Goal: Task Accomplishment & Management: Manage account settings

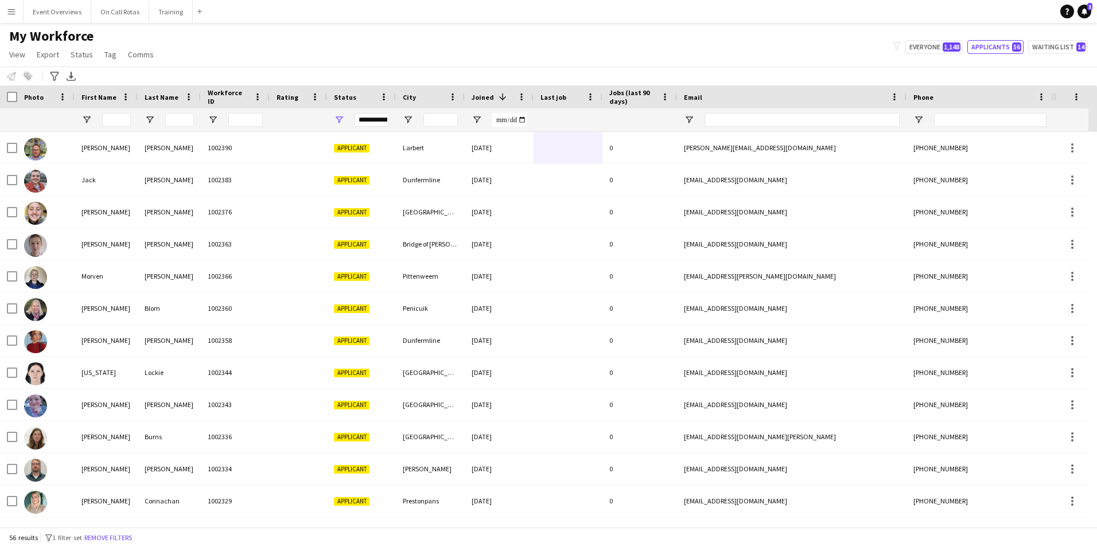
click at [10, 18] on button "Menu" at bounding box center [11, 11] width 23 height 23
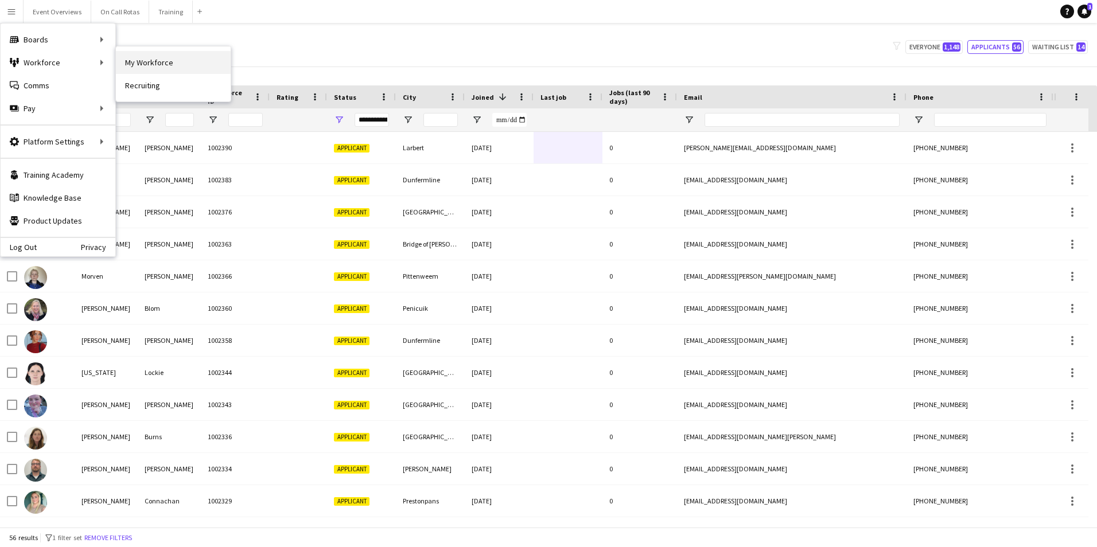
click at [122, 64] on link "My Workforce" at bounding box center [173, 62] width 115 height 23
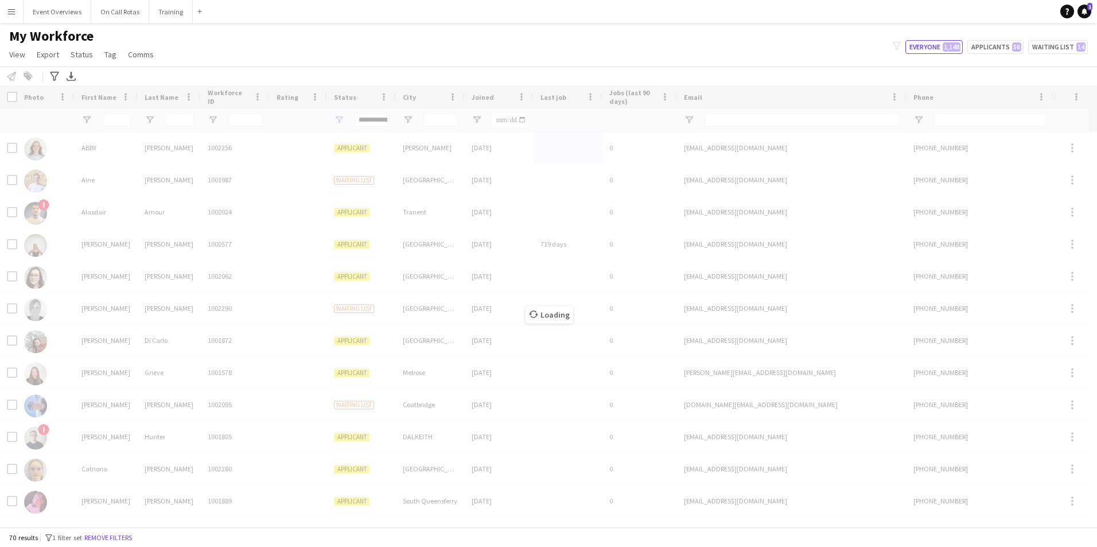
type input "**********"
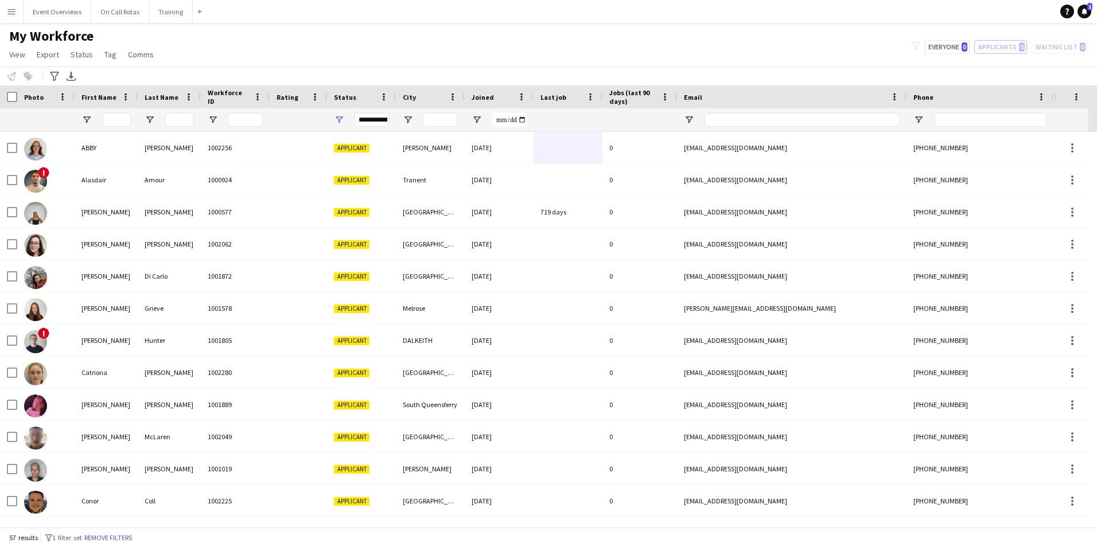
click at [498, 97] on div "Joined" at bounding box center [491, 96] width 41 height 17
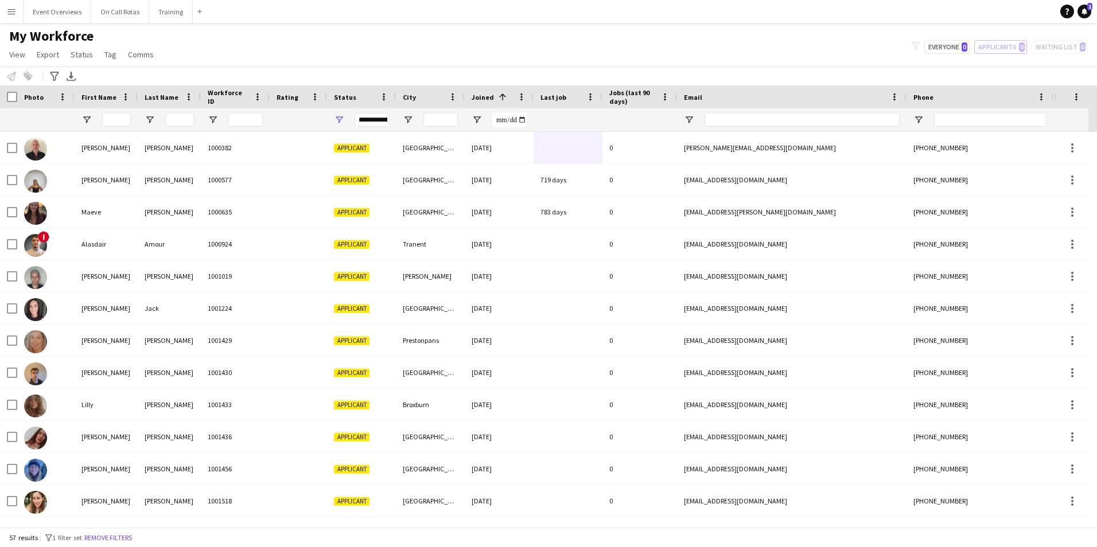
click at [498, 97] on span at bounding box center [502, 97] width 10 height 10
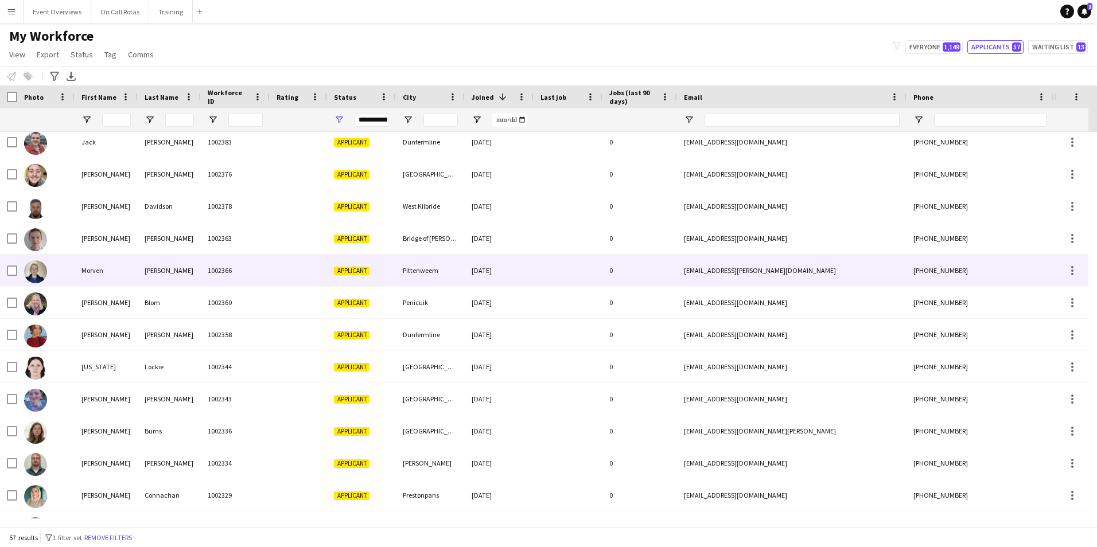
scroll to position [57, 0]
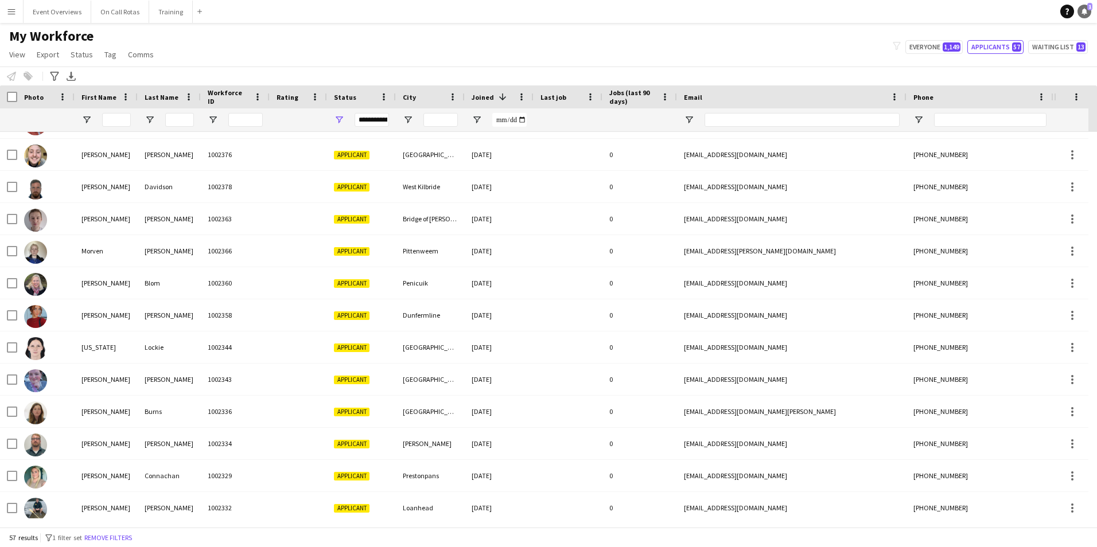
click at [1082, 17] on link "Notifications 1" at bounding box center [1084, 12] width 14 height 14
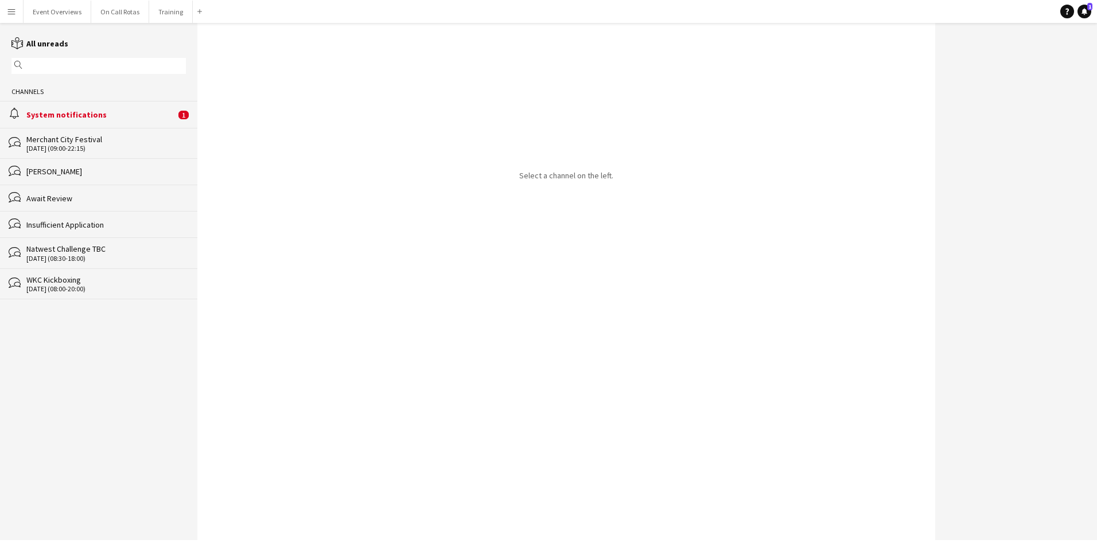
click at [11, 11] on app-icon "Menu" at bounding box center [11, 11] width 9 height 9
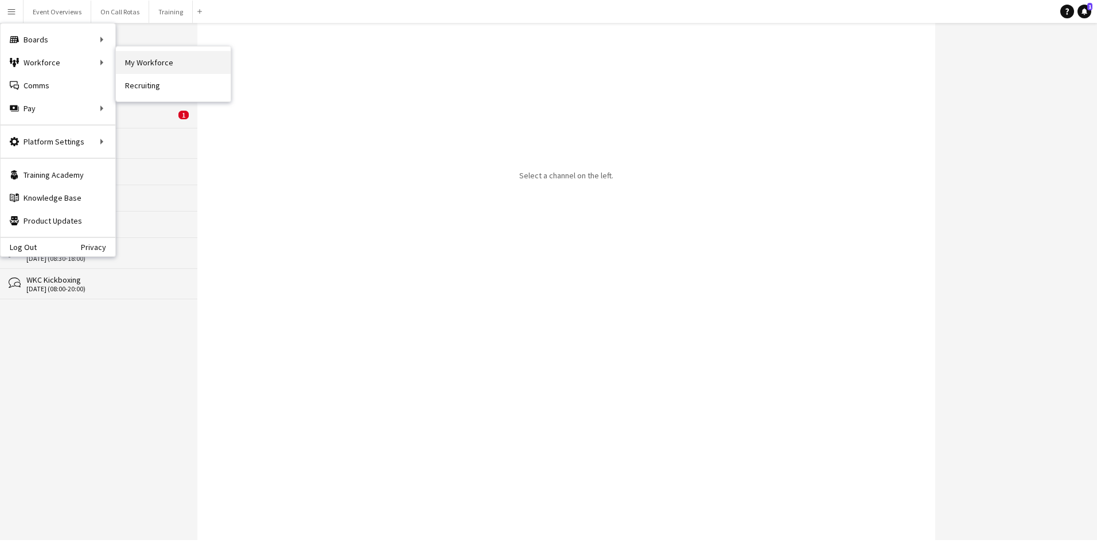
click at [133, 64] on link "My Workforce" at bounding box center [173, 62] width 115 height 23
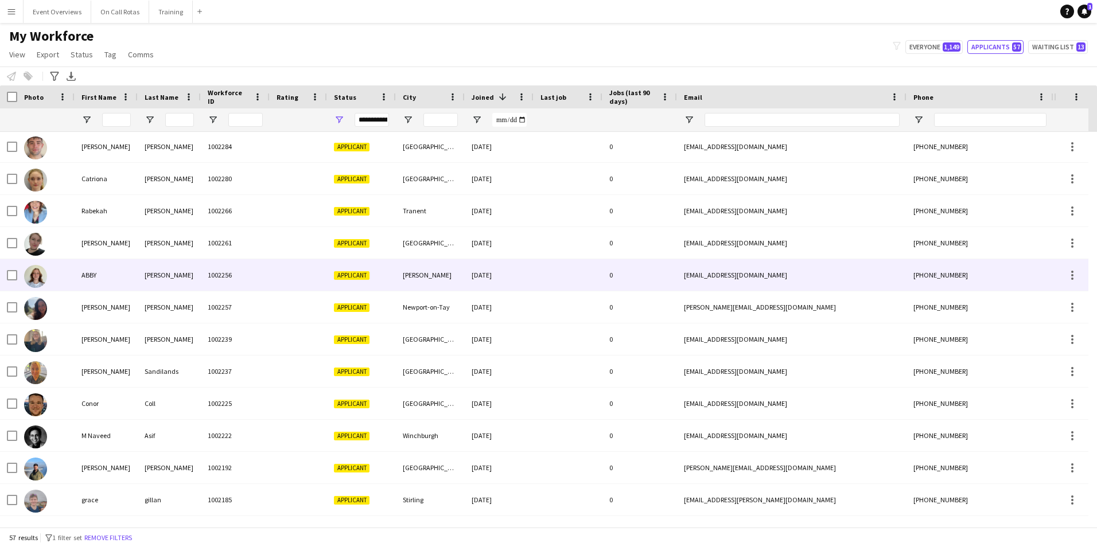
scroll to position [631, 0]
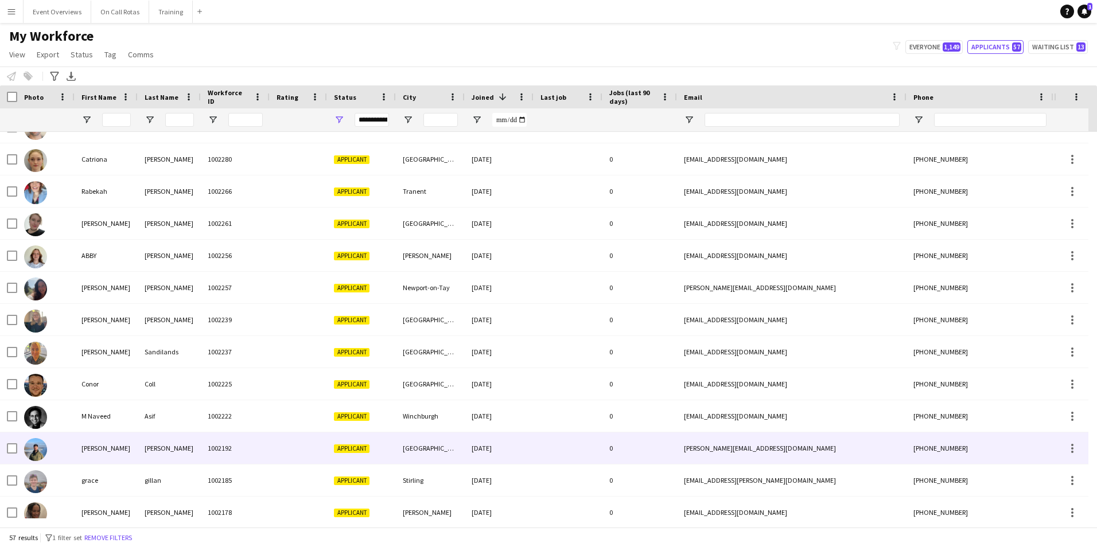
click at [245, 454] on div "1002192" at bounding box center [235, 448] width 69 height 32
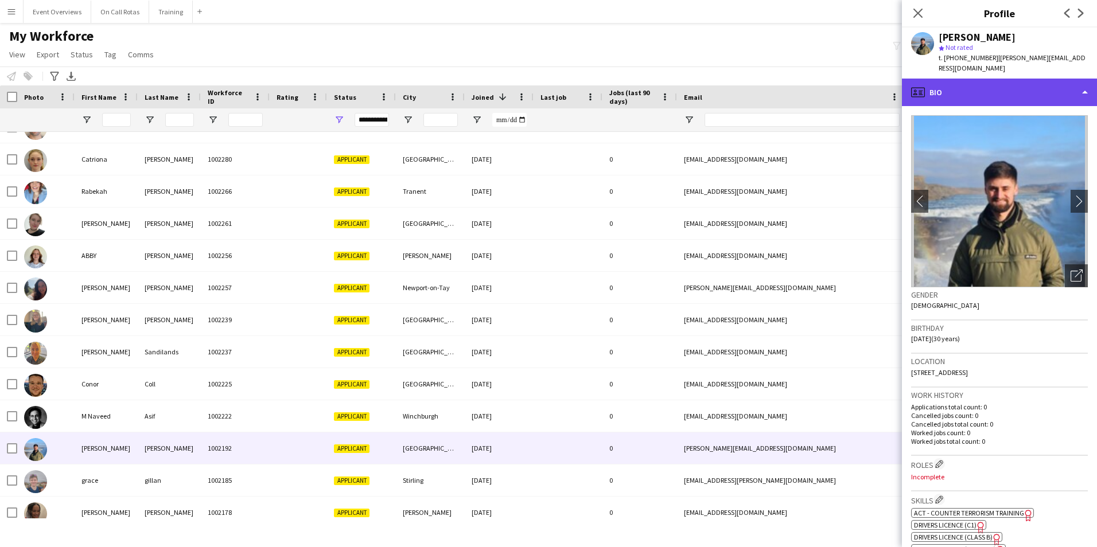
click at [969, 79] on div "profile Bio" at bounding box center [999, 93] width 195 height 28
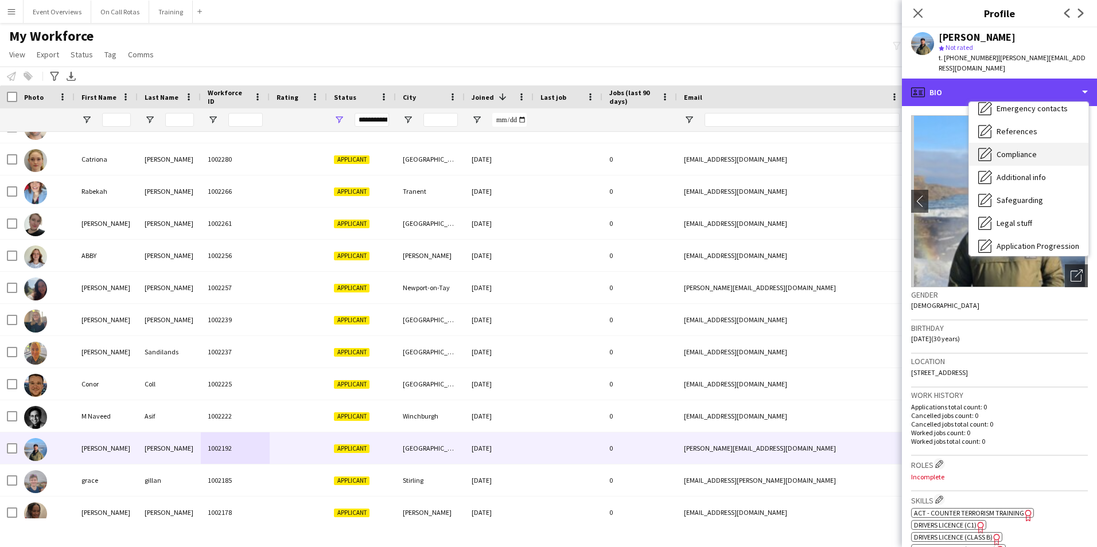
scroll to position [200, 0]
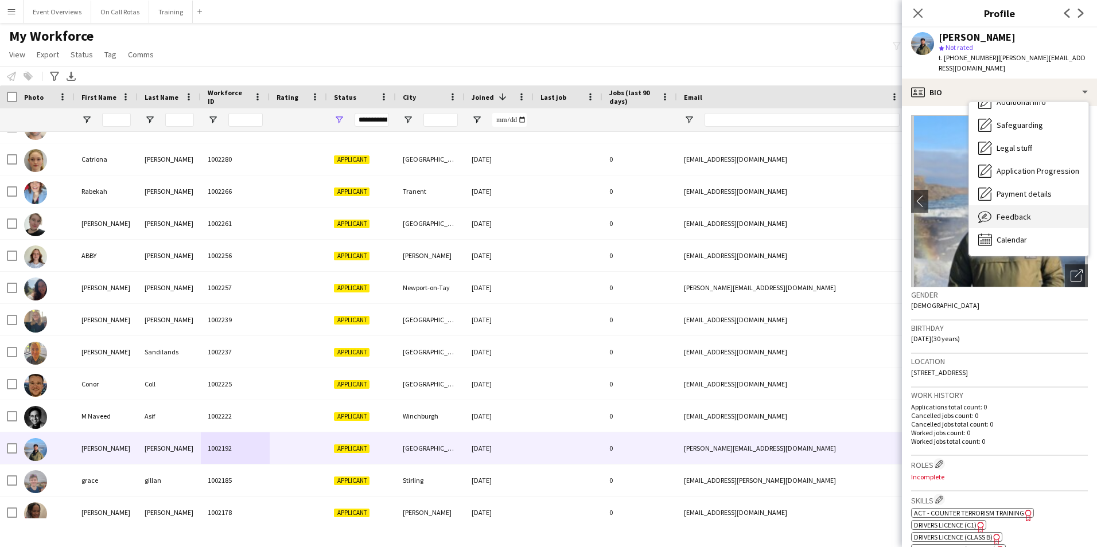
click at [1008, 212] on span "Feedback" at bounding box center [1013, 217] width 34 height 10
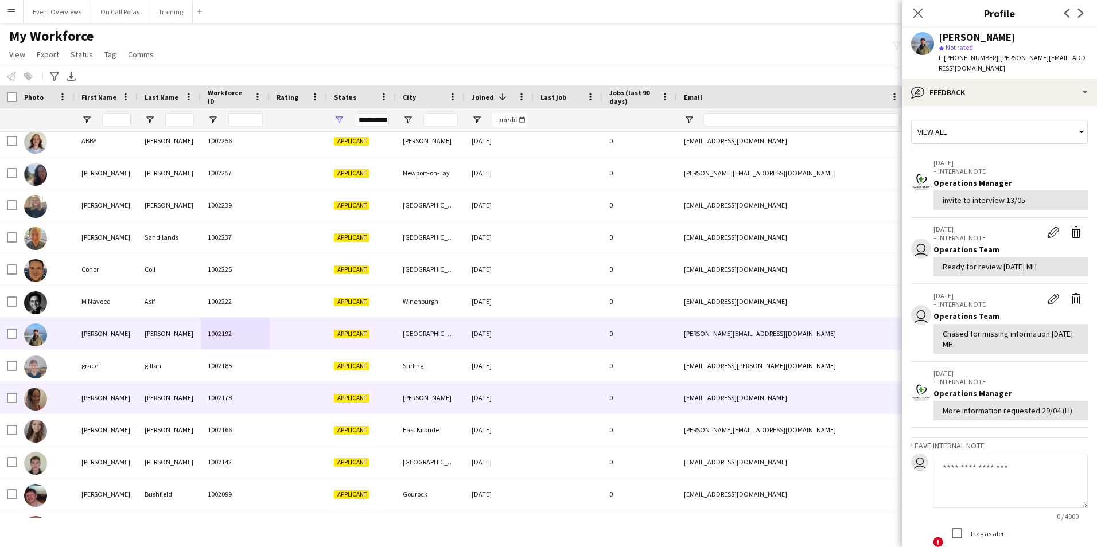
scroll to position [0, 0]
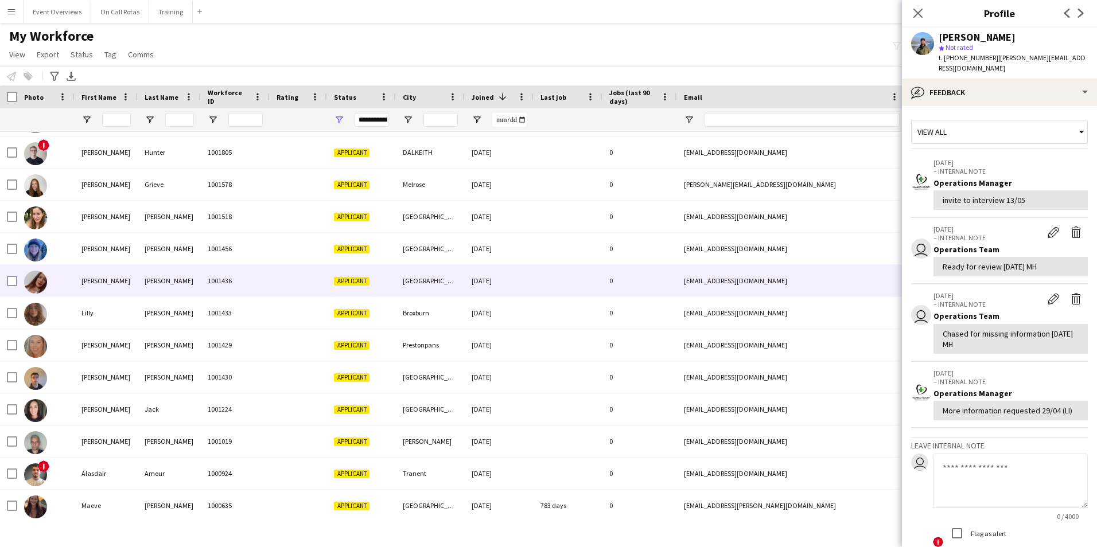
click at [248, 281] on div "1001436" at bounding box center [235, 281] width 69 height 32
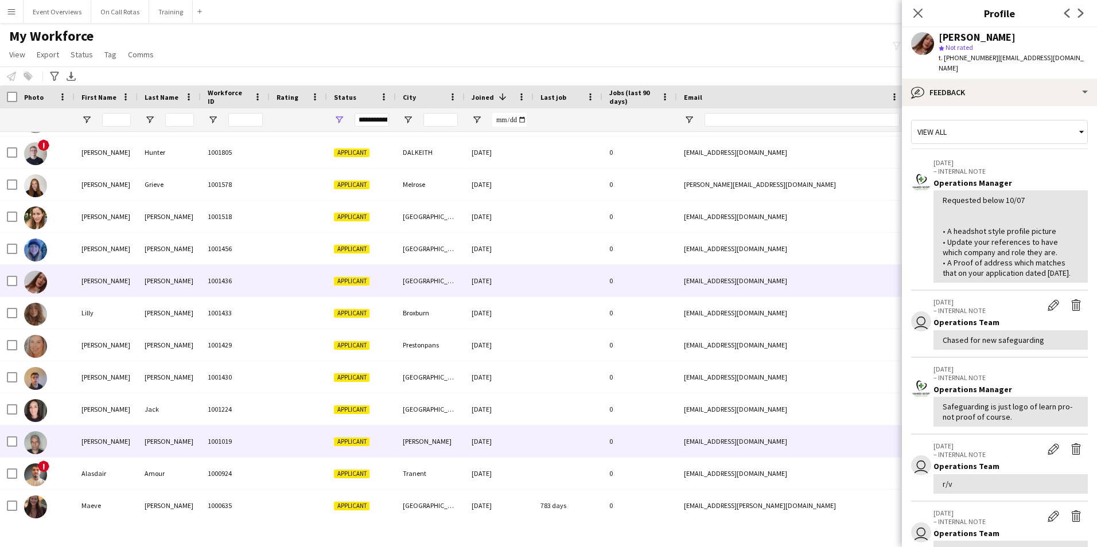
click at [183, 436] on div "Tucker" at bounding box center [169, 442] width 63 height 32
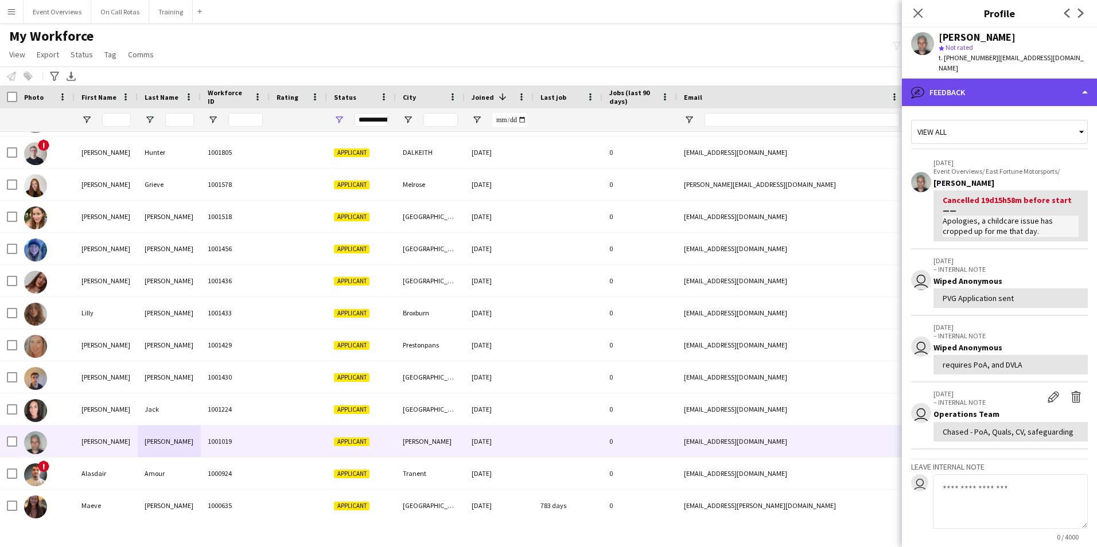
click at [953, 88] on div "bubble-pencil Feedback" at bounding box center [999, 93] width 195 height 28
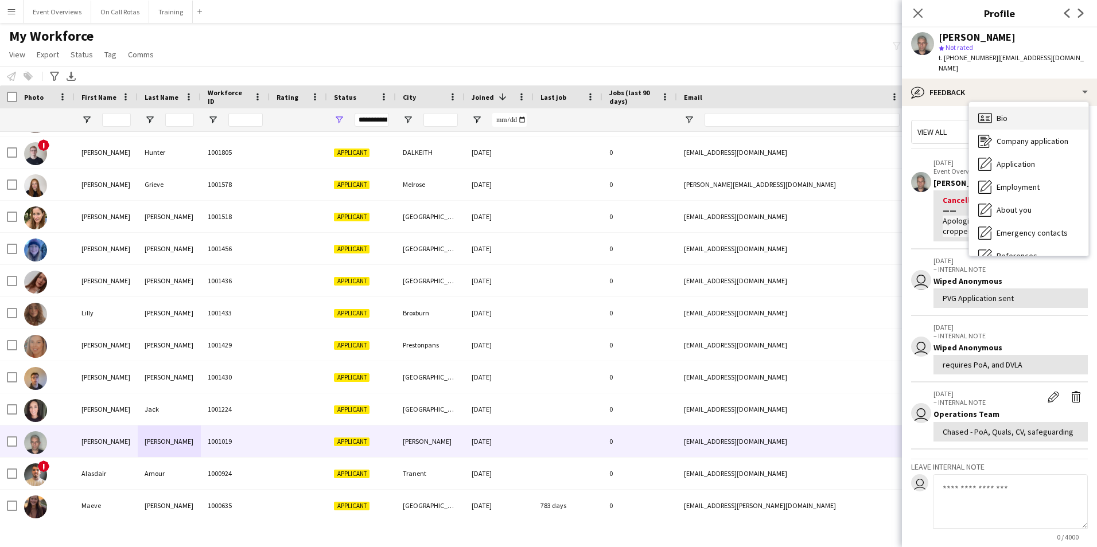
click at [994, 107] on div "Bio Bio" at bounding box center [1028, 118] width 119 height 23
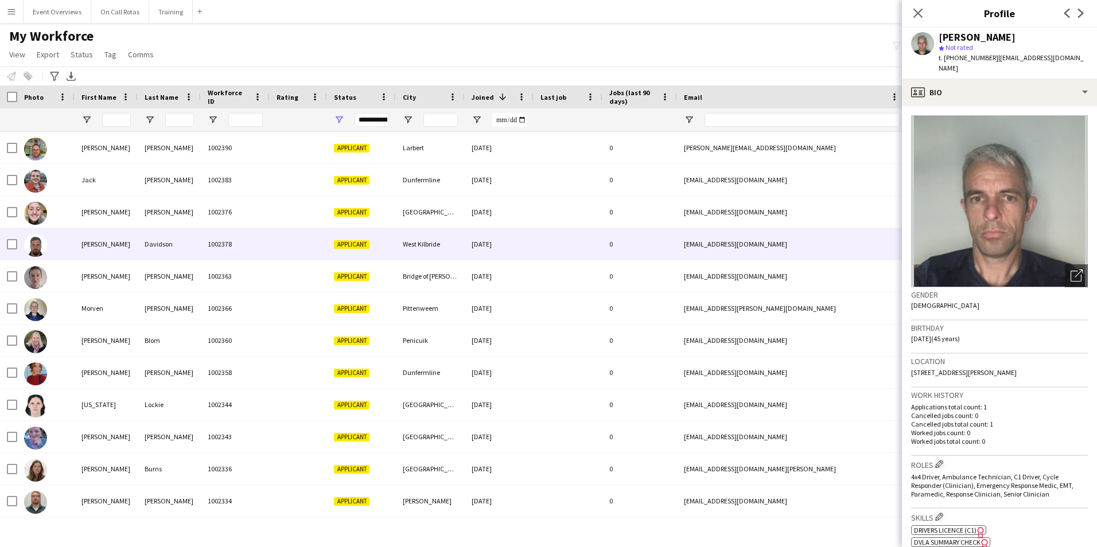
click at [142, 242] on div "Davidson" at bounding box center [169, 244] width 63 height 32
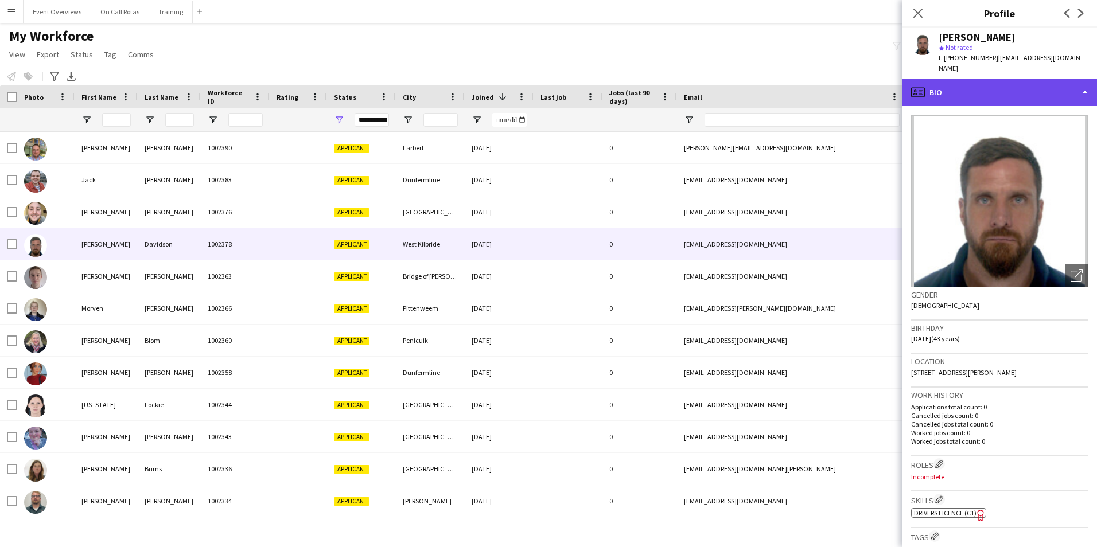
click at [962, 84] on div "profile Bio" at bounding box center [999, 93] width 195 height 28
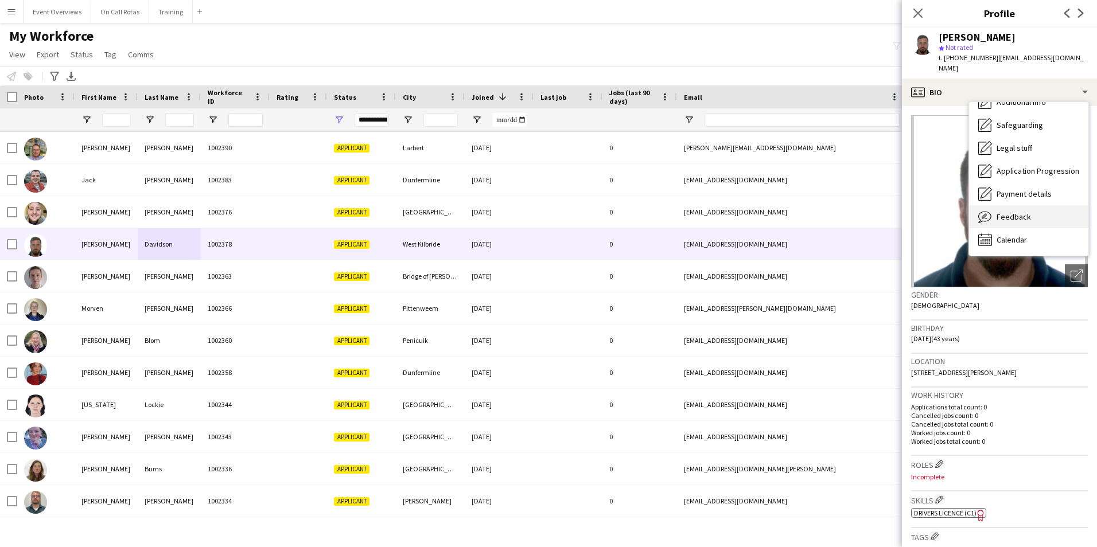
click at [1020, 205] on div "Feedback Feedback" at bounding box center [1028, 216] width 119 height 23
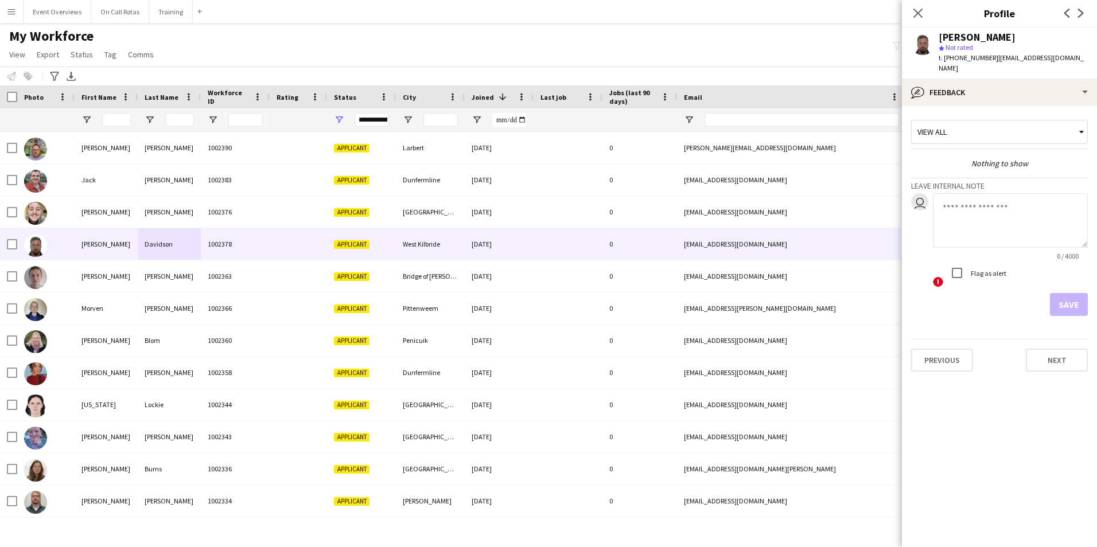
click at [956, 121] on div "View all" at bounding box center [993, 132] width 164 height 22
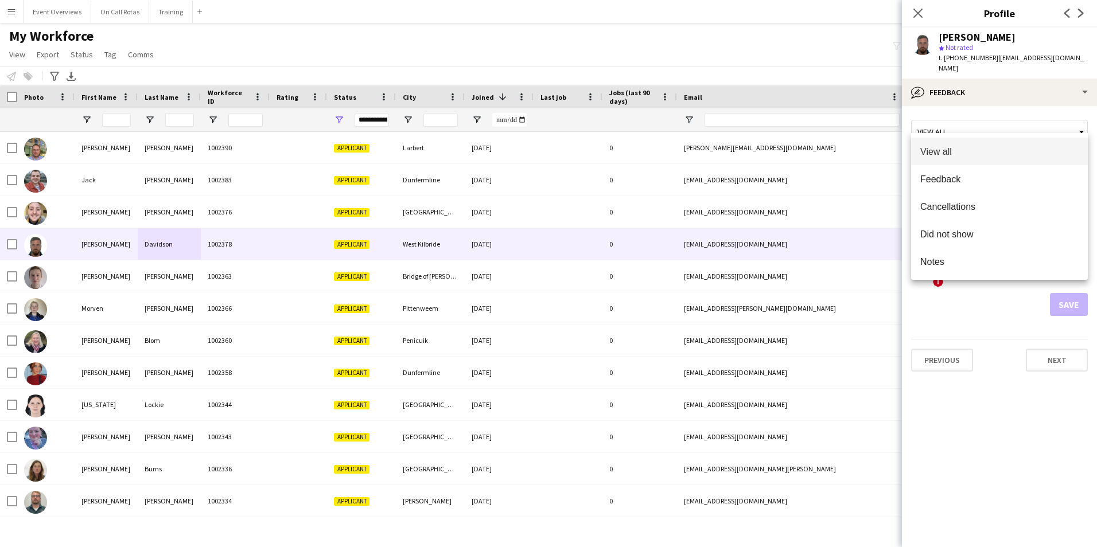
click at [945, 89] on div at bounding box center [548, 273] width 1097 height 547
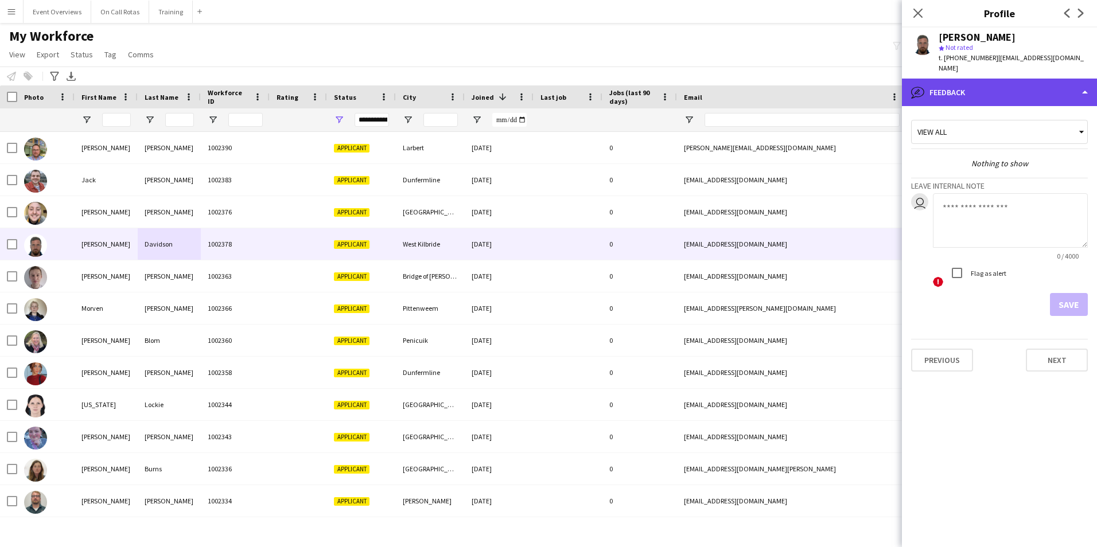
click at [950, 89] on div "bubble-pencil Feedback" at bounding box center [999, 93] width 195 height 28
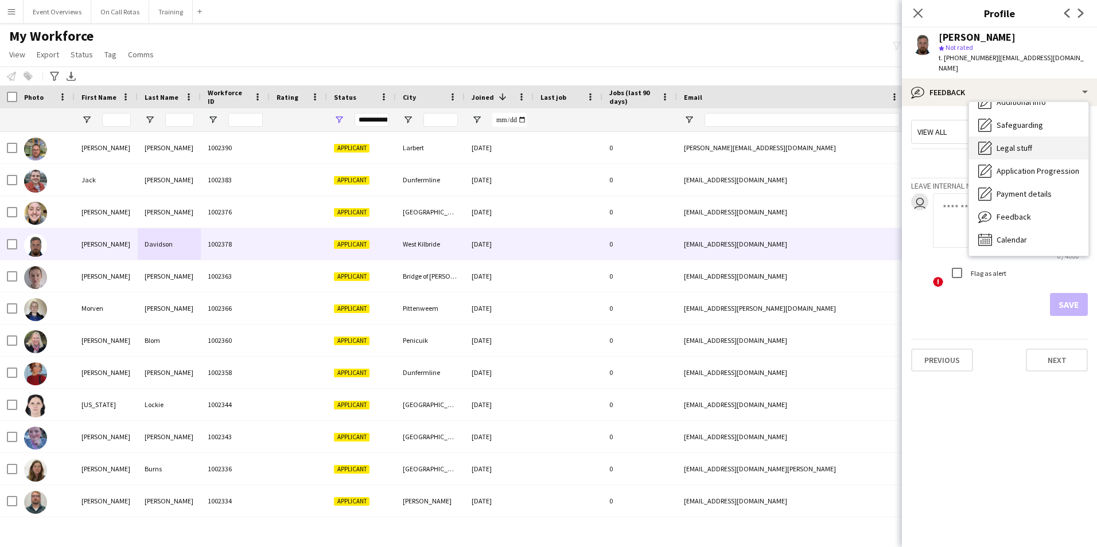
click at [1000, 143] on span "Legal stuff" at bounding box center [1014, 148] width 36 height 10
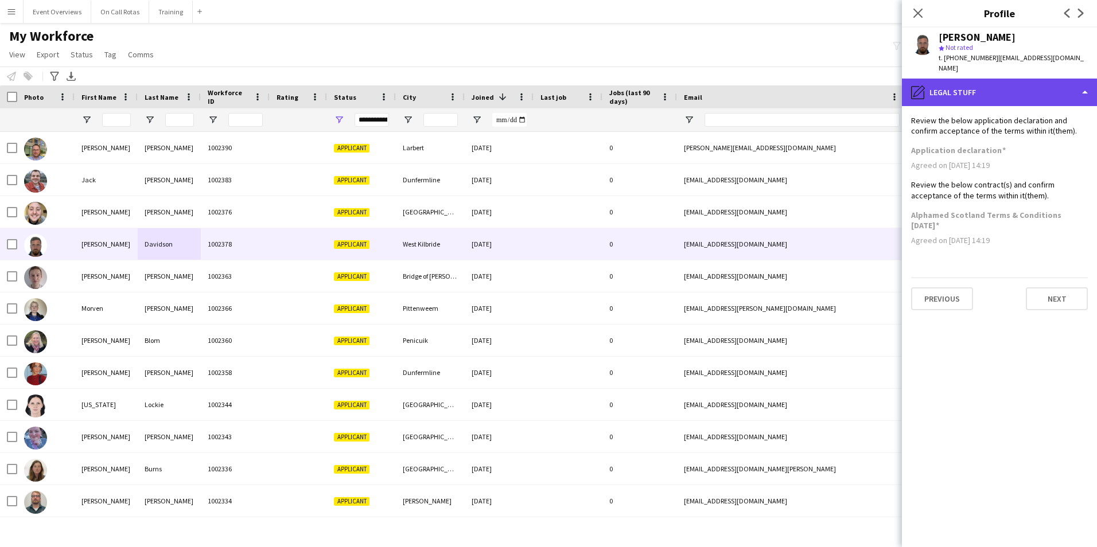
click at [962, 84] on div "pencil4 Legal stuff" at bounding box center [999, 93] width 195 height 28
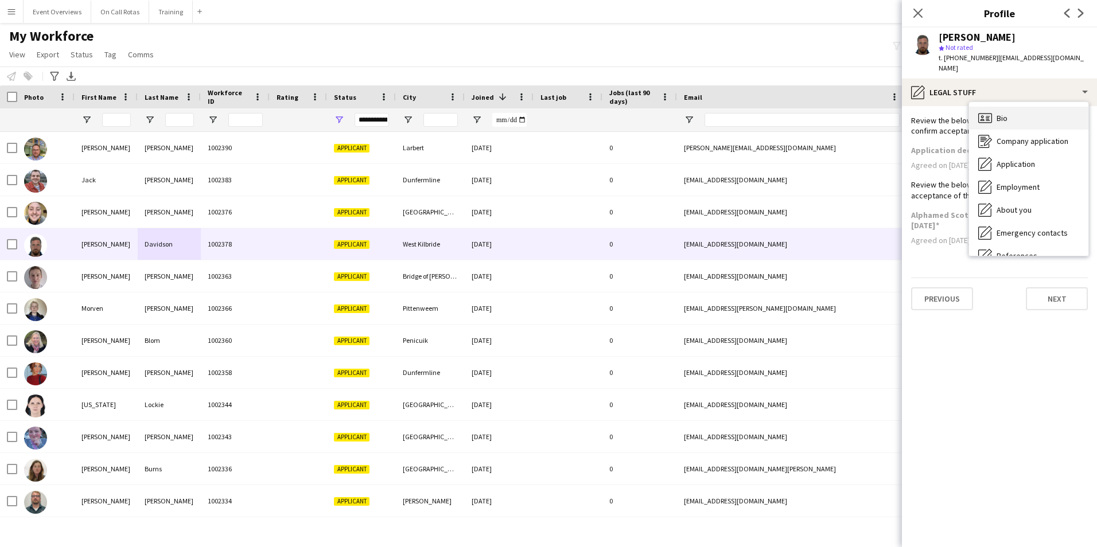
click at [994, 111] on div "Bio Bio" at bounding box center [1028, 118] width 119 height 23
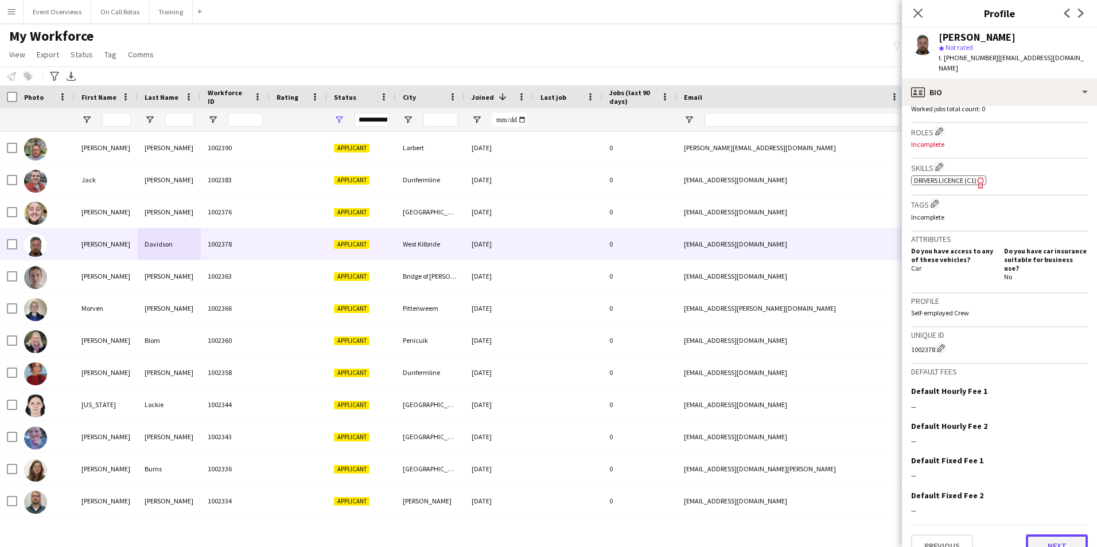
click at [1031, 535] on button "Next" at bounding box center [1057, 546] width 62 height 23
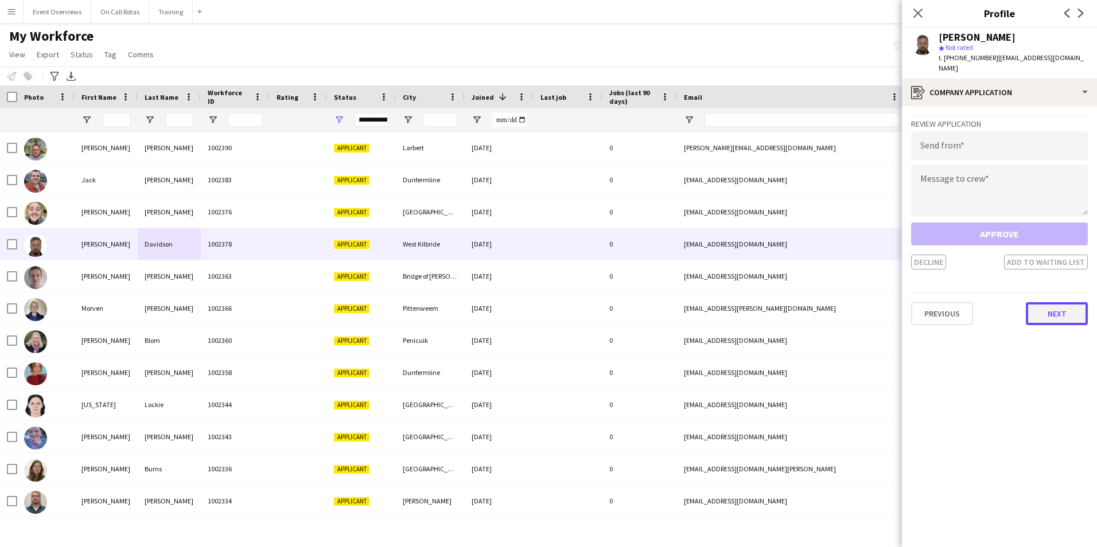
click at [1049, 302] on button "Next" at bounding box center [1057, 313] width 62 height 23
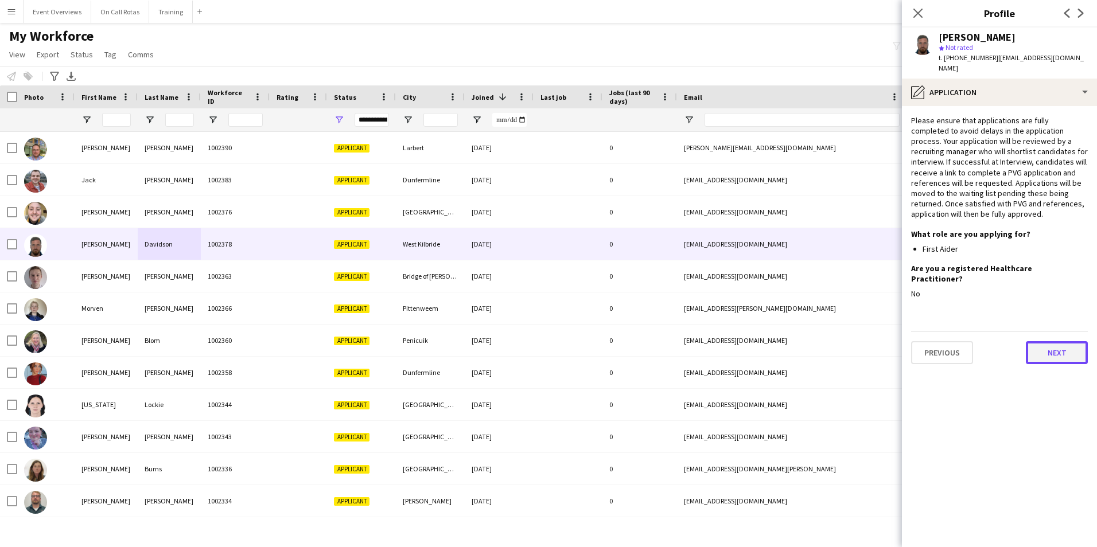
click at [1035, 341] on button "Next" at bounding box center [1057, 352] width 62 height 23
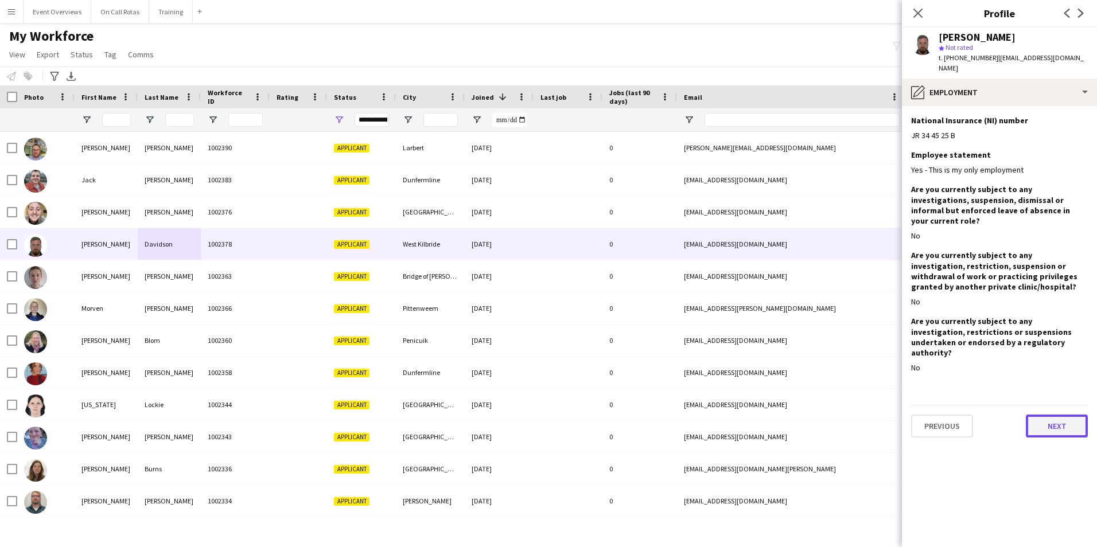
click at [1045, 415] on button "Next" at bounding box center [1057, 426] width 62 height 23
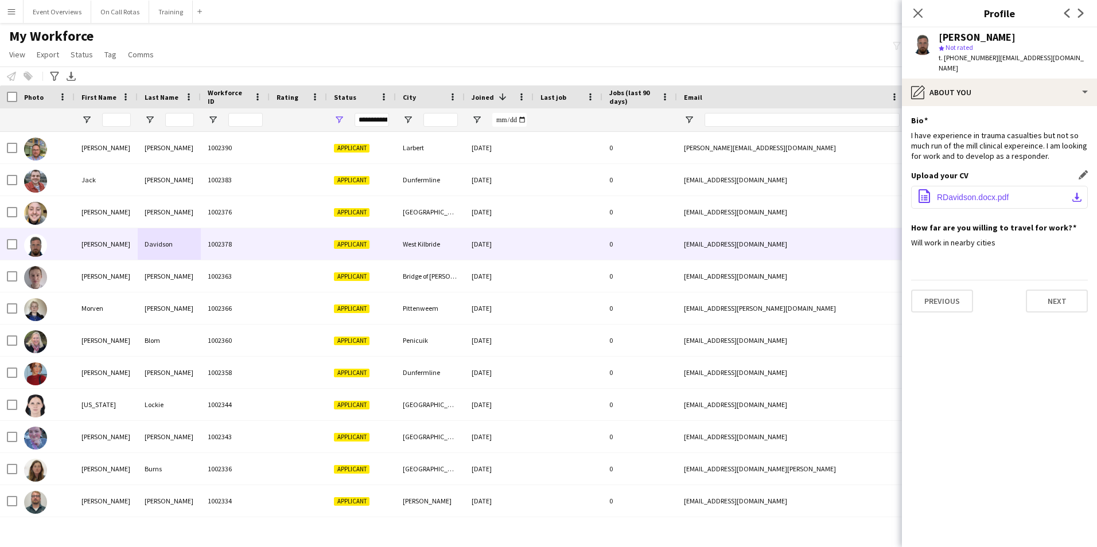
click at [985, 193] on span "RDavidson.docx.pdf" at bounding box center [973, 197] width 72 height 9
click at [1046, 301] on button "Next" at bounding box center [1057, 301] width 62 height 23
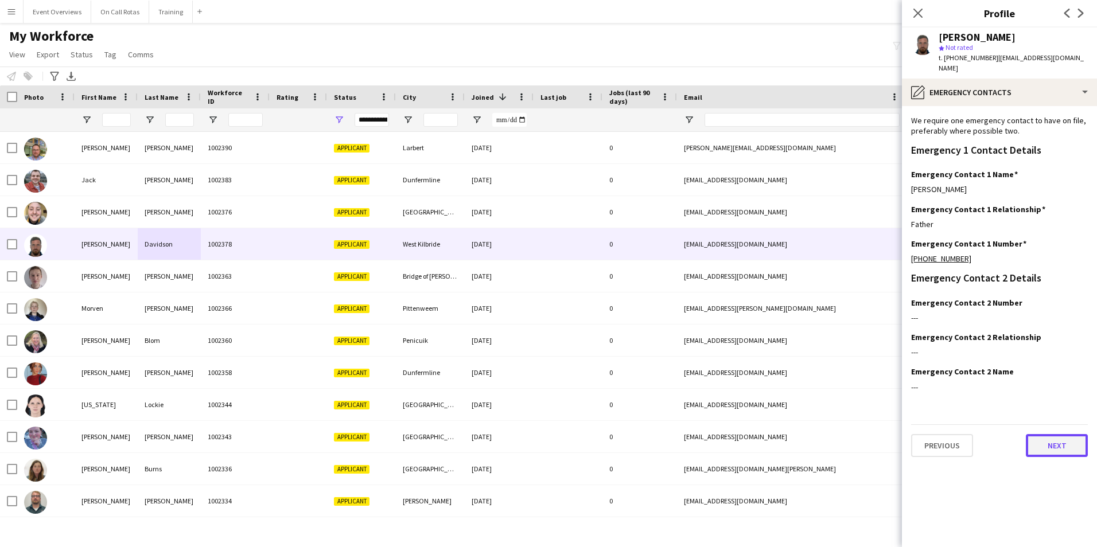
click at [1044, 441] on button "Next" at bounding box center [1057, 445] width 62 height 23
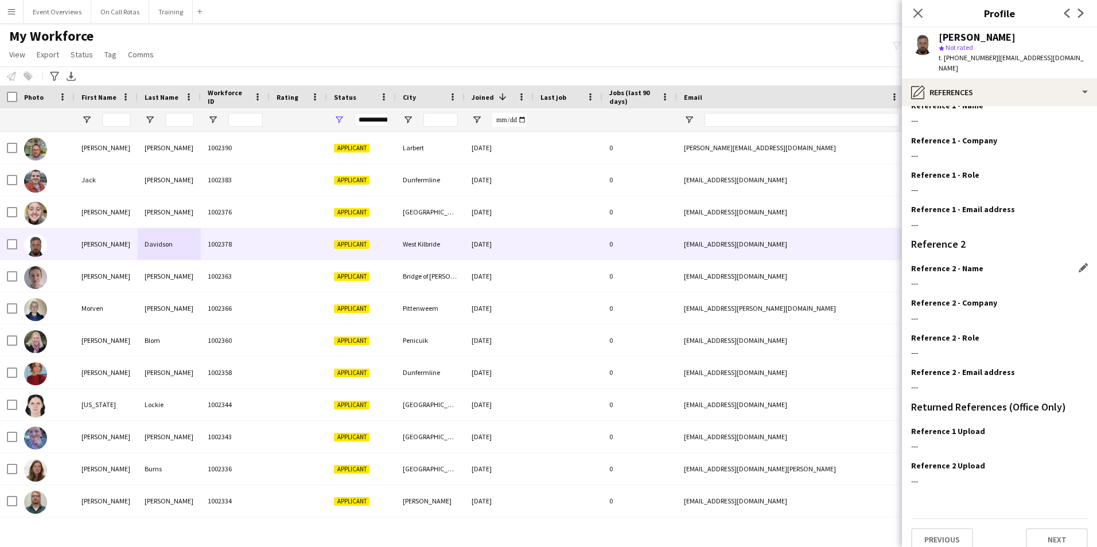
scroll to position [137, 0]
click at [1053, 533] on button "Next" at bounding box center [1057, 537] width 62 height 23
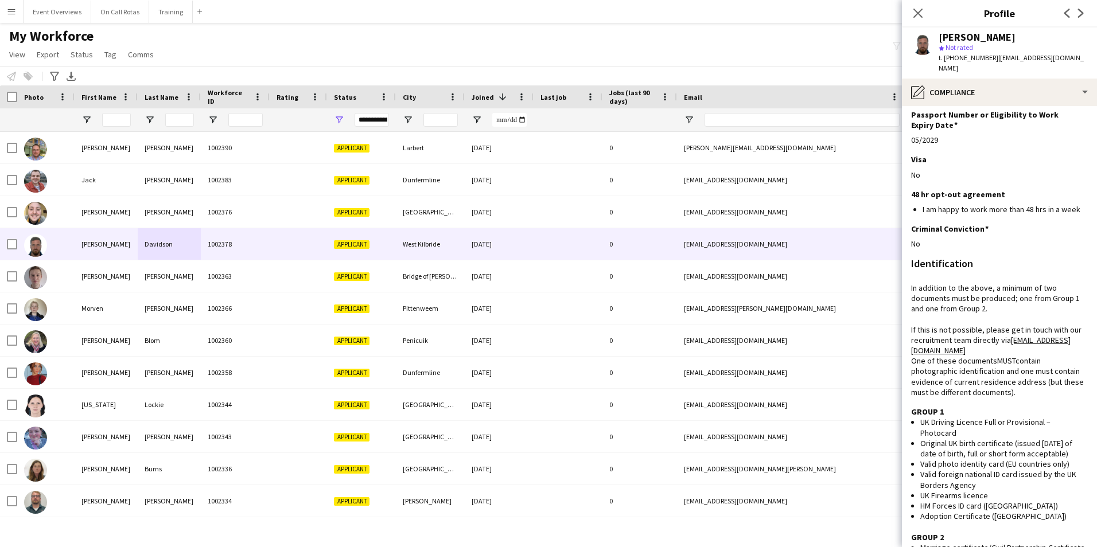
scroll to position [0, 0]
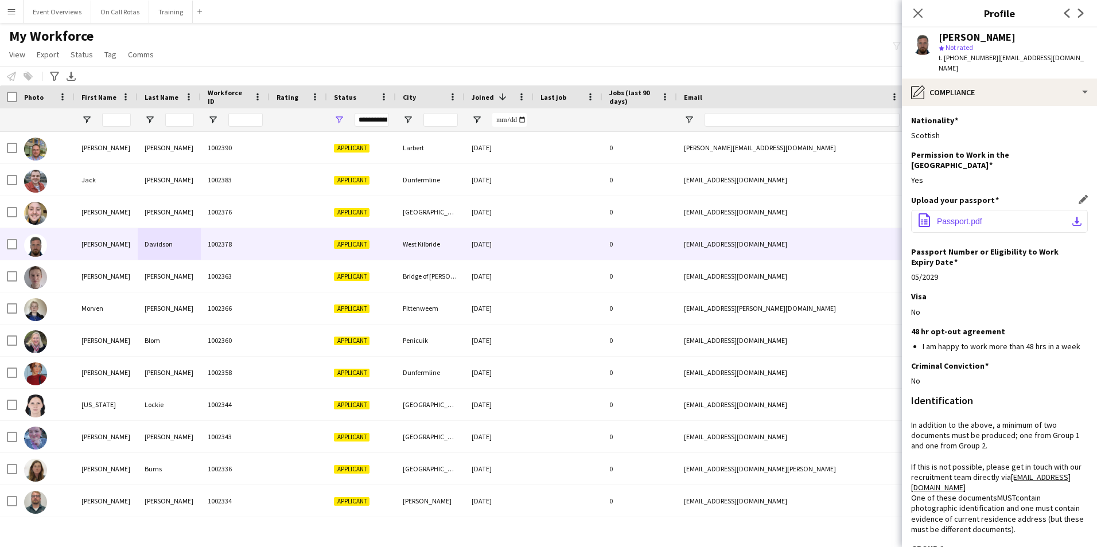
click at [958, 217] on span "Passport.pdf" at bounding box center [959, 221] width 45 height 9
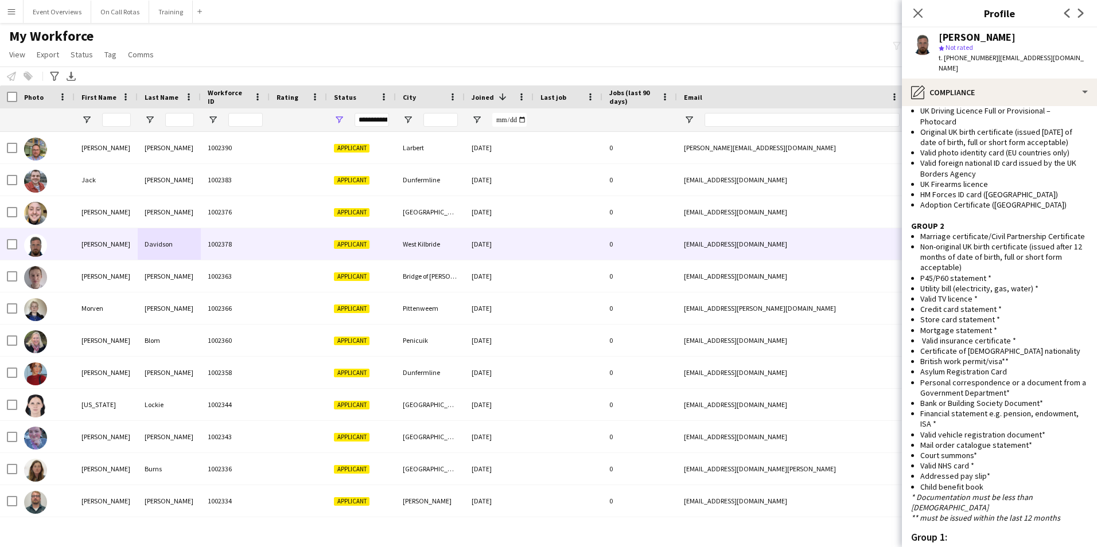
scroll to position [709, 0]
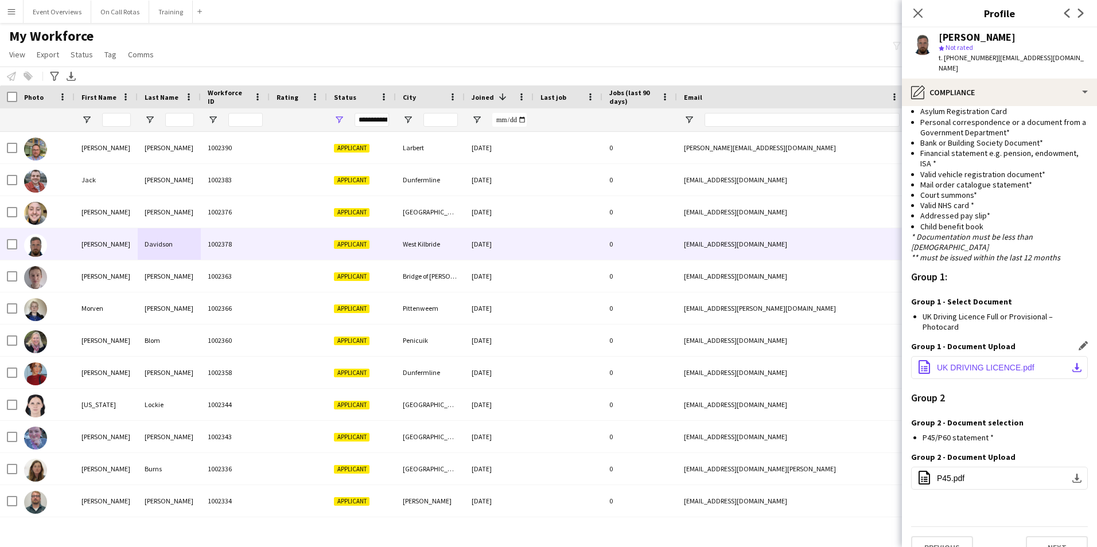
click at [955, 363] on span "UK DRIVING LICENCE.pdf" at bounding box center [986, 367] width 98 height 9
click at [956, 467] on button "office-file-sheet P45.pdf download-bottom" at bounding box center [999, 478] width 177 height 23
click at [1036, 536] on button "Next" at bounding box center [1057, 547] width 62 height 23
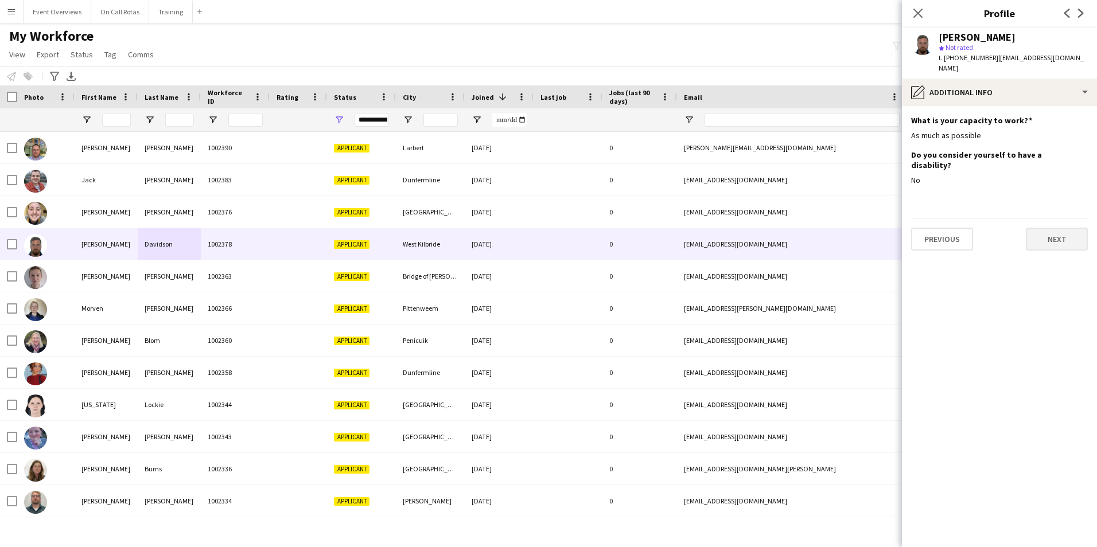
scroll to position [0, 0]
click at [1038, 228] on button "Next" at bounding box center [1057, 239] width 62 height 23
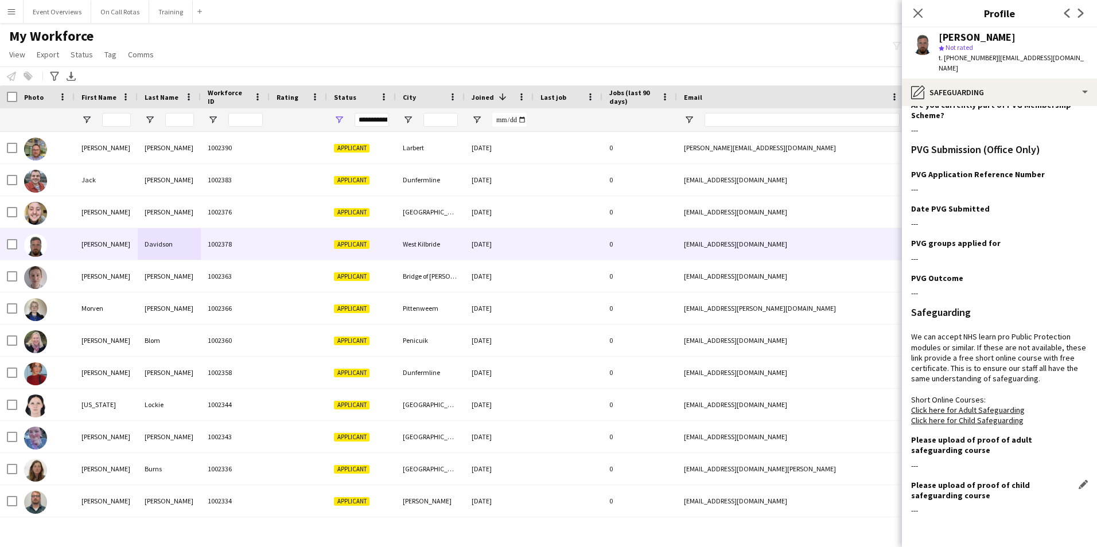
scroll to position [72, 0]
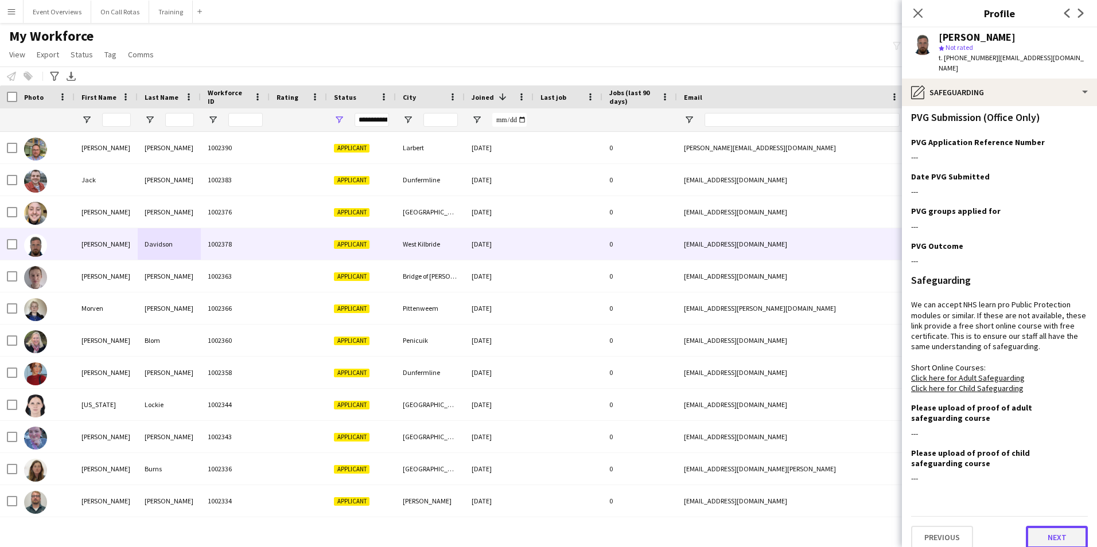
click at [1040, 526] on button "Next" at bounding box center [1057, 537] width 62 height 23
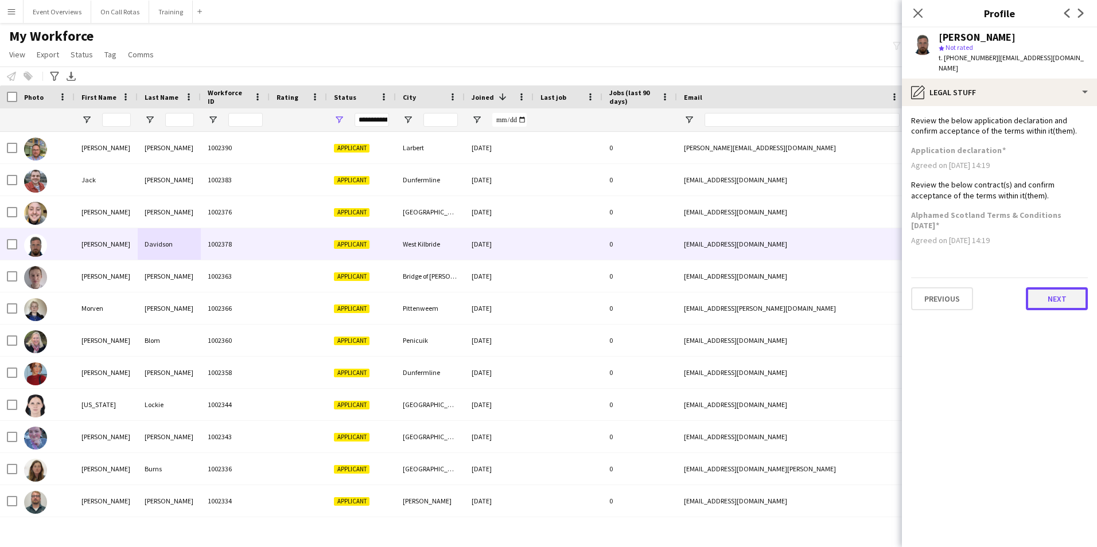
click at [1038, 289] on button "Next" at bounding box center [1057, 298] width 62 height 23
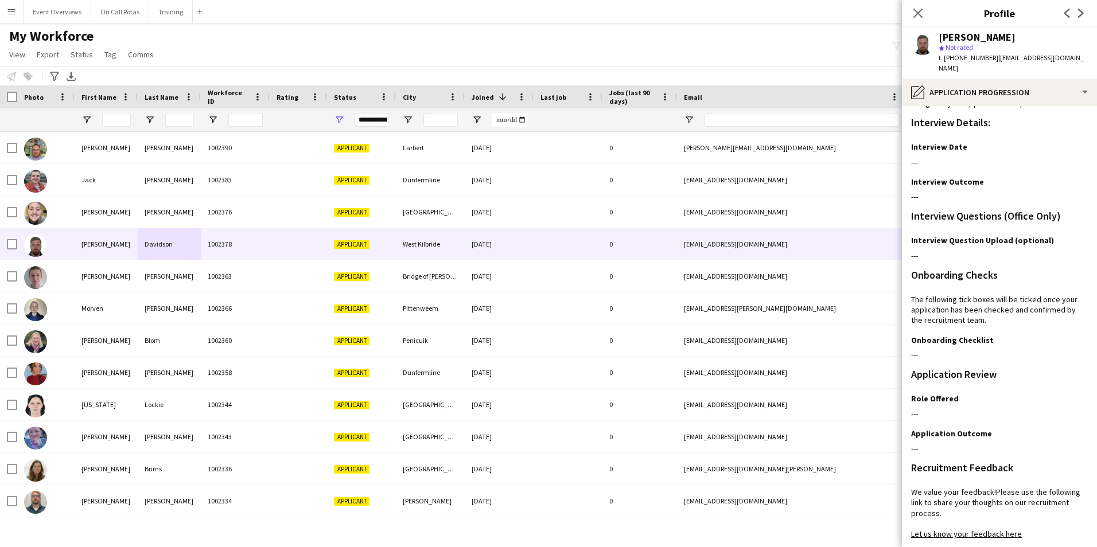
scroll to position [57, 0]
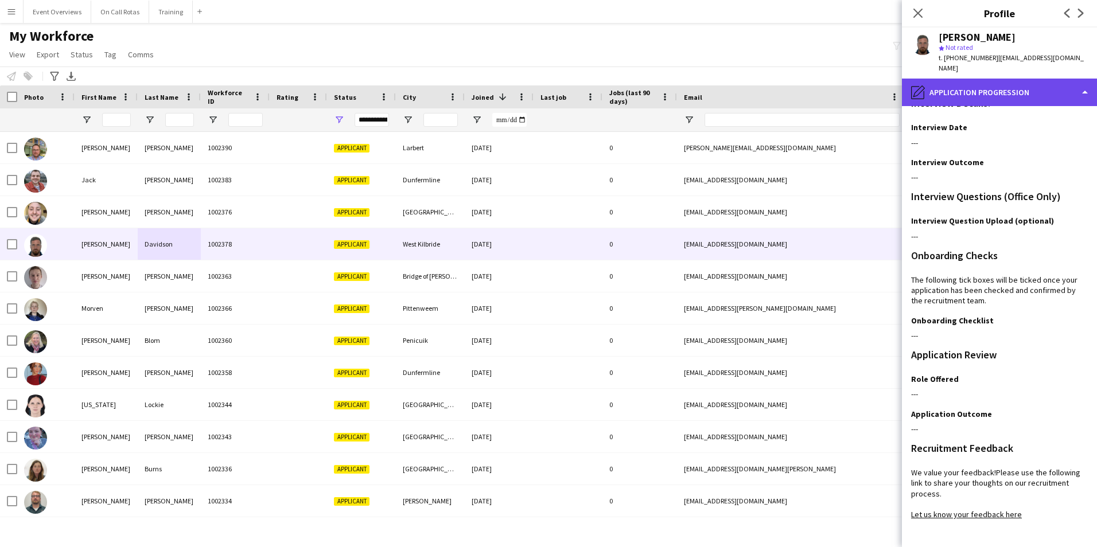
click at [988, 80] on div "pencil4 Application Progression" at bounding box center [999, 93] width 195 height 28
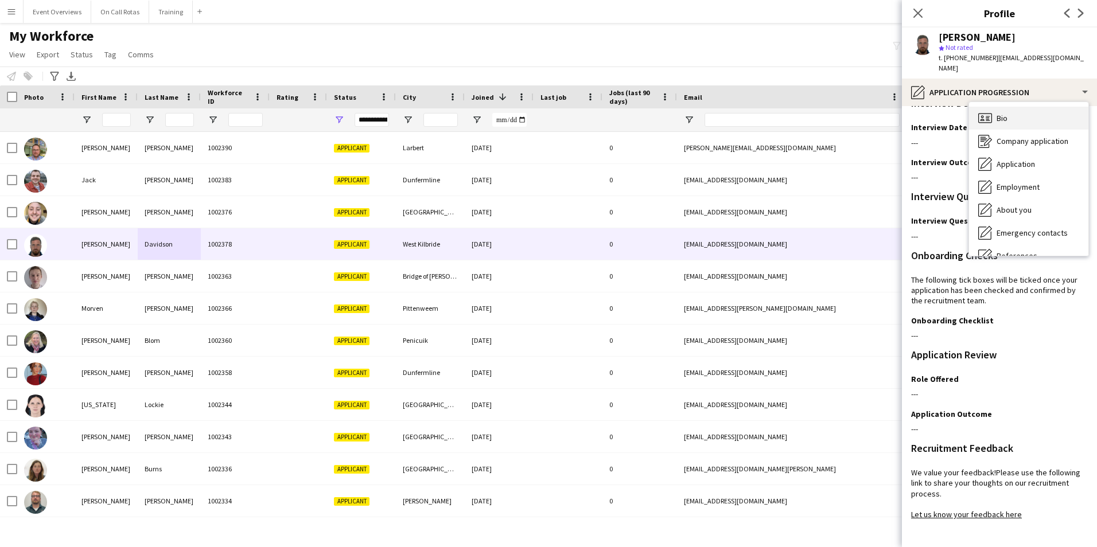
click at [998, 113] on span "Bio" at bounding box center [1001, 118] width 11 height 10
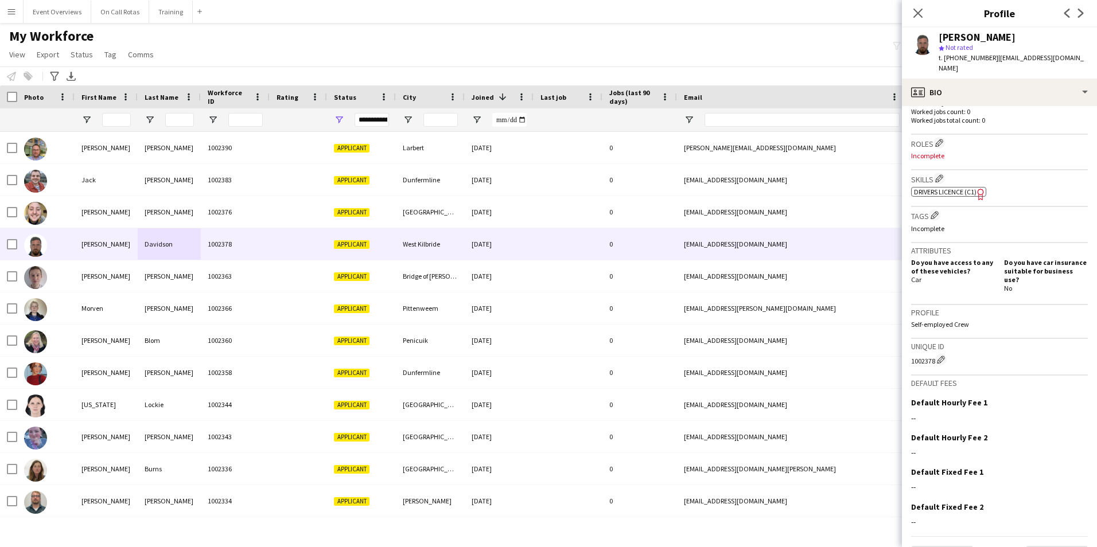
scroll to position [333, 0]
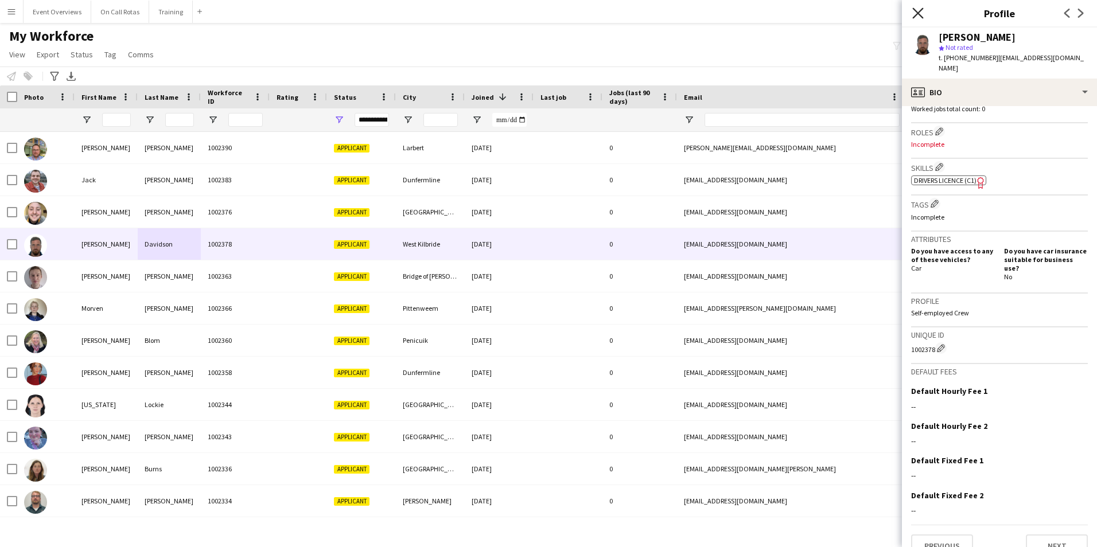
click at [922, 14] on icon "Close pop-in" at bounding box center [917, 12] width 11 height 11
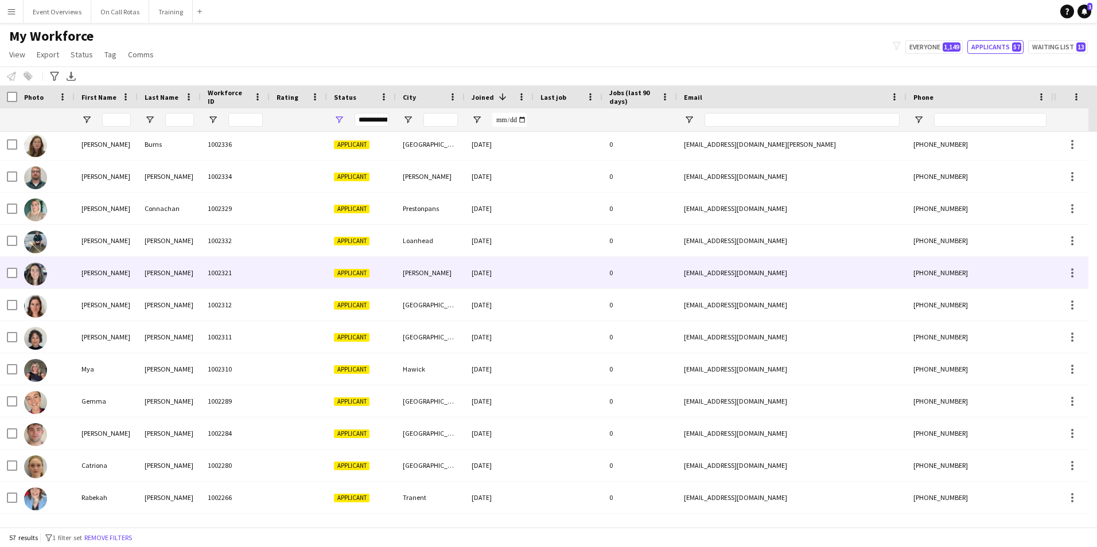
scroll to position [344, 0]
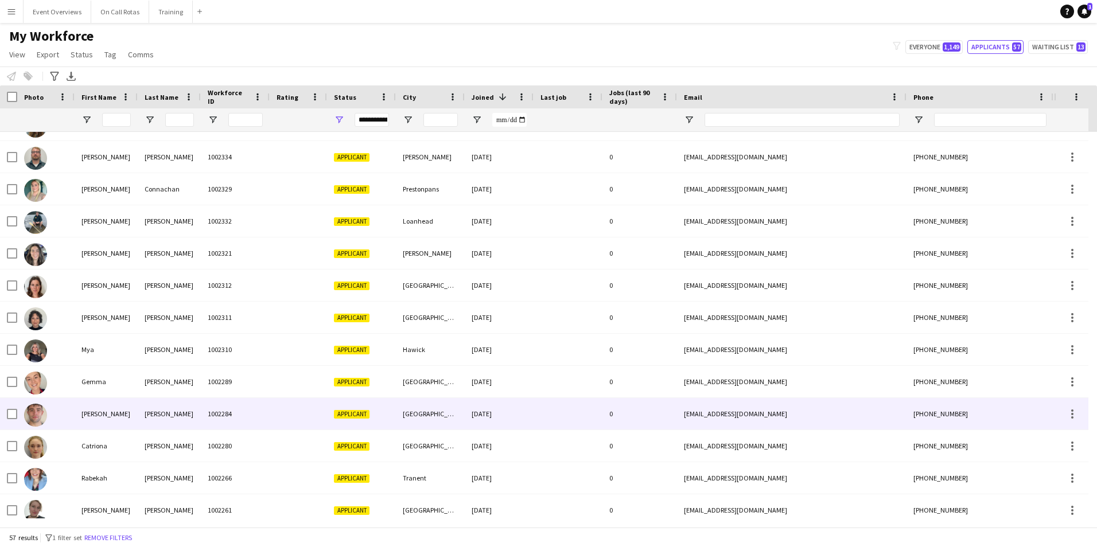
click at [142, 419] on div "[PERSON_NAME]" at bounding box center [169, 414] width 63 height 32
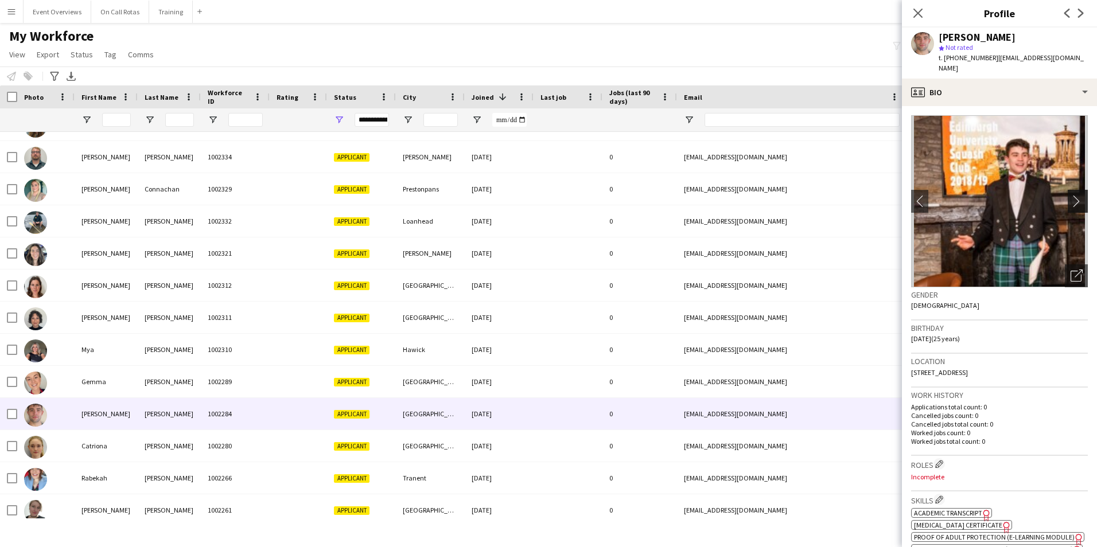
click at [1070, 195] on app-icon "chevron-right" at bounding box center [1079, 201] width 18 height 12
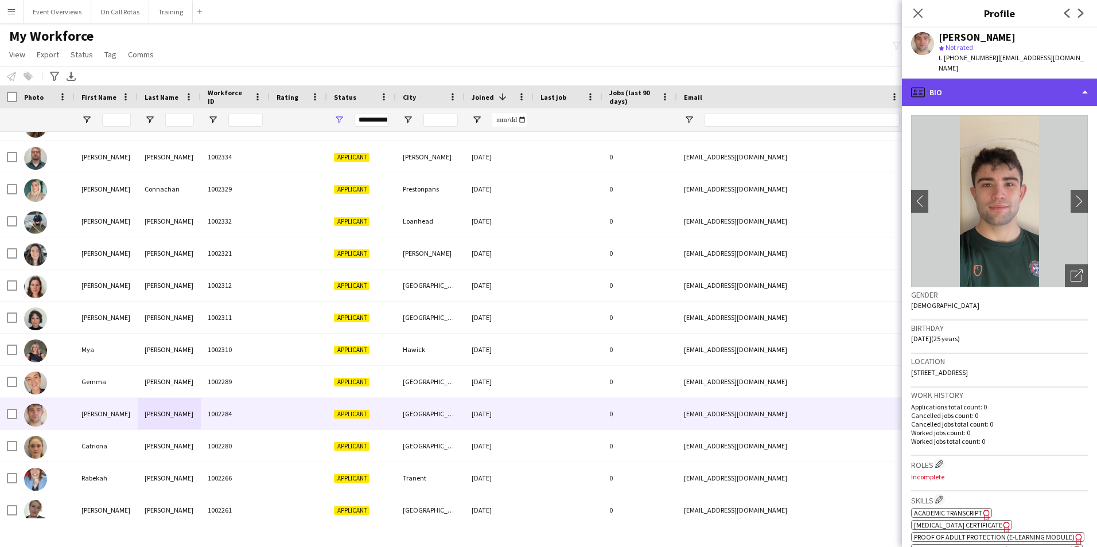
click at [940, 84] on div "profile Bio" at bounding box center [999, 93] width 195 height 28
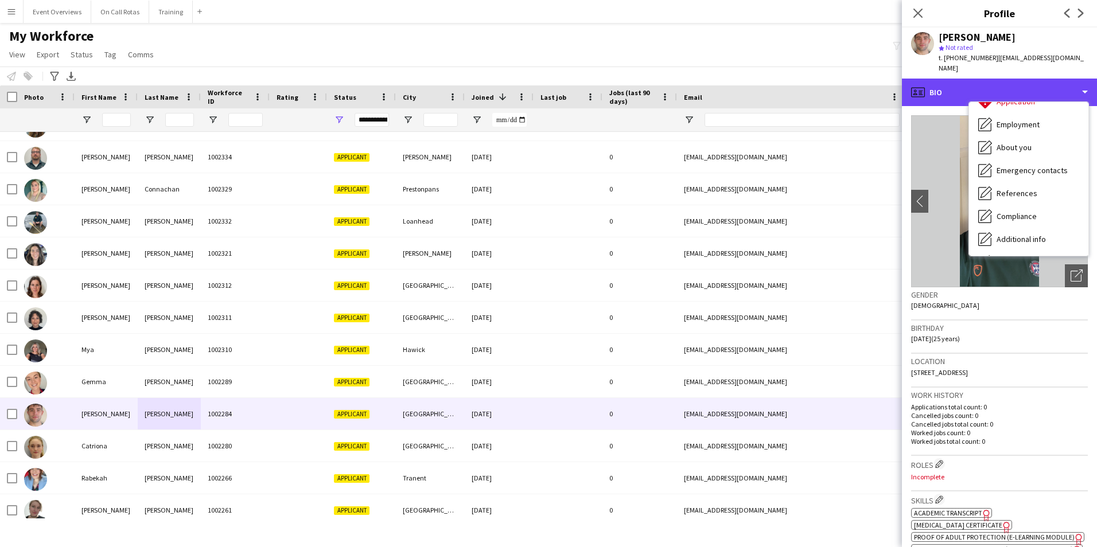
scroll to position [200, 0]
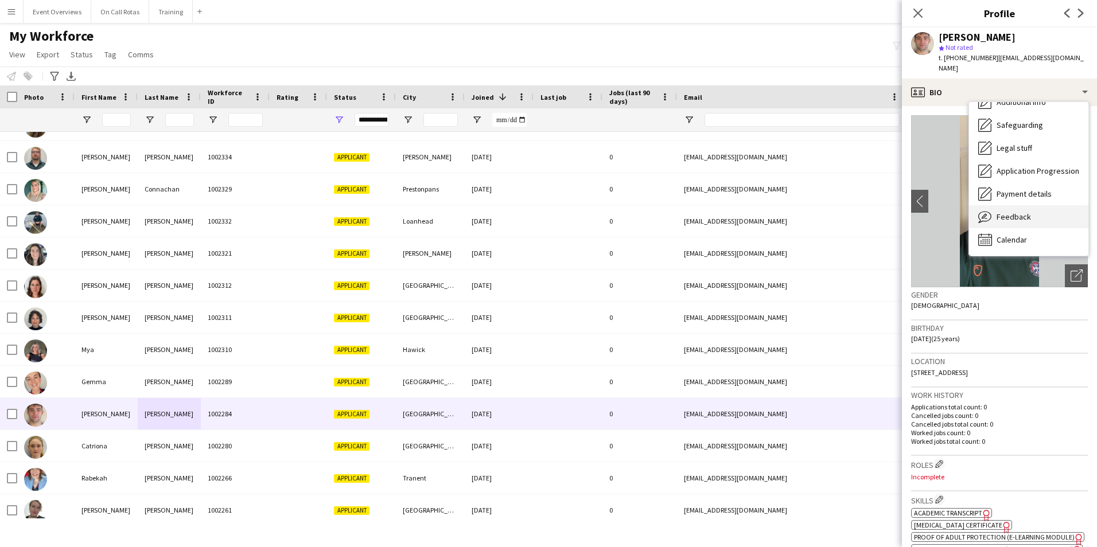
click at [1014, 212] on span "Feedback" at bounding box center [1013, 217] width 34 height 10
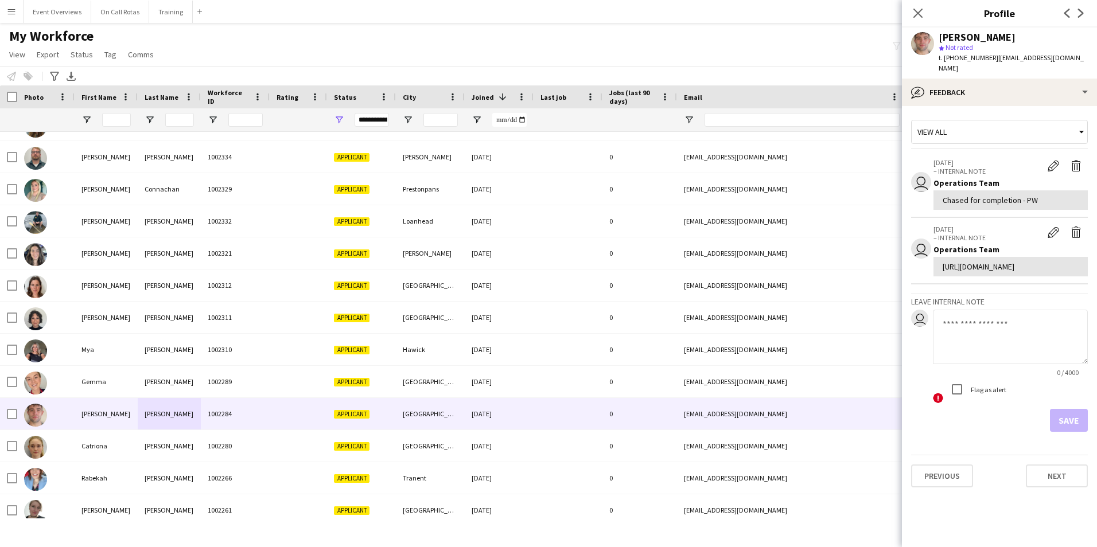
click at [975, 121] on div "View all" at bounding box center [993, 132] width 164 height 22
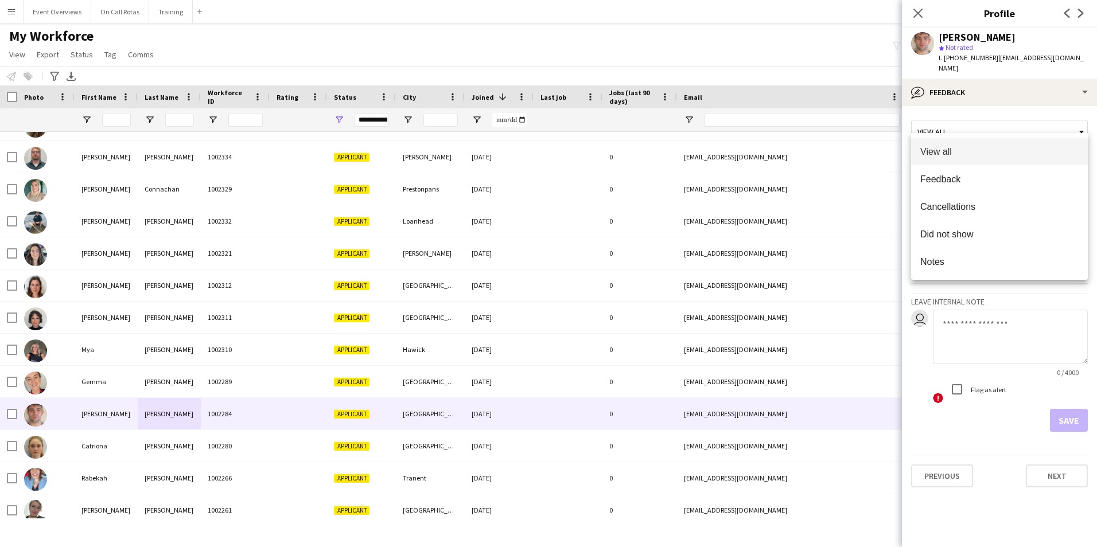
click at [968, 75] on div at bounding box center [548, 273] width 1097 height 547
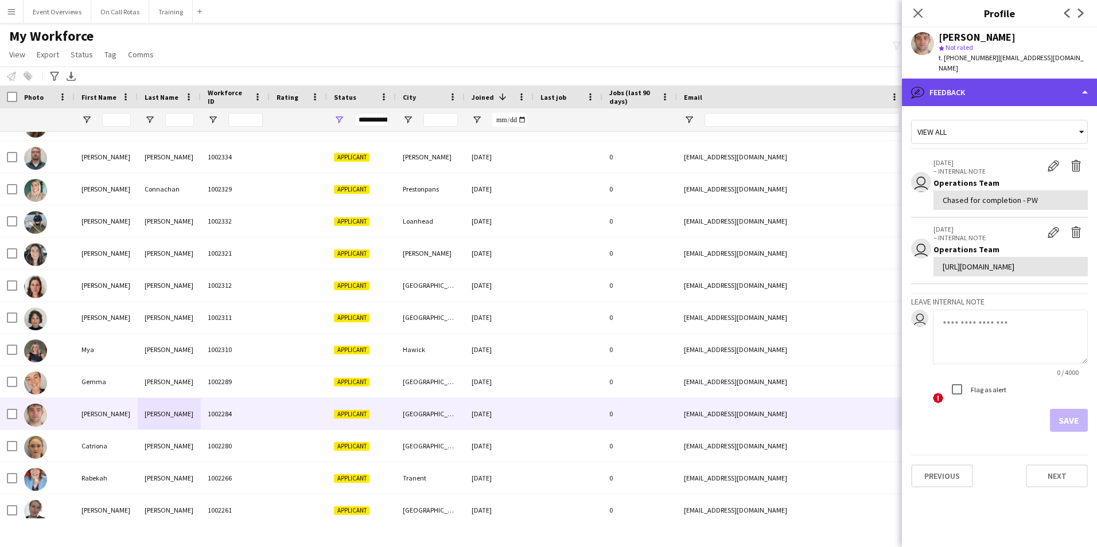
click at [968, 80] on div "bubble-pencil Feedback" at bounding box center [999, 93] width 195 height 28
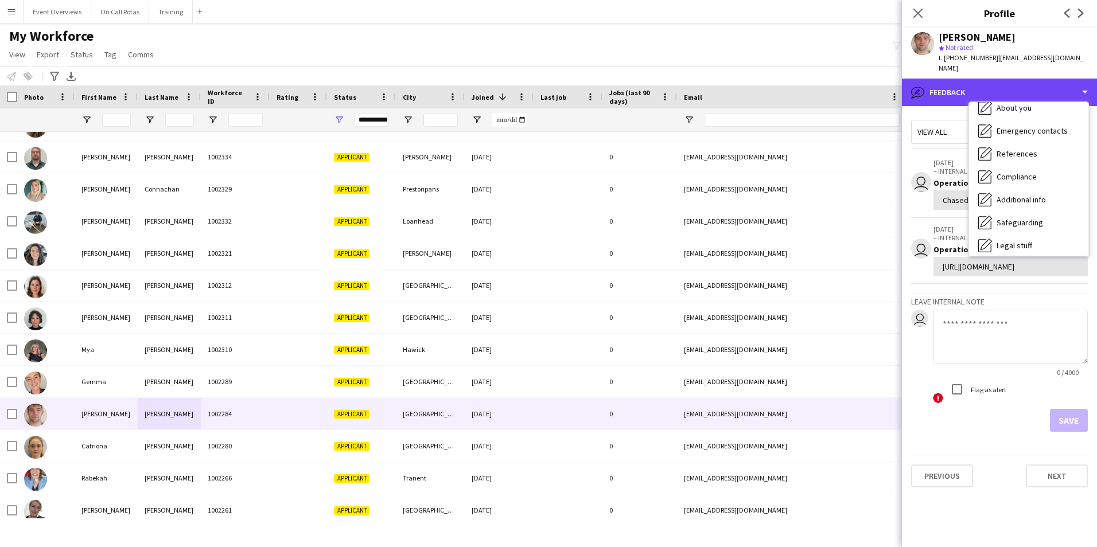
scroll to position [0, 0]
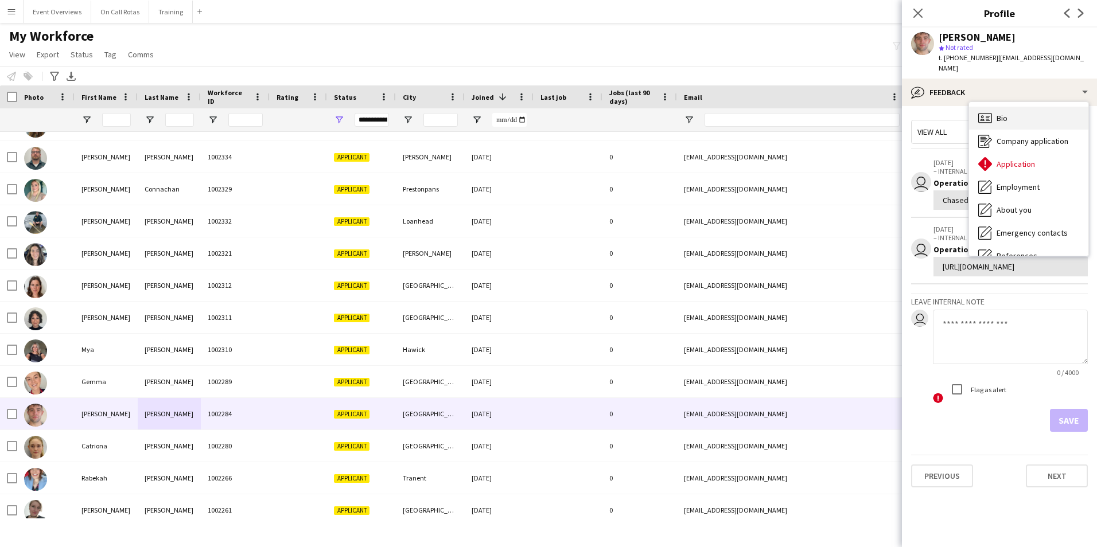
click at [997, 113] on span "Bio" at bounding box center [1001, 118] width 11 height 10
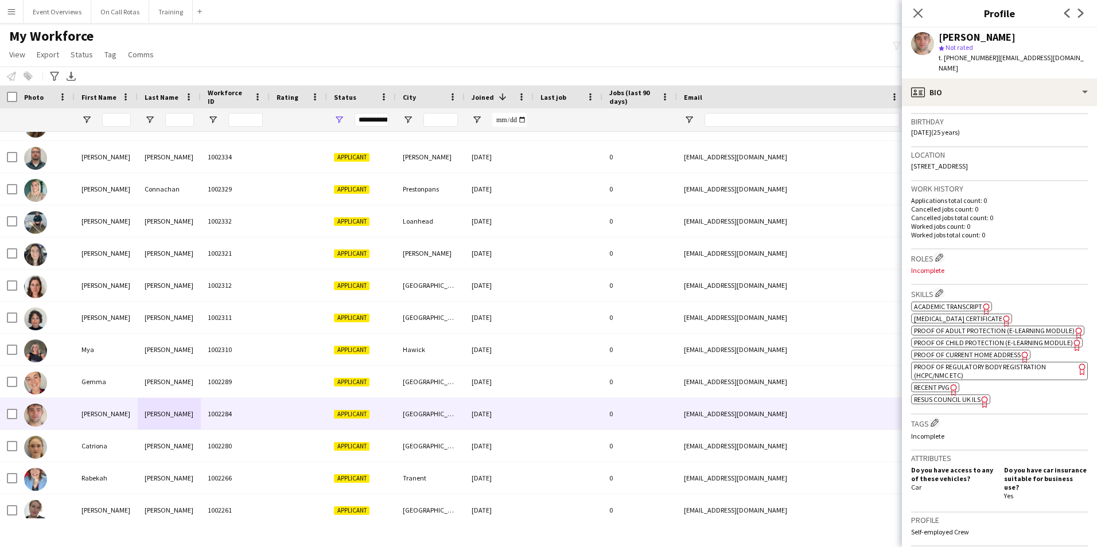
scroll to position [344, 0]
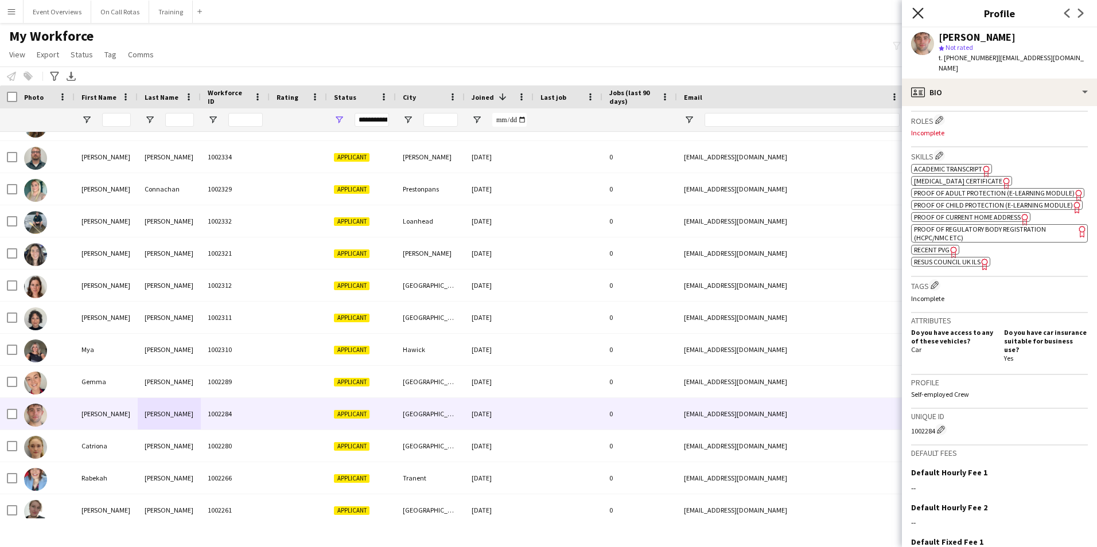
click at [918, 17] on icon "Close pop-in" at bounding box center [917, 12] width 11 height 11
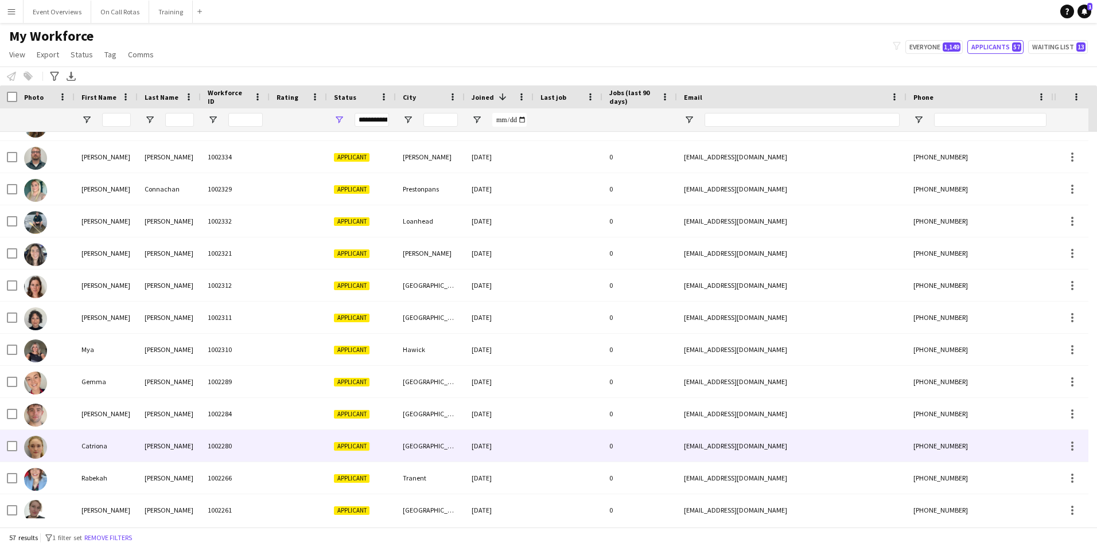
click at [135, 450] on div "Catriona" at bounding box center [106, 446] width 63 height 32
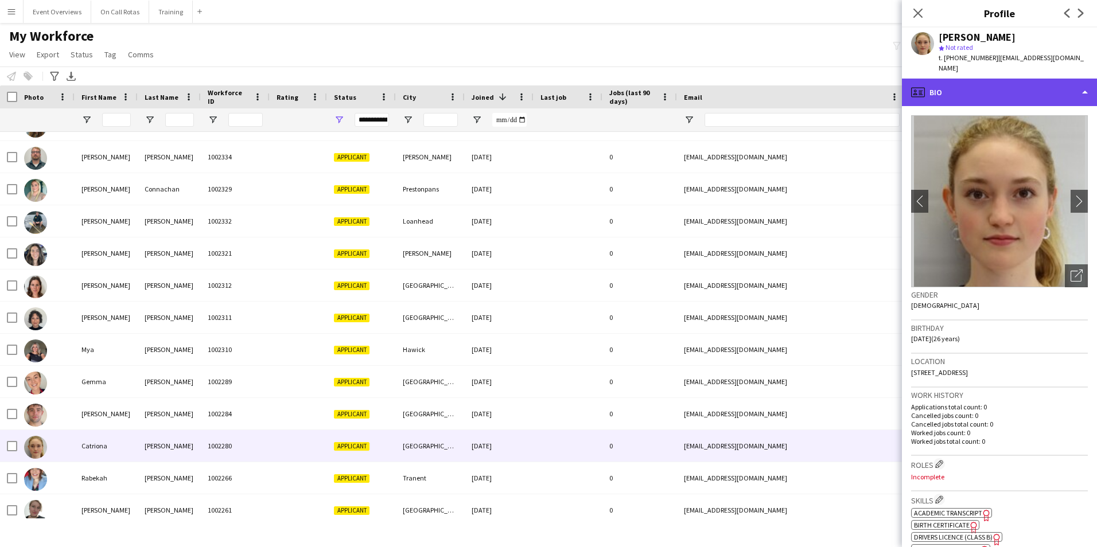
click at [1007, 91] on div "profile Bio" at bounding box center [999, 93] width 195 height 28
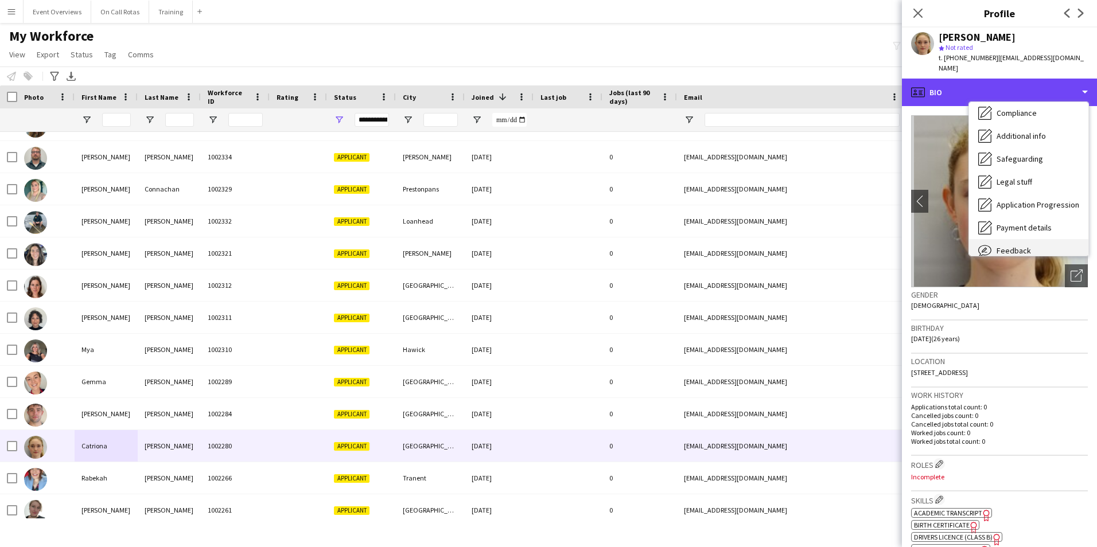
scroll to position [200, 0]
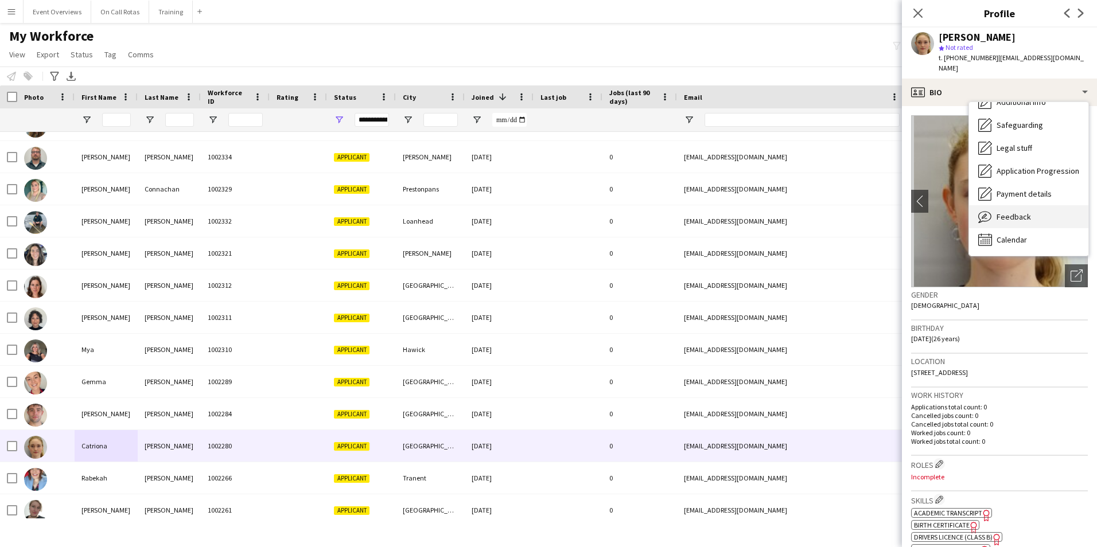
click at [1013, 212] on span "Feedback" at bounding box center [1013, 217] width 34 height 10
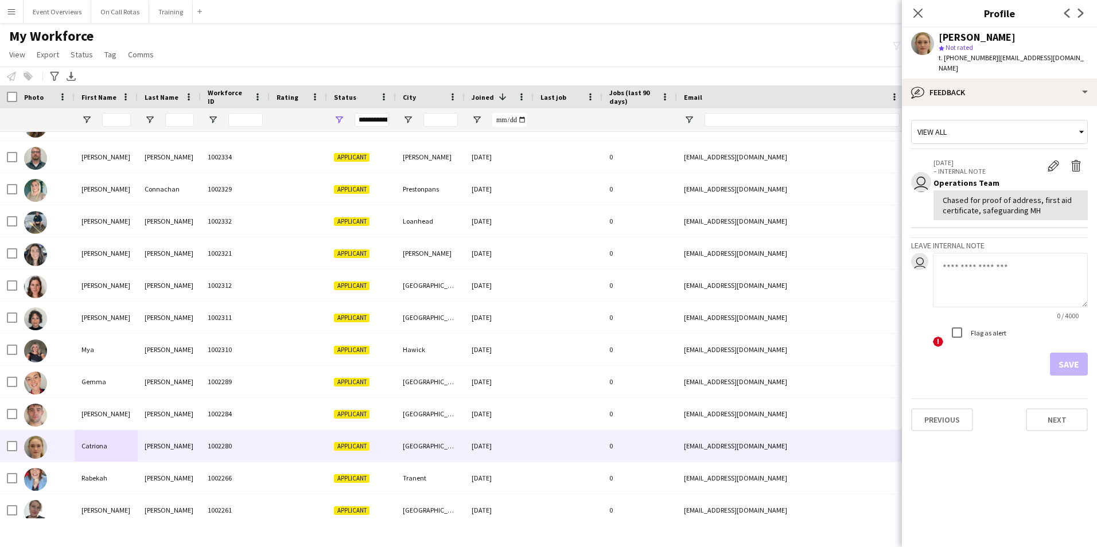
click at [983, 126] on div "View all" at bounding box center [993, 132] width 164 height 22
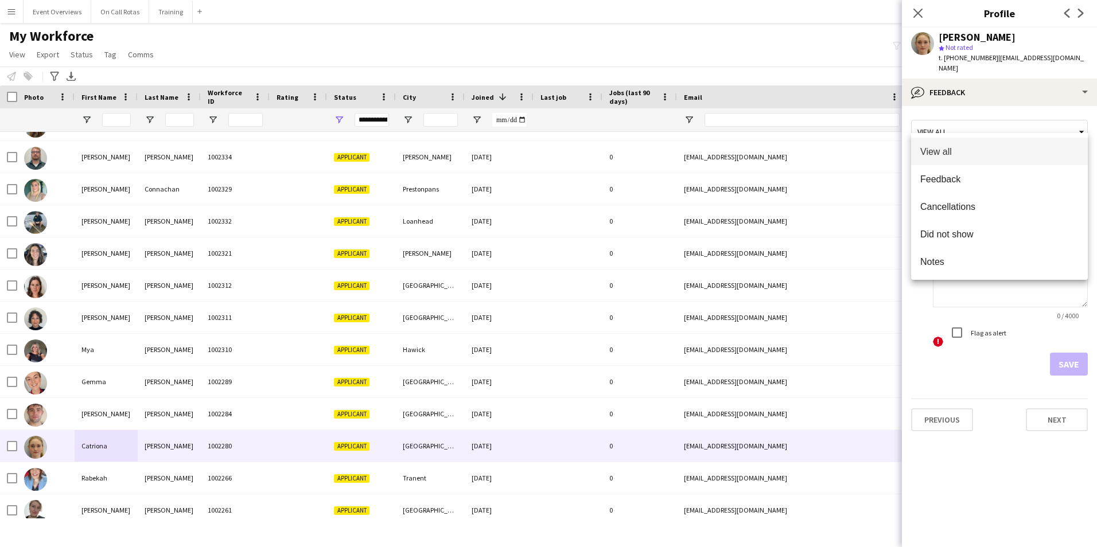
click at [966, 94] on div at bounding box center [548, 273] width 1097 height 547
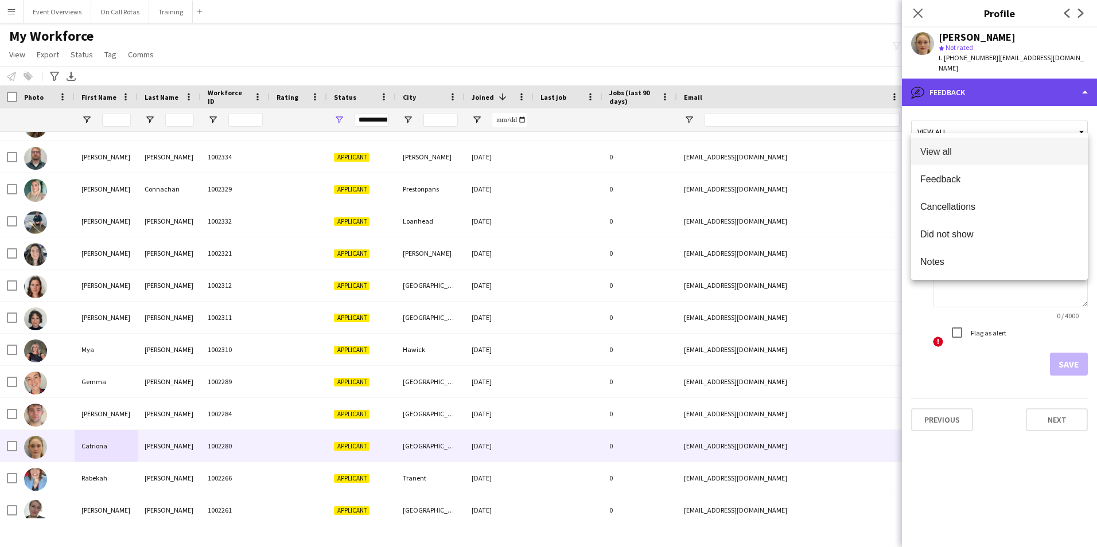
click at [963, 88] on div "bubble-pencil Feedback" at bounding box center [999, 93] width 195 height 28
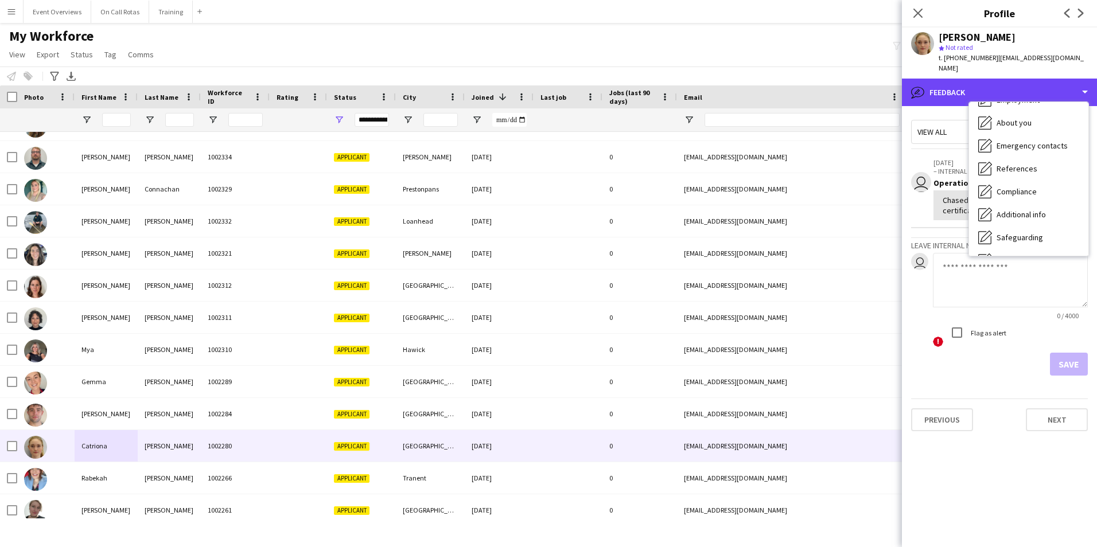
scroll to position [0, 0]
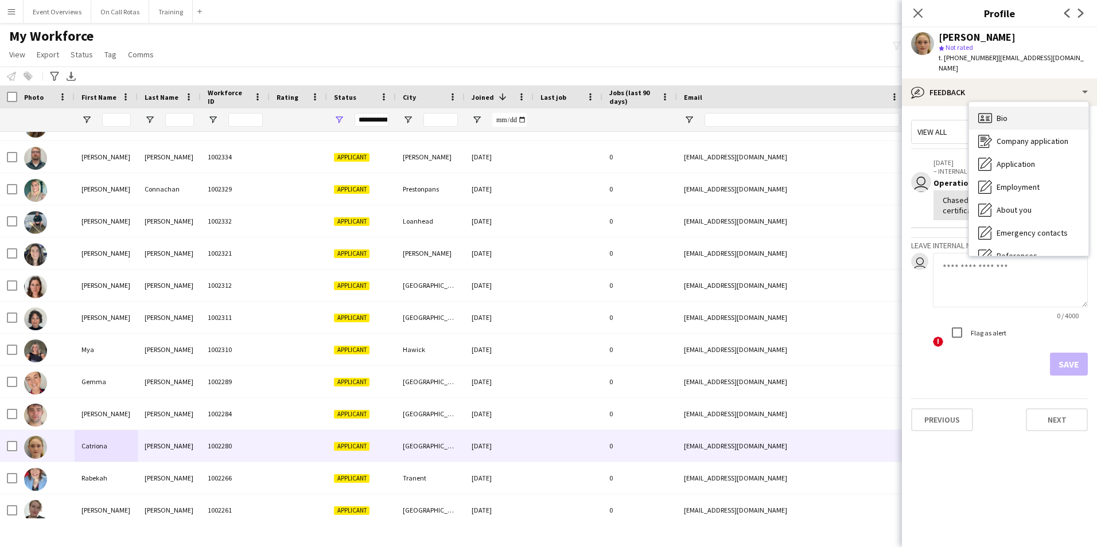
click at [999, 113] on div "Bio Bio" at bounding box center [1028, 118] width 119 height 23
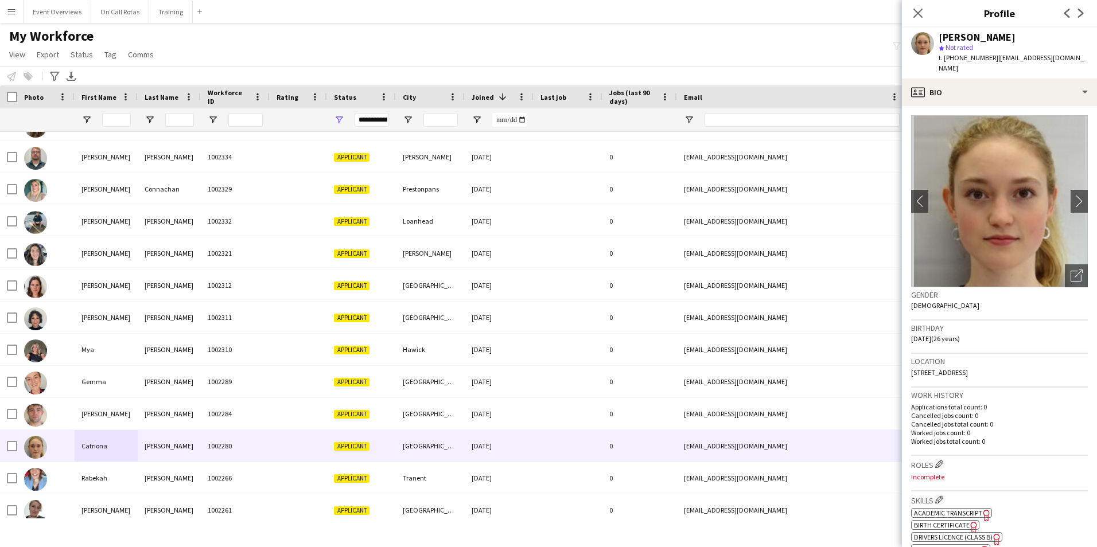
click at [907, 13] on div "Close pop-in" at bounding box center [918, 13] width 32 height 26
drag, startPoint x: 914, startPoint y: 12, endPoint x: 919, endPoint y: 18, distance: 7.7
click at [915, 12] on icon "Close pop-in" at bounding box center [917, 13] width 9 height 9
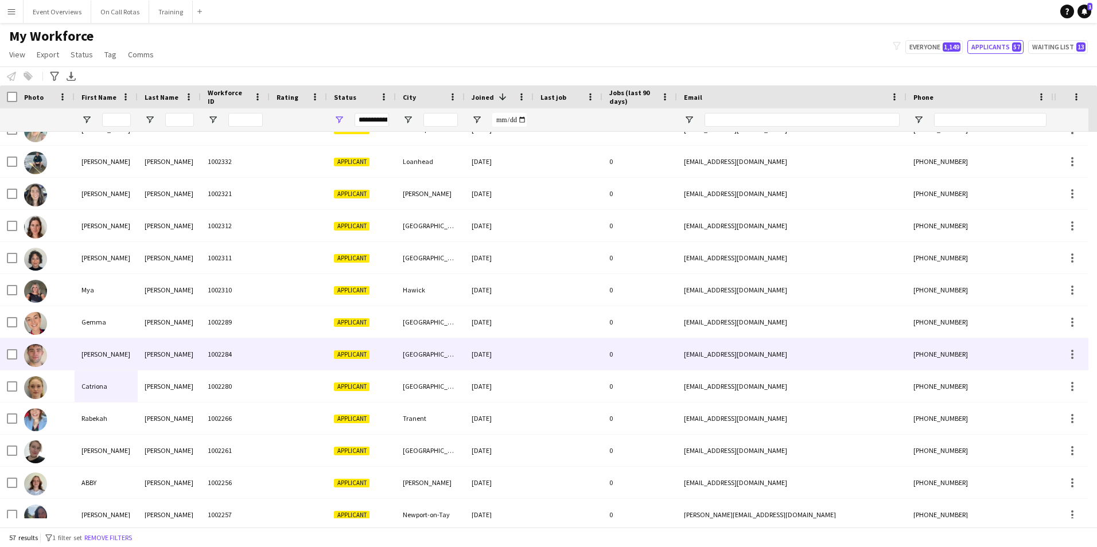
scroll to position [459, 0]
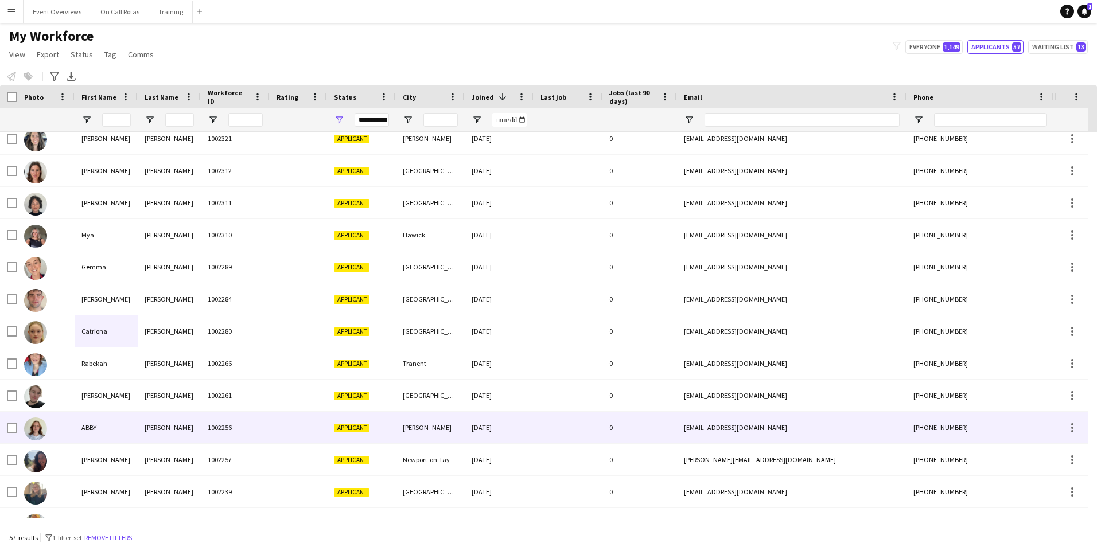
click at [301, 421] on div at bounding box center [298, 428] width 57 height 32
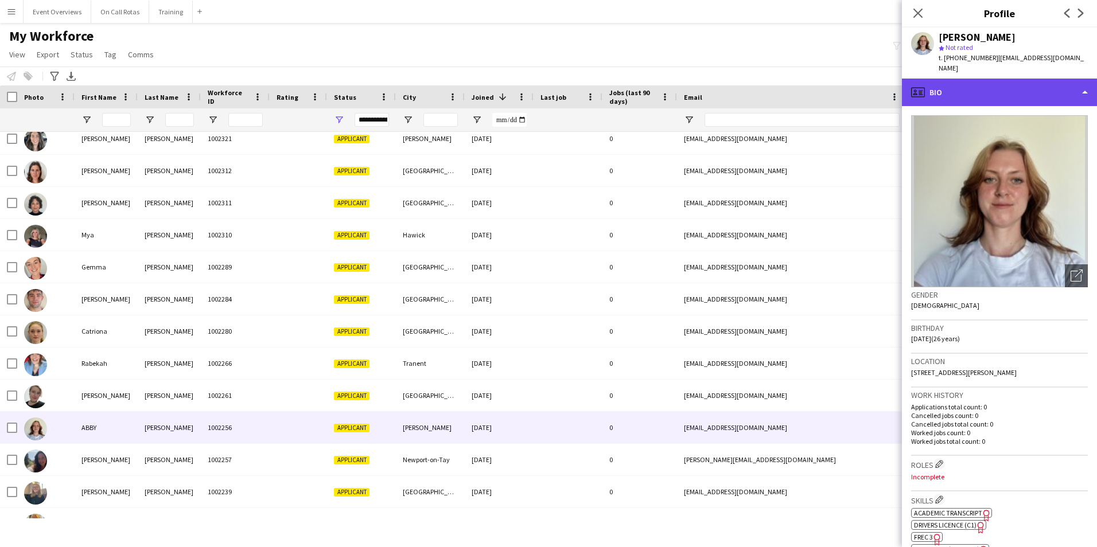
click at [1008, 95] on div "profile Bio" at bounding box center [999, 93] width 195 height 28
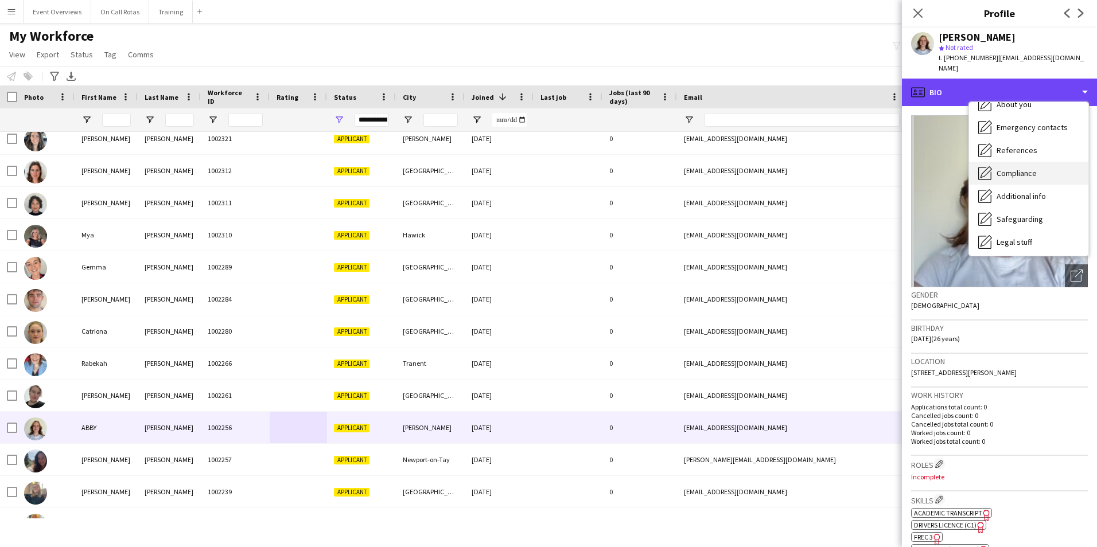
scroll to position [200, 0]
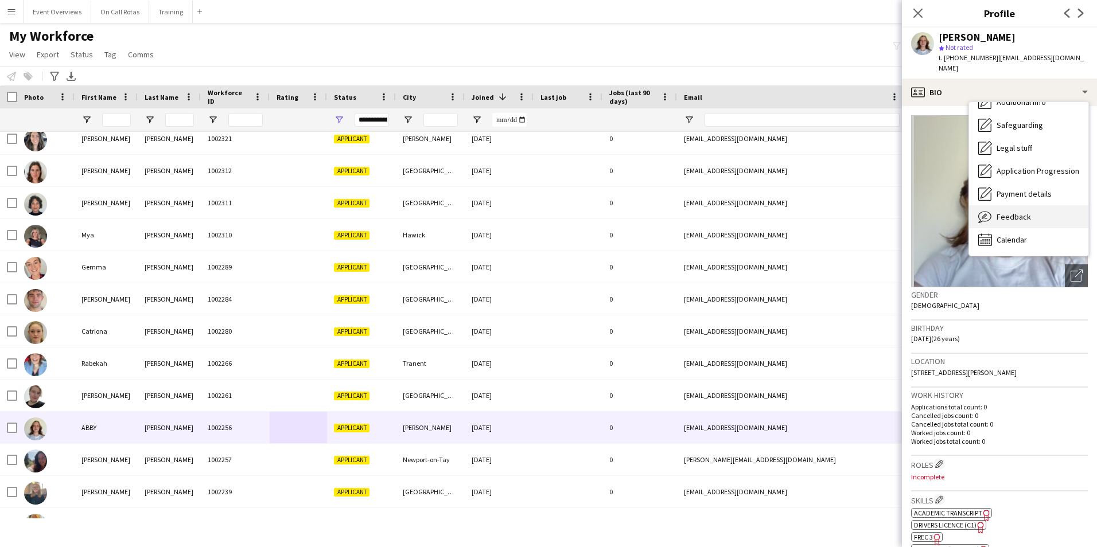
click at [1001, 212] on span "Feedback" at bounding box center [1013, 217] width 34 height 10
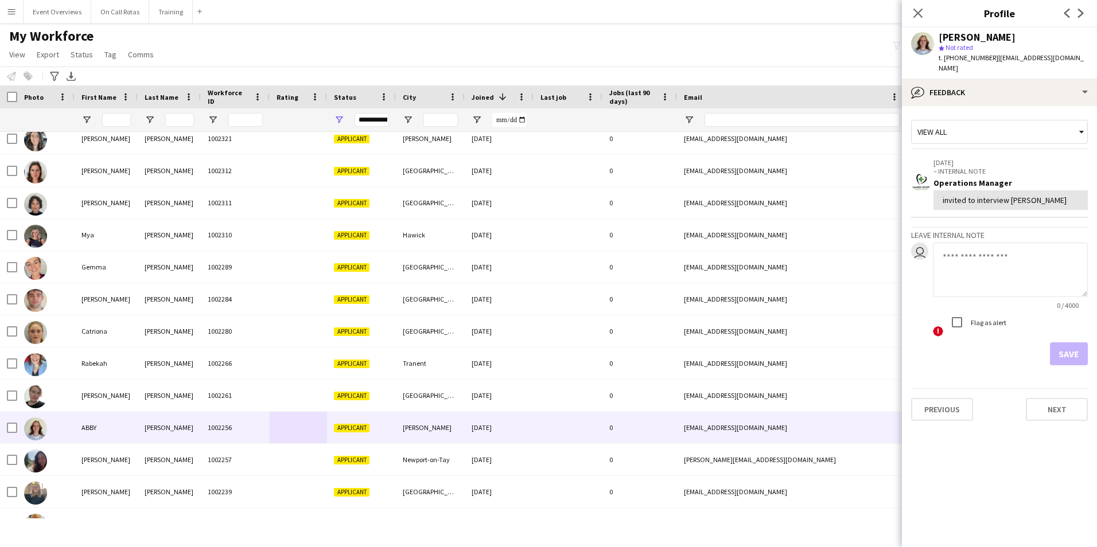
click at [953, 121] on div "View all" at bounding box center [993, 132] width 164 height 22
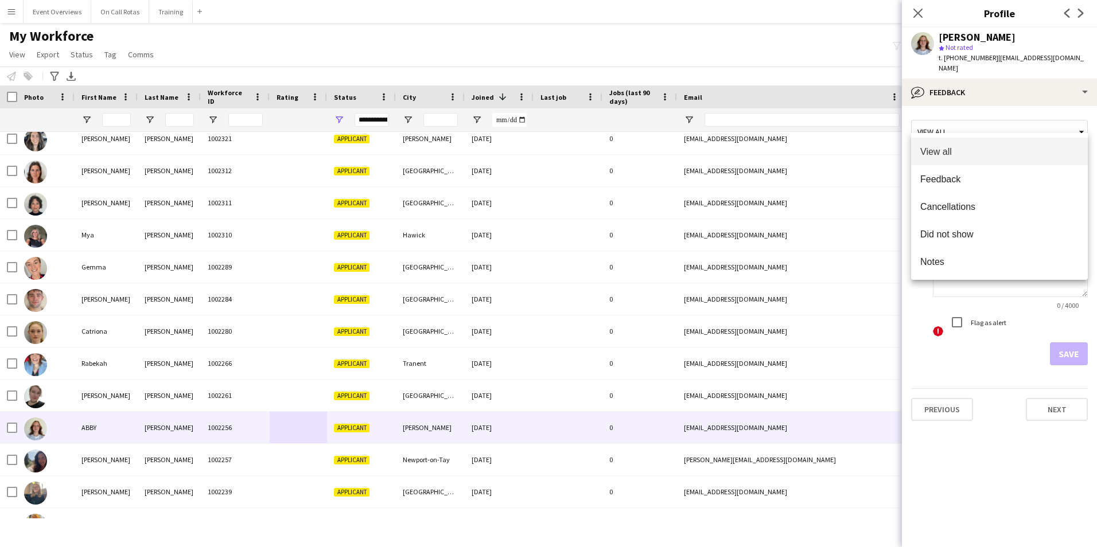
click at [969, 84] on div at bounding box center [548, 273] width 1097 height 547
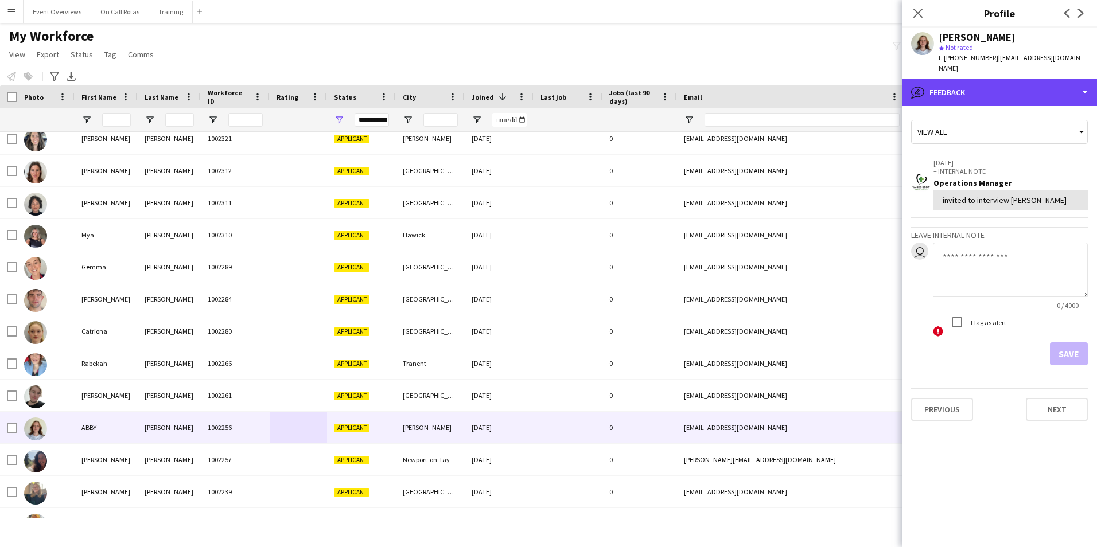
click at [969, 84] on div "bubble-pencil Feedback" at bounding box center [999, 93] width 195 height 28
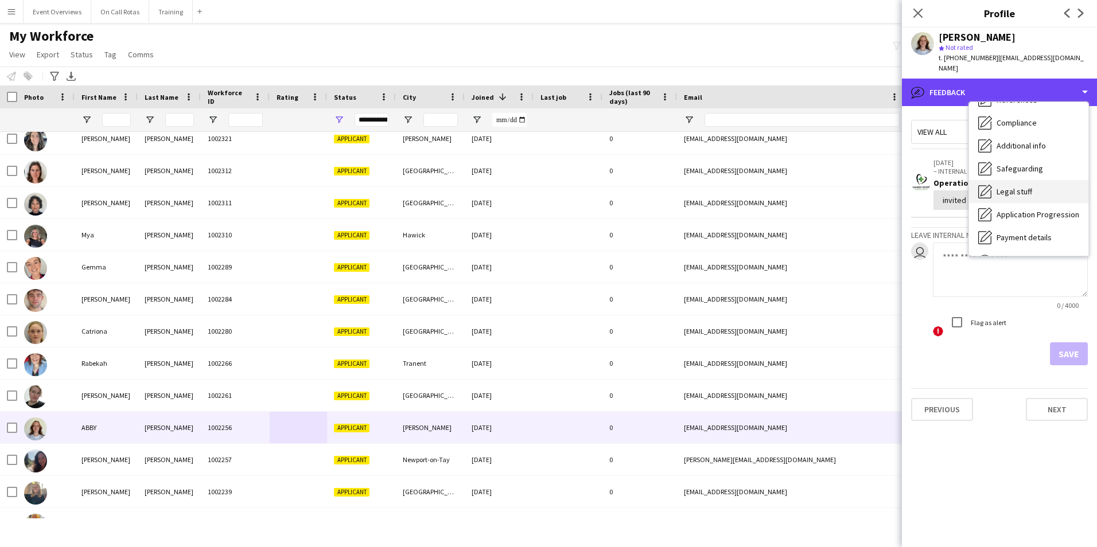
scroll to position [0, 0]
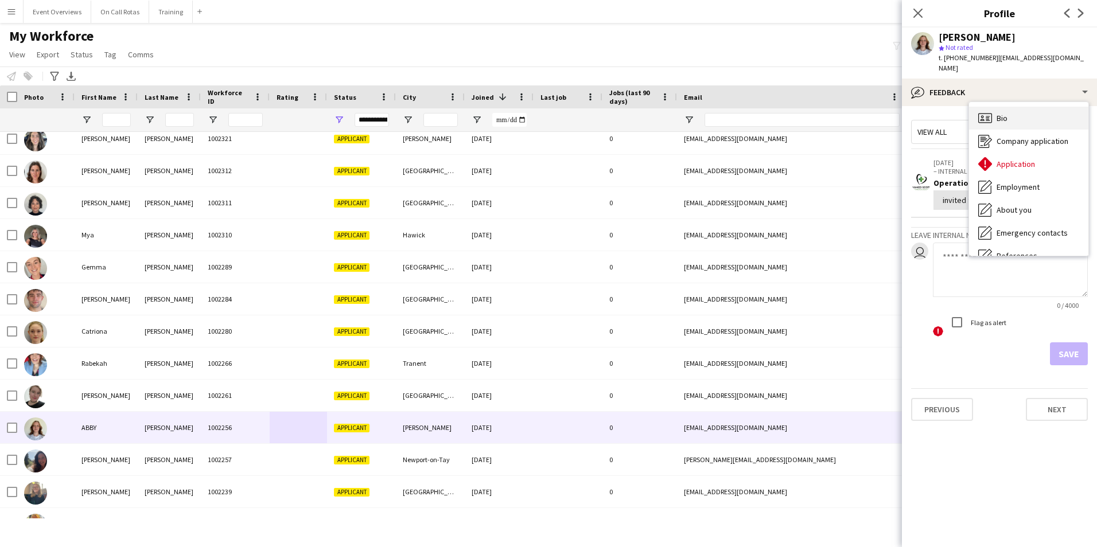
click at [1003, 113] on span "Bio" at bounding box center [1001, 118] width 11 height 10
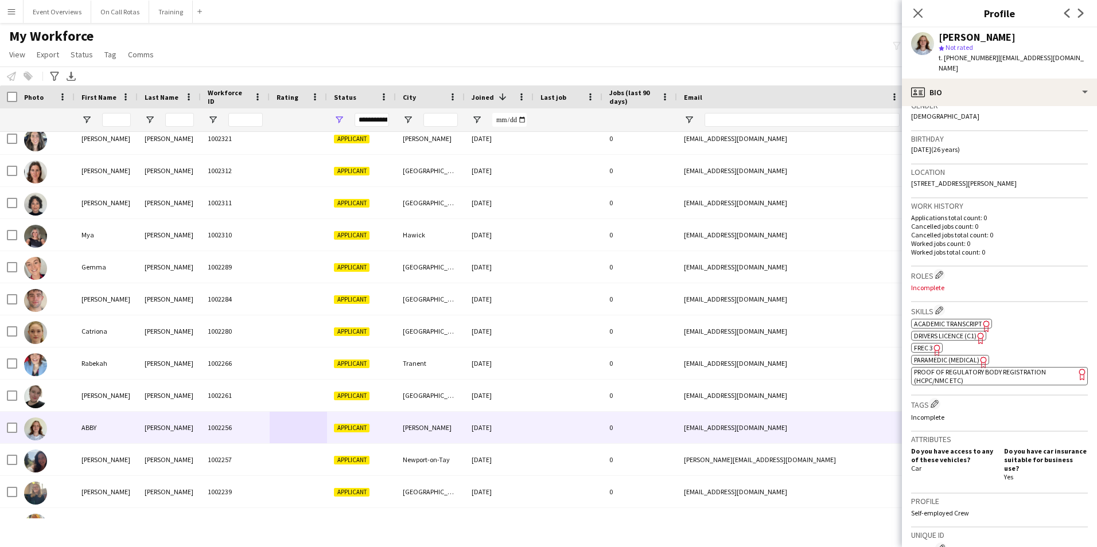
scroll to position [172, 0]
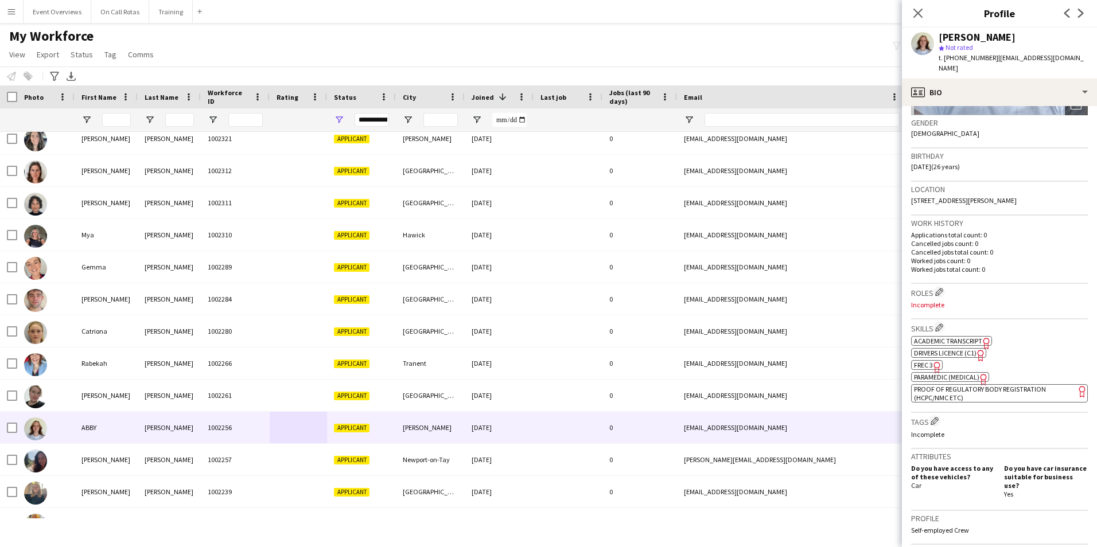
click at [962, 349] on span "Drivers Licence (C1)" at bounding box center [945, 353] width 63 height 9
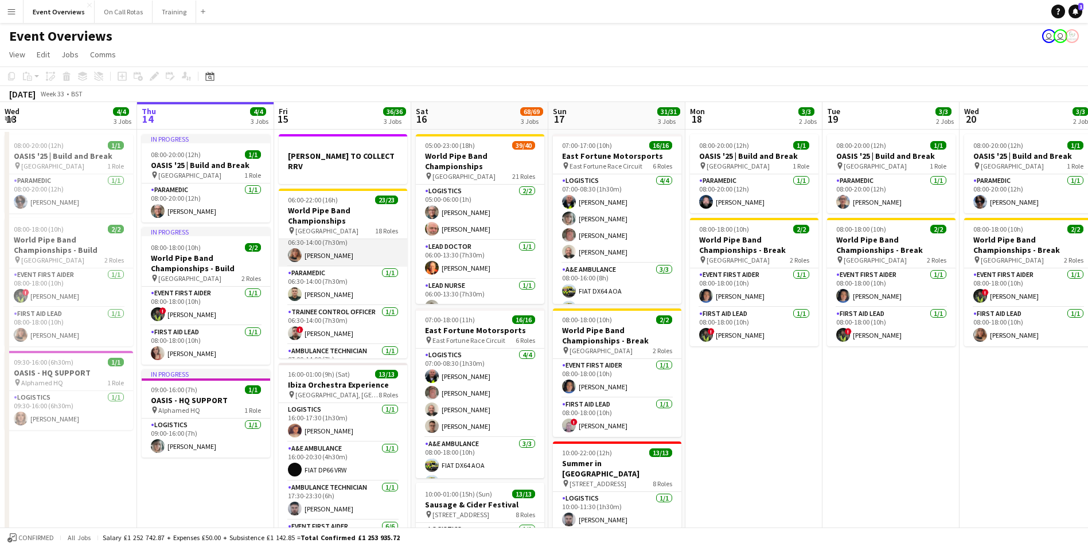
scroll to position [229, 0]
click at [292, 259] on app-user-avatar at bounding box center [295, 266] width 14 height 14
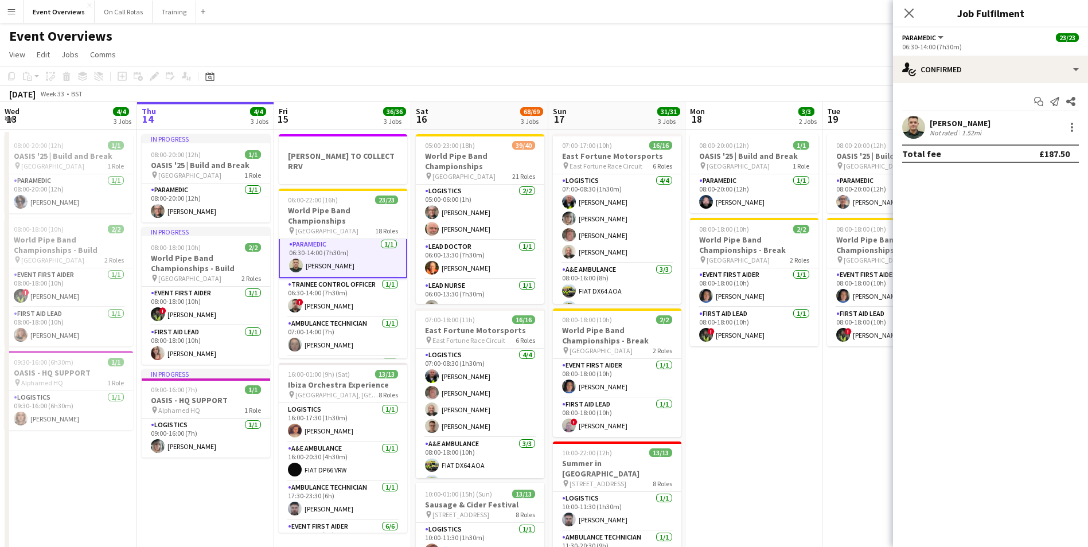
click at [909, 135] on app-user-avatar at bounding box center [913, 127] width 23 height 23
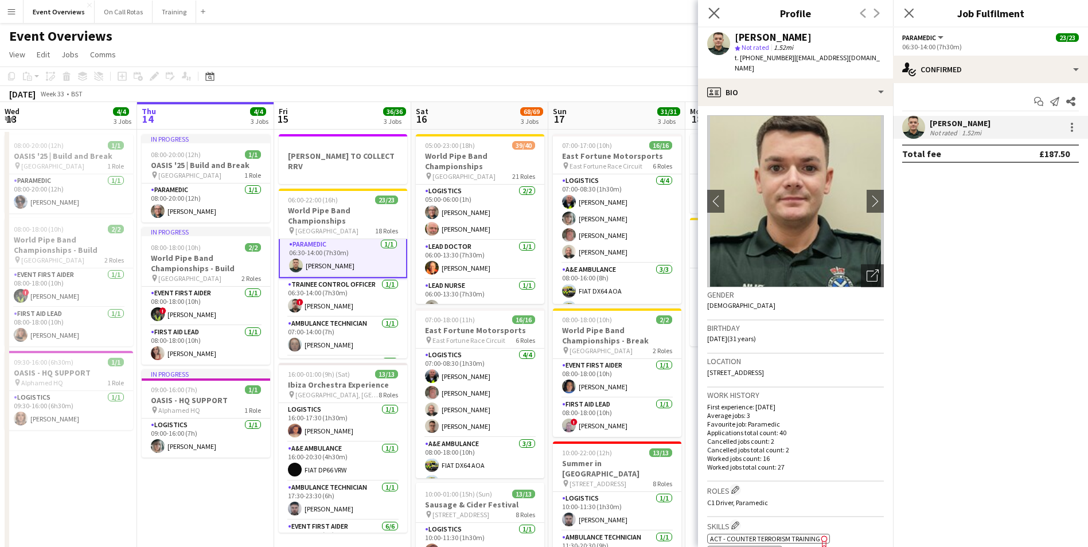
click at [712, 18] on icon "Close pop-in" at bounding box center [713, 12] width 11 height 11
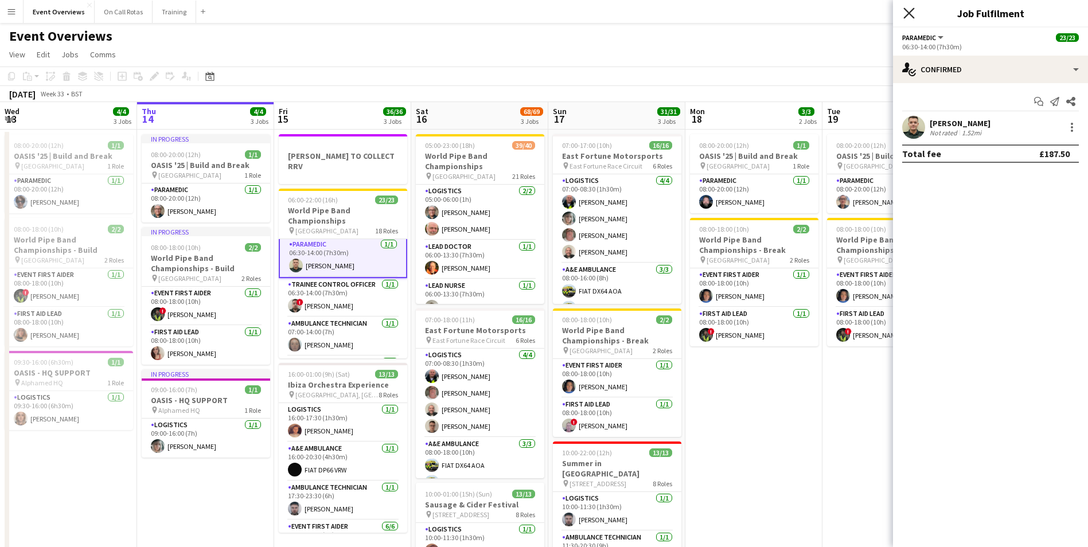
click at [910, 9] on icon "Close pop-in" at bounding box center [908, 12] width 11 height 11
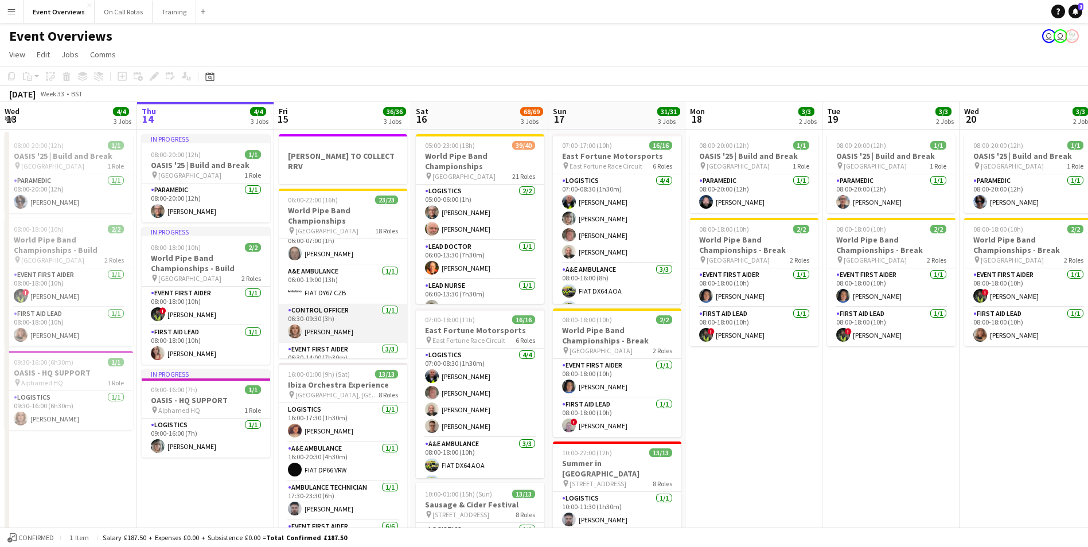
scroll to position [0, 0]
click at [827, 471] on app-date-cell "08:00-20:00 (12h) 1/1 OASIS '25 | Build and Break pin [GEOGRAPHIC_DATA] 1 Role …" at bounding box center [891, 479] width 137 height 699
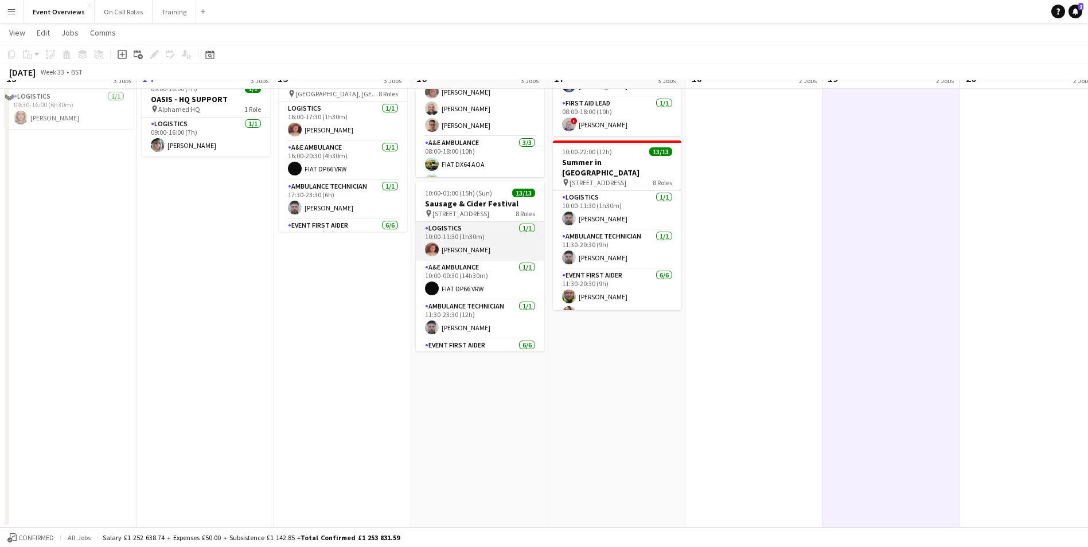
scroll to position [128, 0]
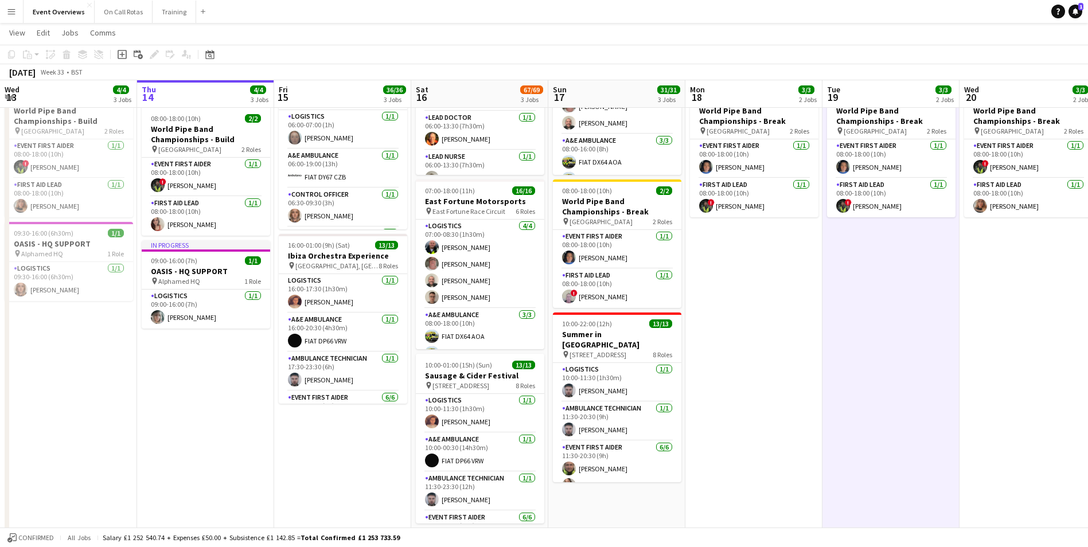
click at [11, 11] on app-icon "Menu" at bounding box center [11, 11] width 9 height 9
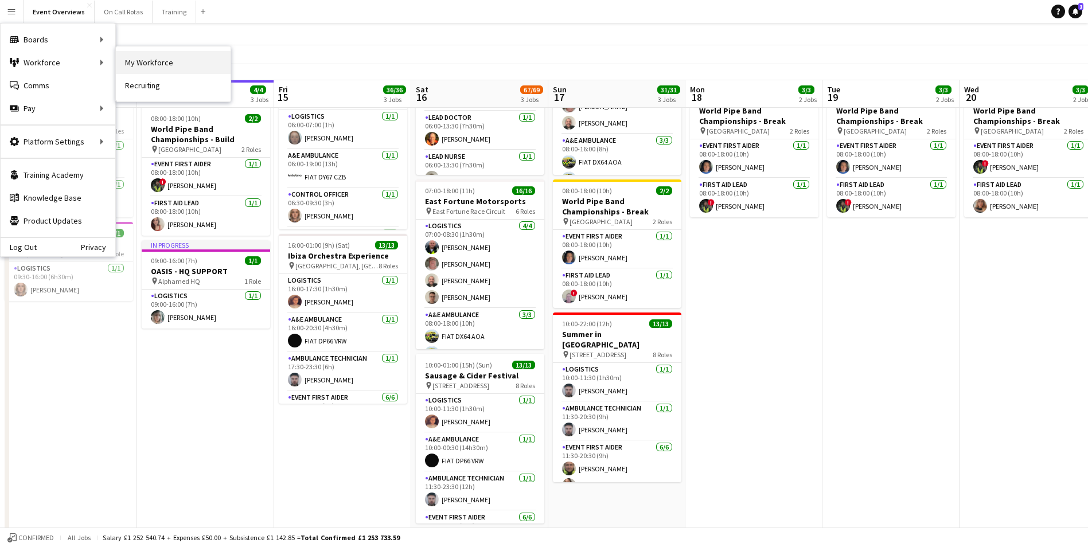
click at [145, 61] on link "My Workforce" at bounding box center [173, 62] width 115 height 23
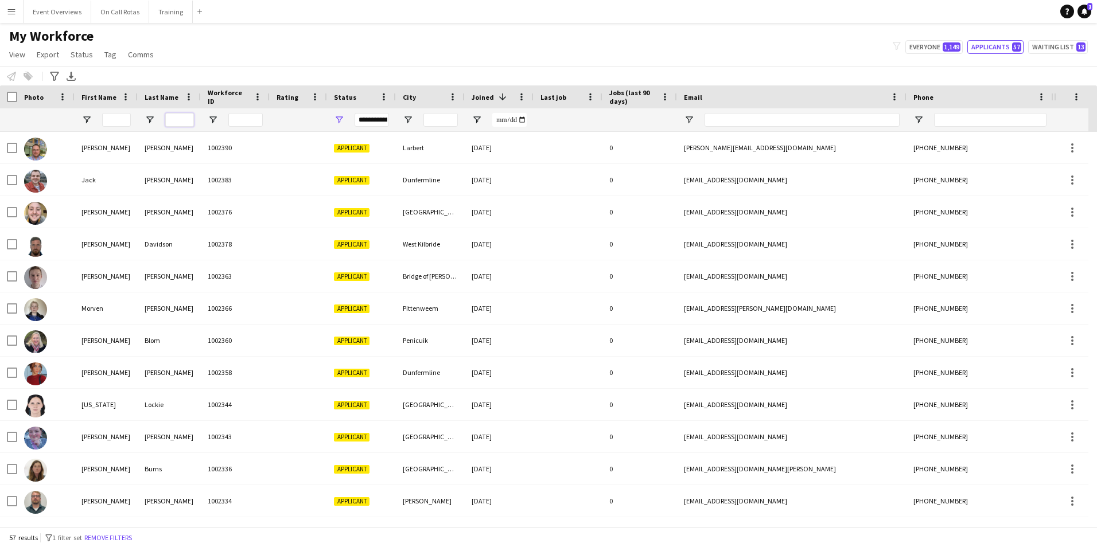
click at [180, 119] on input "Last Name Filter Input" at bounding box center [179, 120] width 29 height 14
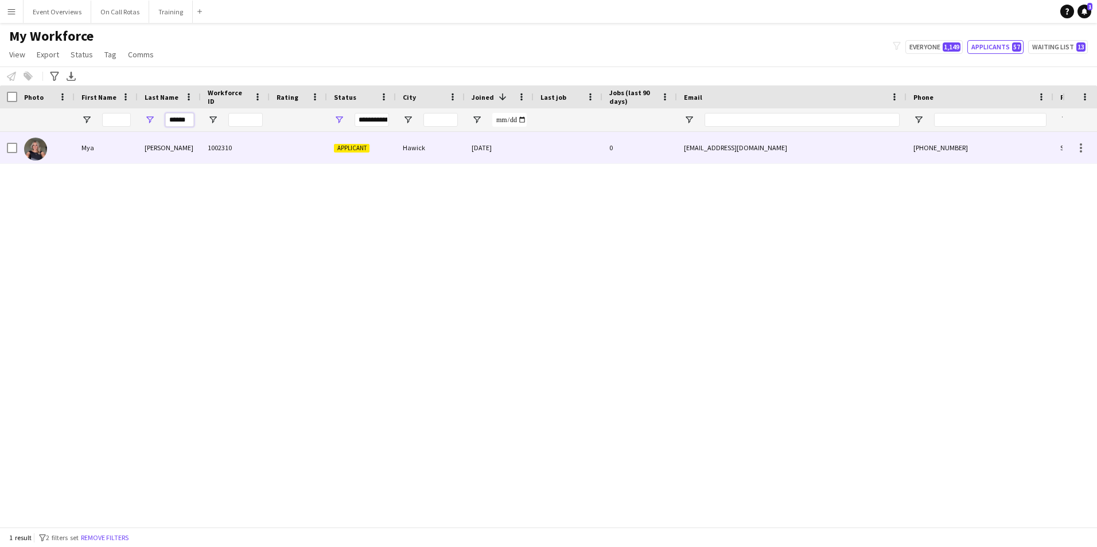
type input "******"
click at [295, 150] on div at bounding box center [298, 148] width 57 height 32
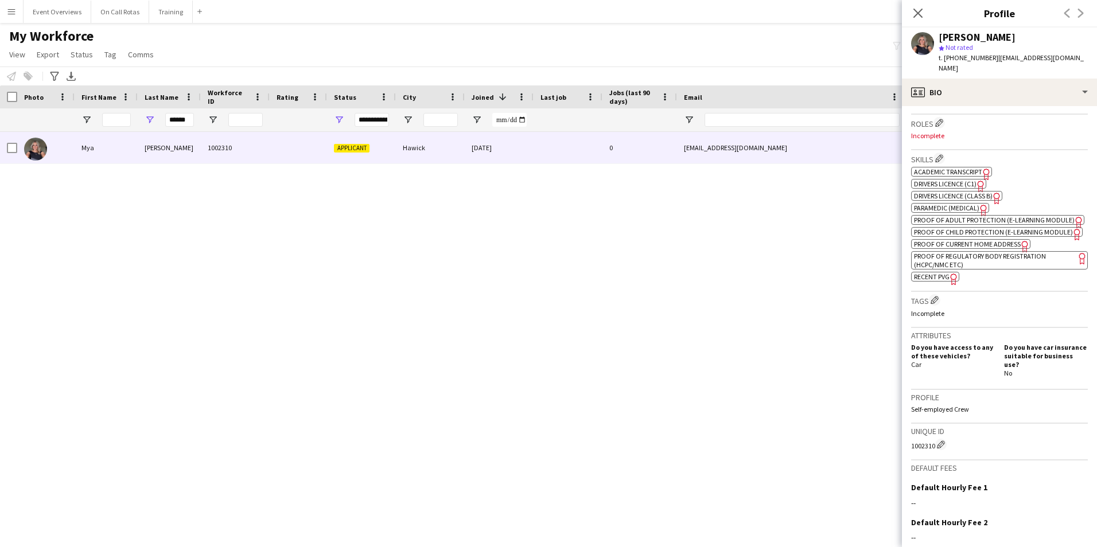
scroll to position [344, 0]
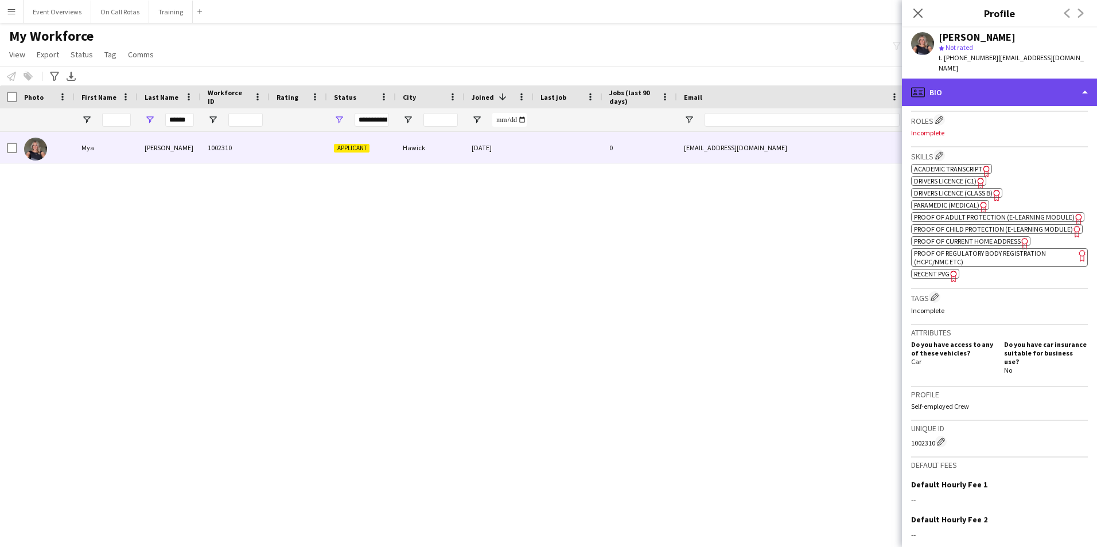
click at [991, 92] on div "profile Bio" at bounding box center [999, 93] width 195 height 28
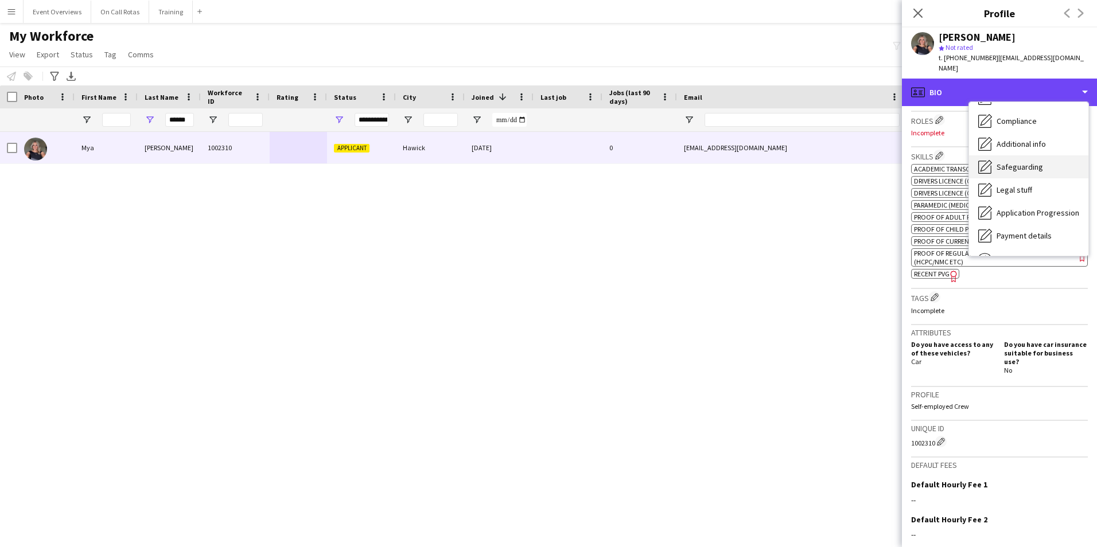
scroll to position [142, 0]
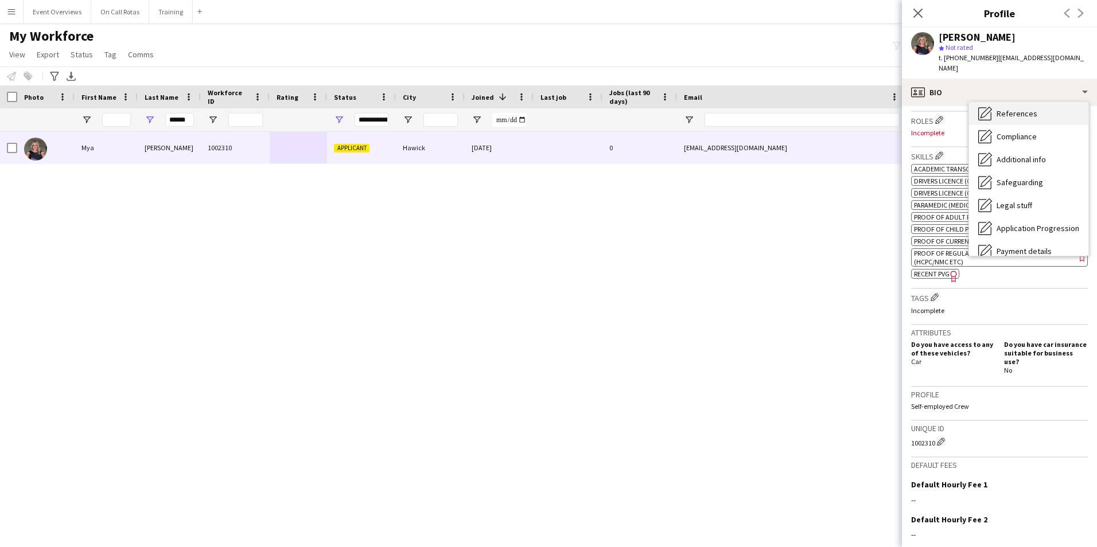
click at [1015, 102] on div "References References" at bounding box center [1028, 113] width 119 height 23
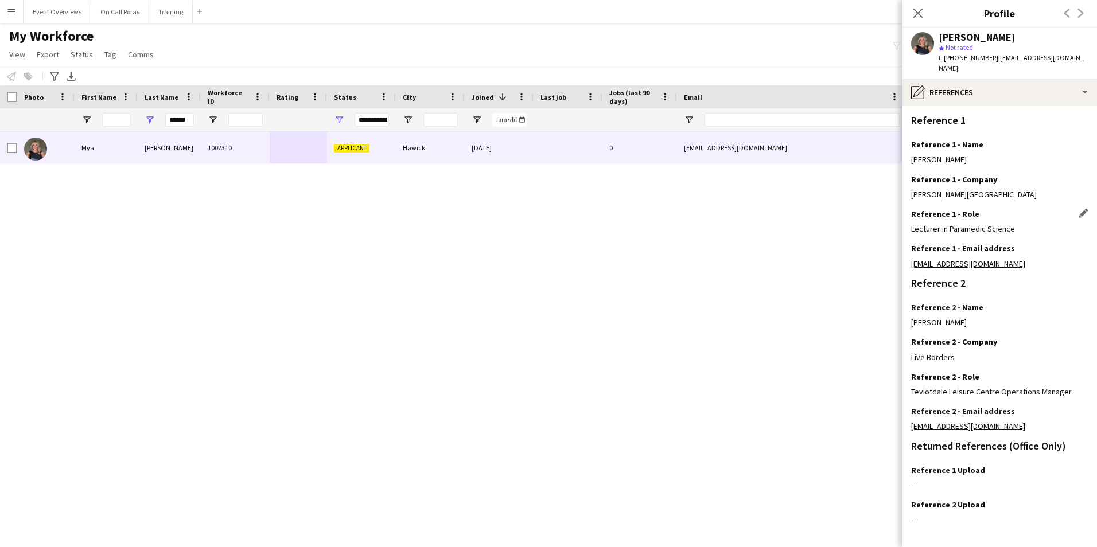
scroll to position [80, 0]
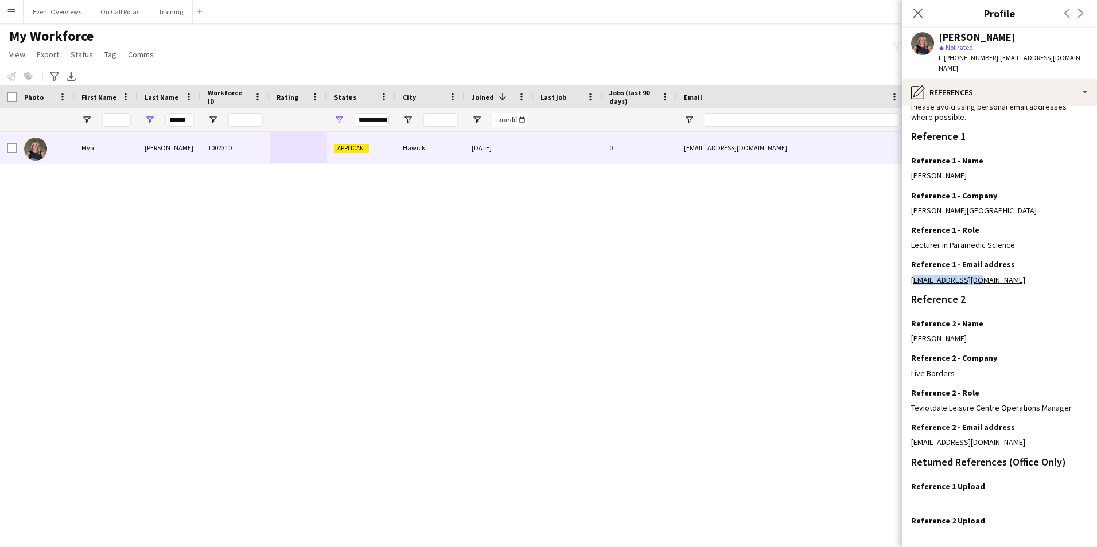
drag, startPoint x: 976, startPoint y: 268, endPoint x: 909, endPoint y: 270, distance: 67.7
click at [909, 270] on app-section-data-types "Reference Information Please provide 2 professional/ educational references. On…" at bounding box center [999, 326] width 195 height 441
copy link "[EMAIL_ADDRESS][DOMAIN_NAME]"
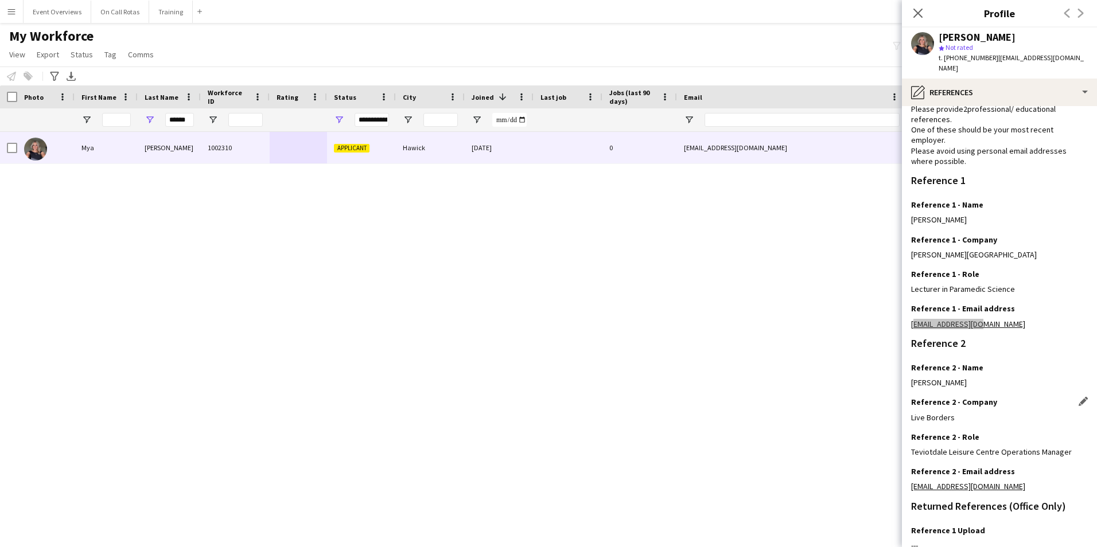
scroll to position [137, 0]
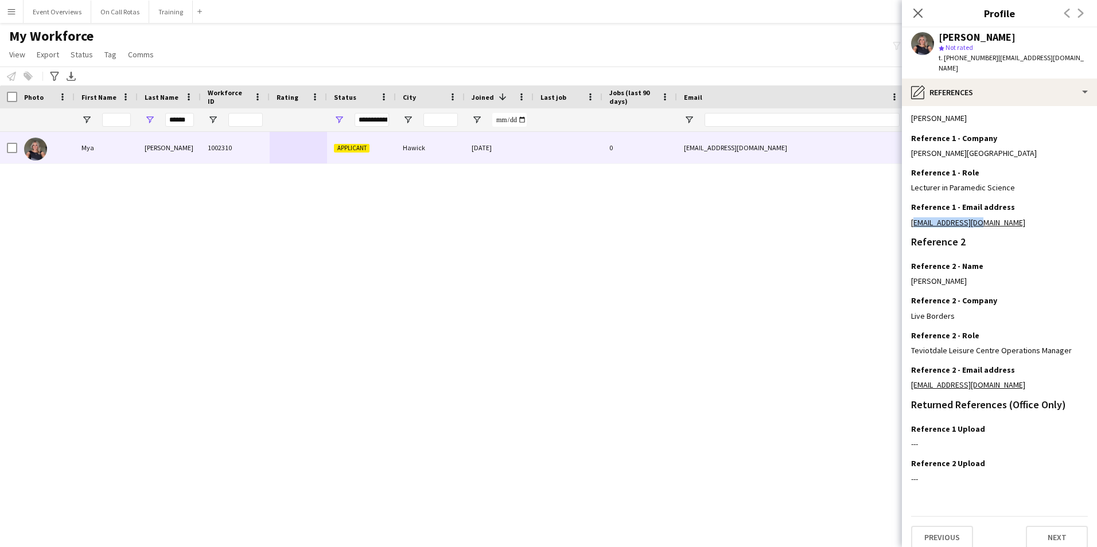
drag, startPoint x: 1022, startPoint y: 379, endPoint x: 910, endPoint y: 379, distance: 111.8
click at [910, 379] on app-section-data-types "Reference Information Please provide 2 professional/ educational references. On…" at bounding box center [999, 326] width 195 height 441
copy link "[EMAIL_ADDRESS][DOMAIN_NAME]"
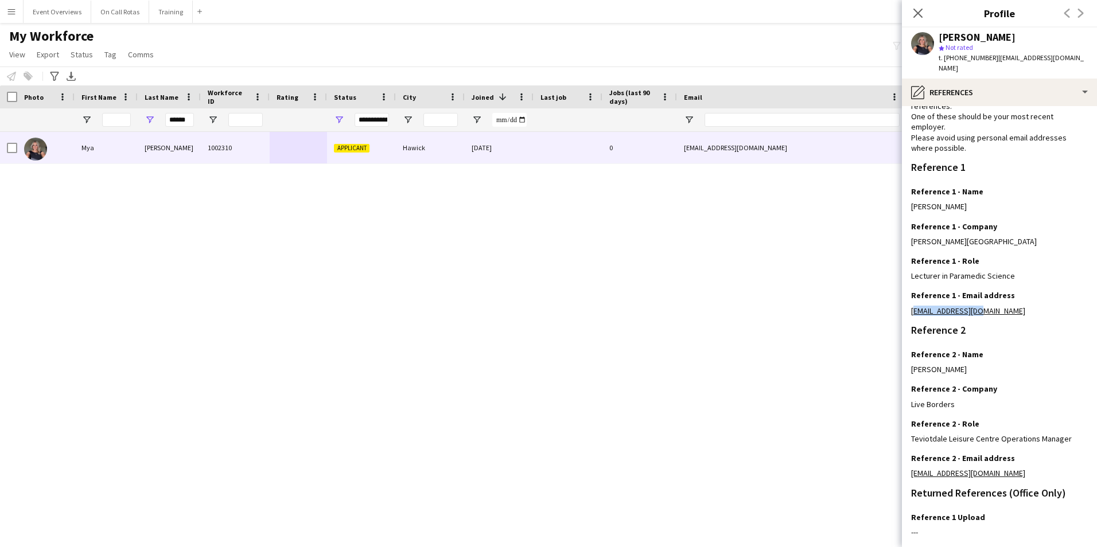
scroll to position [0, 0]
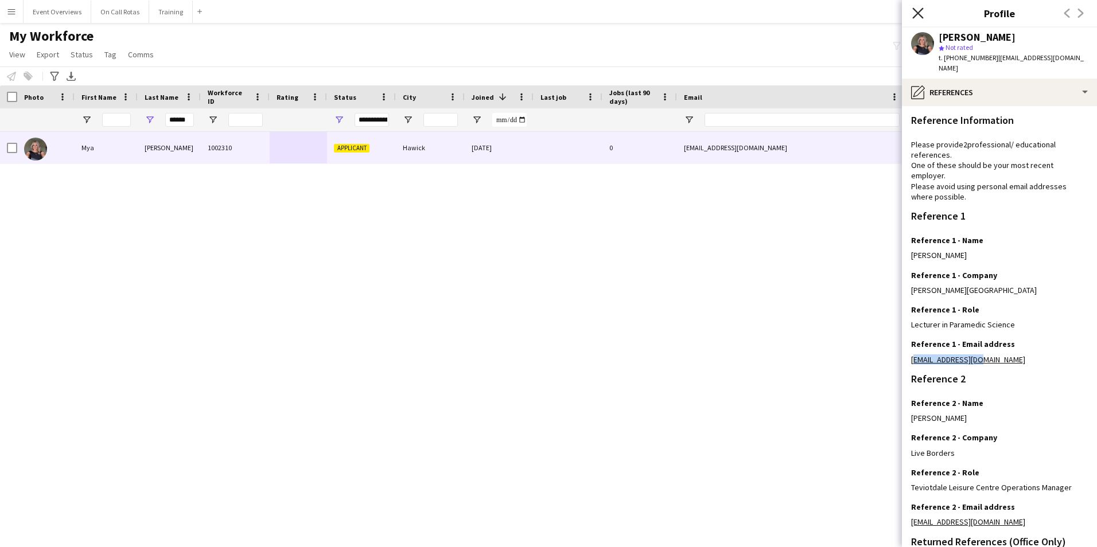
click at [914, 13] on icon "Close pop-in" at bounding box center [917, 12] width 11 height 11
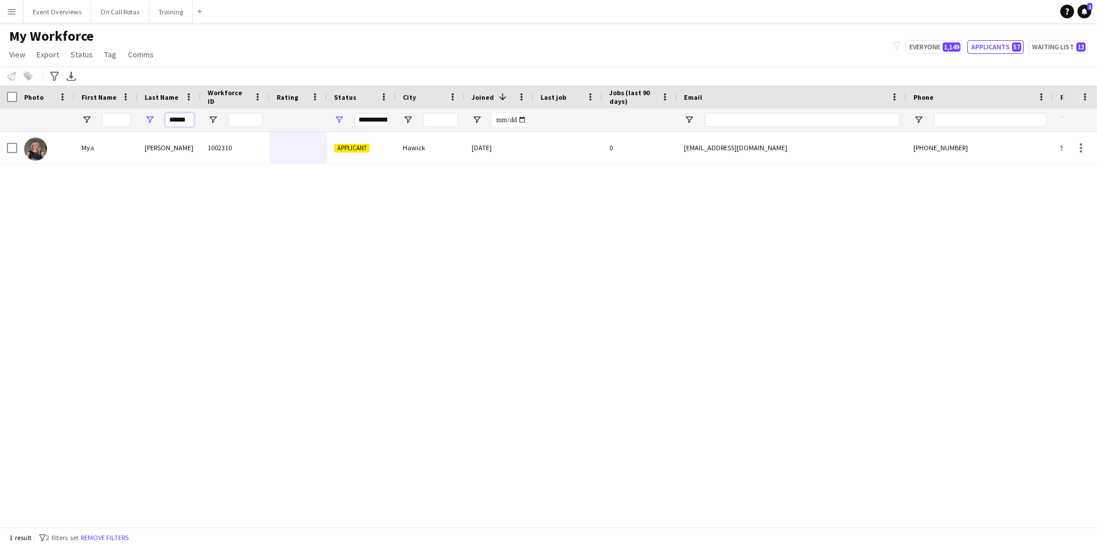
drag, startPoint x: 189, startPoint y: 124, endPoint x: 167, endPoint y: 127, distance: 22.0
click at [167, 127] on input "******" at bounding box center [179, 120] width 29 height 14
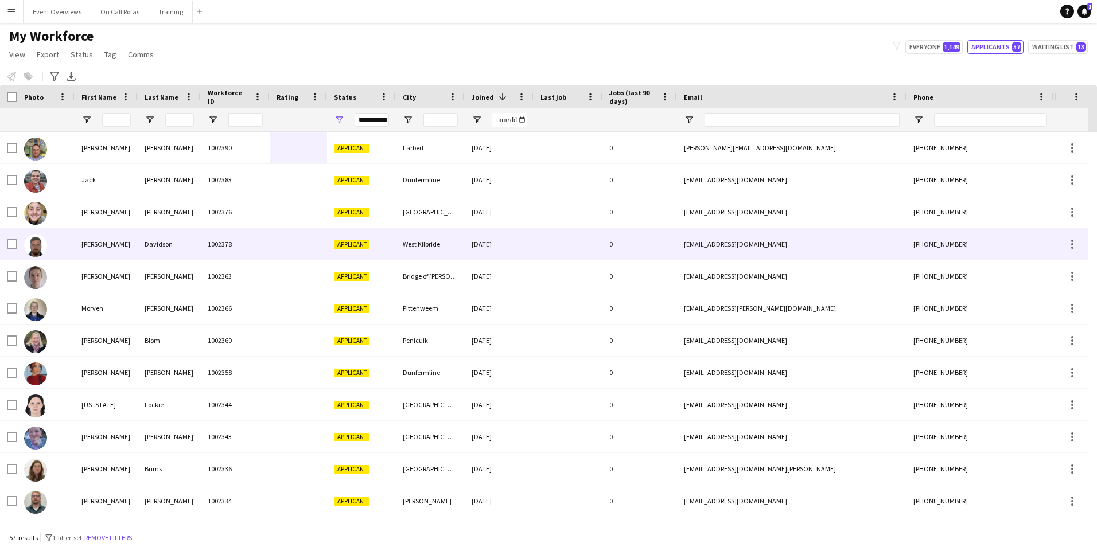
click at [169, 246] on div "Davidson" at bounding box center [169, 244] width 63 height 32
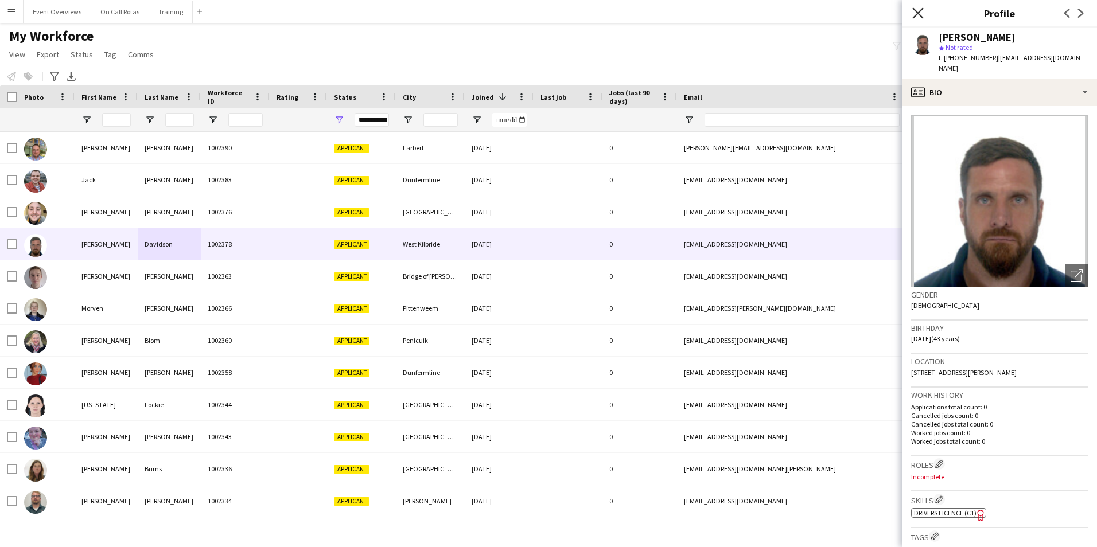
click at [921, 18] on icon "Close pop-in" at bounding box center [917, 12] width 11 height 11
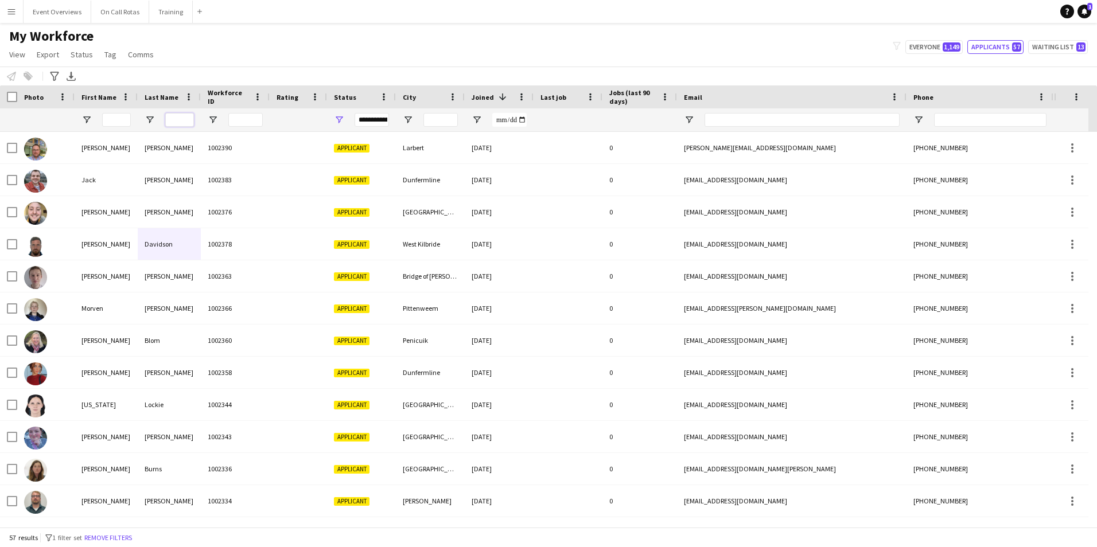
click at [173, 124] on input "Last Name Filter Input" at bounding box center [179, 120] width 29 height 14
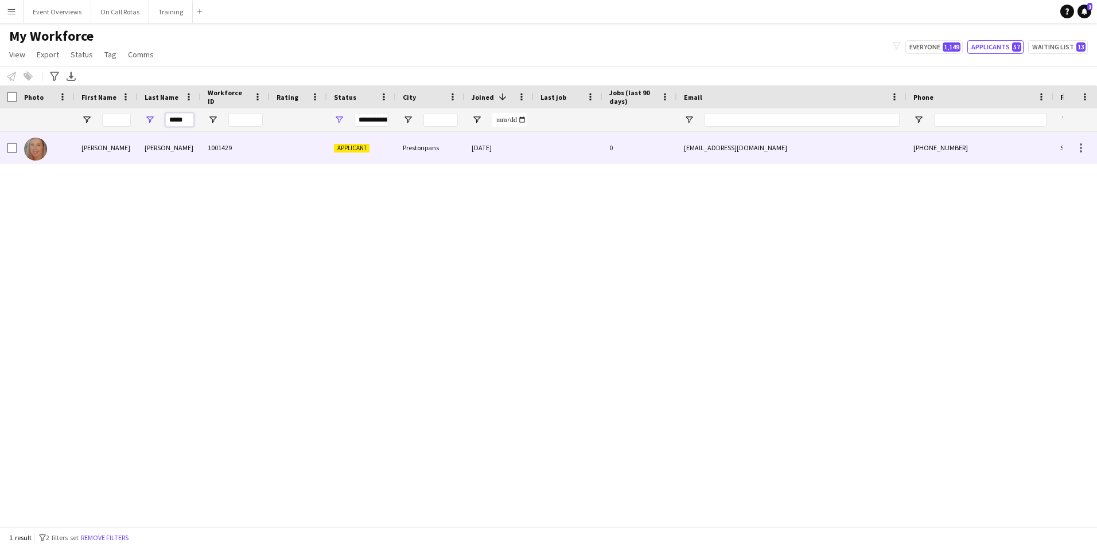
type input "*****"
click at [229, 155] on div "1001429" at bounding box center [235, 148] width 69 height 32
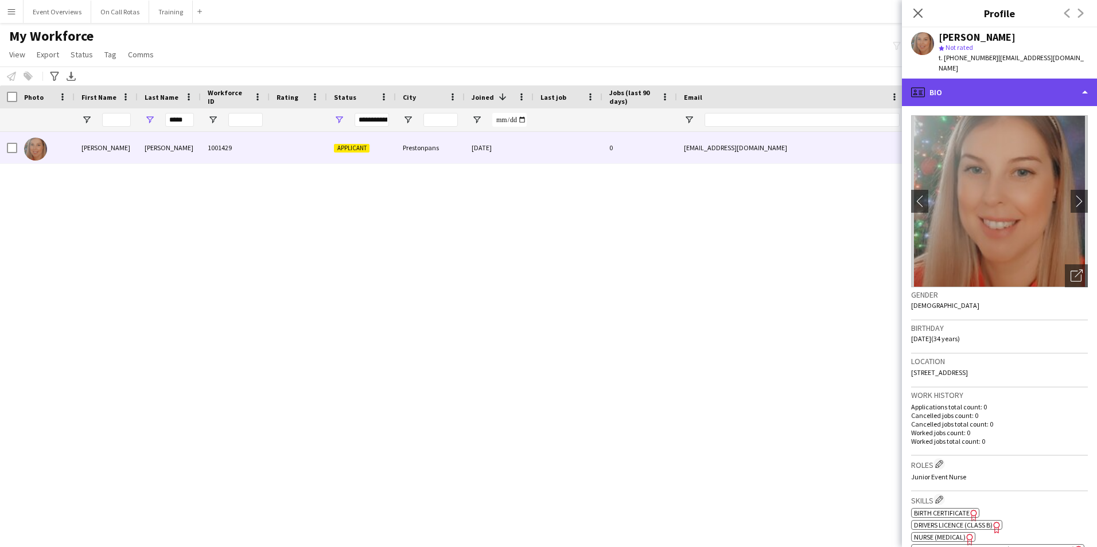
click at [968, 95] on div "profile Bio" at bounding box center [999, 93] width 195 height 28
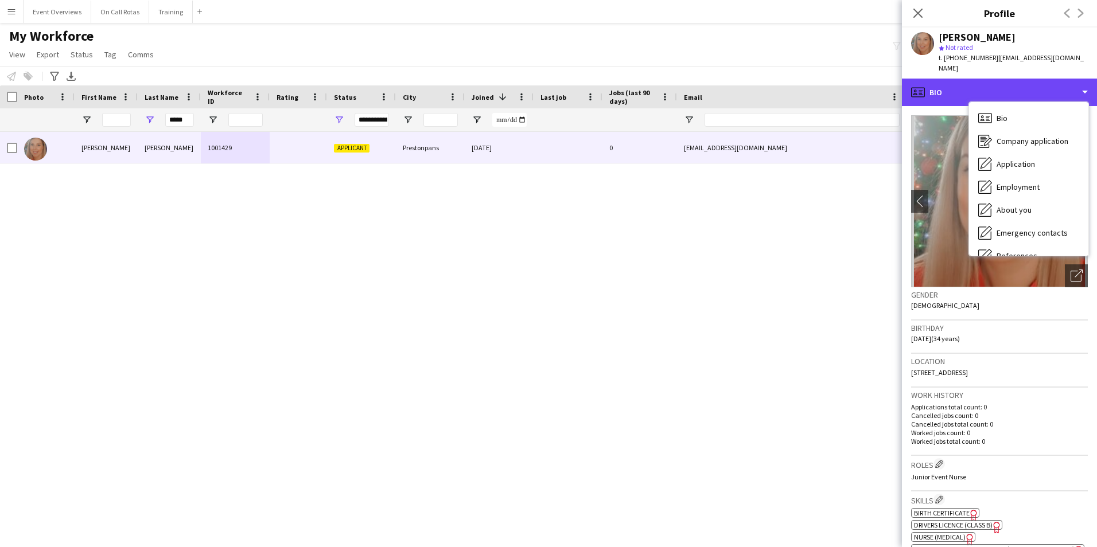
scroll to position [200, 0]
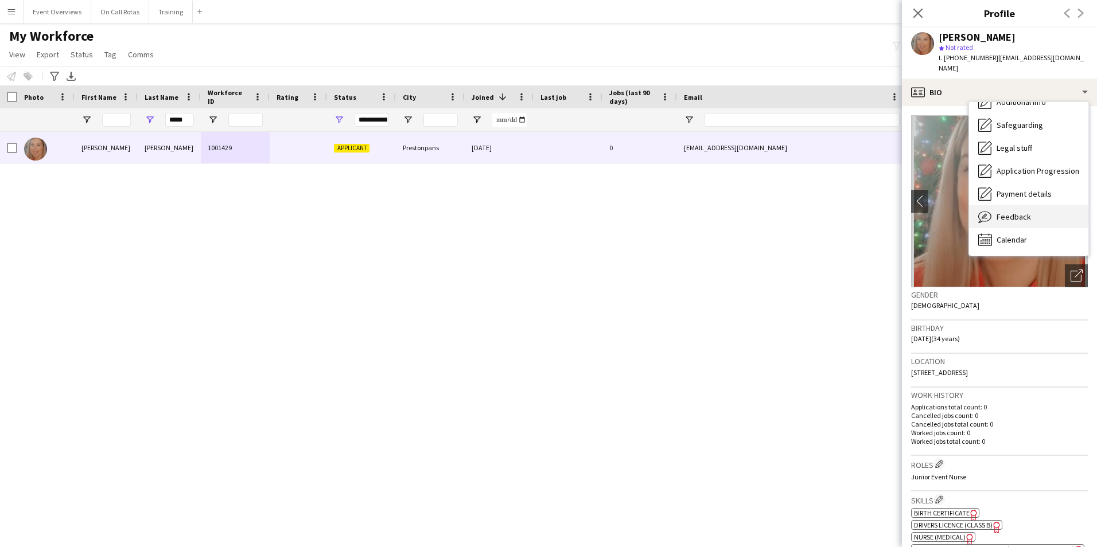
click at [1002, 212] on span "Feedback" at bounding box center [1013, 217] width 34 height 10
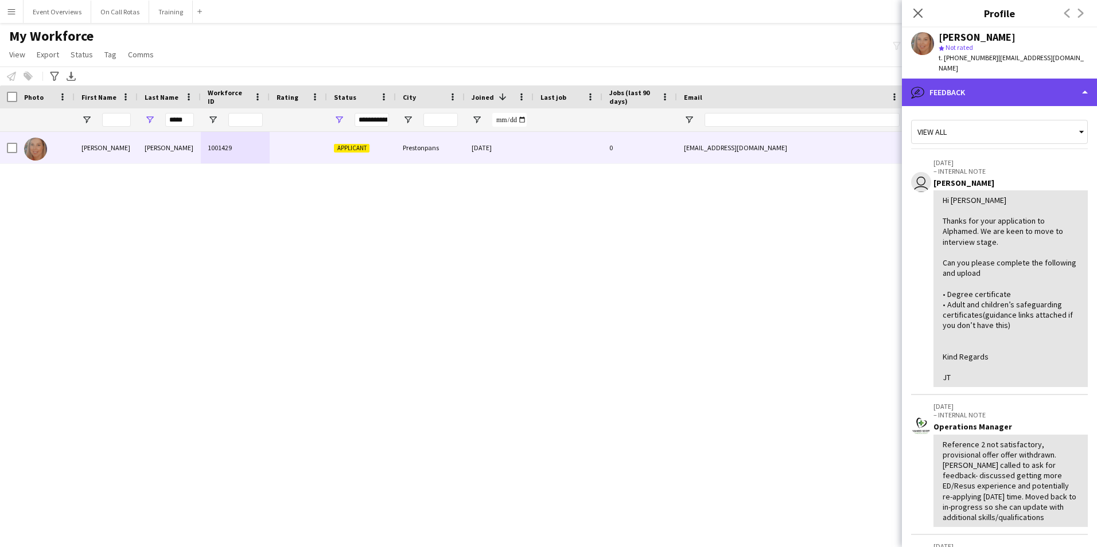
click at [1003, 102] on div "bubble-pencil Feedback" at bounding box center [999, 93] width 195 height 28
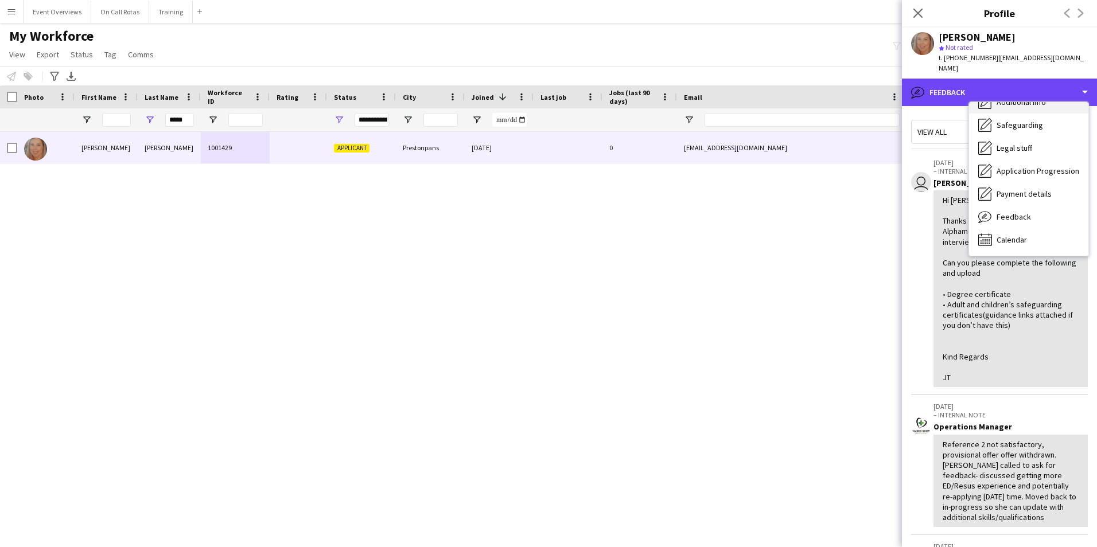
scroll to position [0, 0]
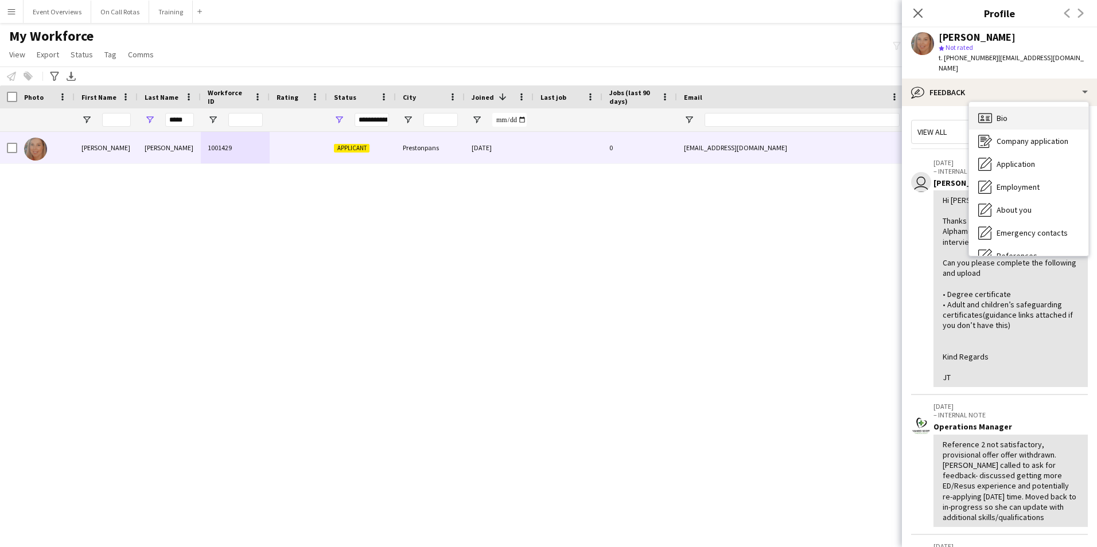
click at [1008, 120] on div "Bio Bio" at bounding box center [1028, 118] width 119 height 23
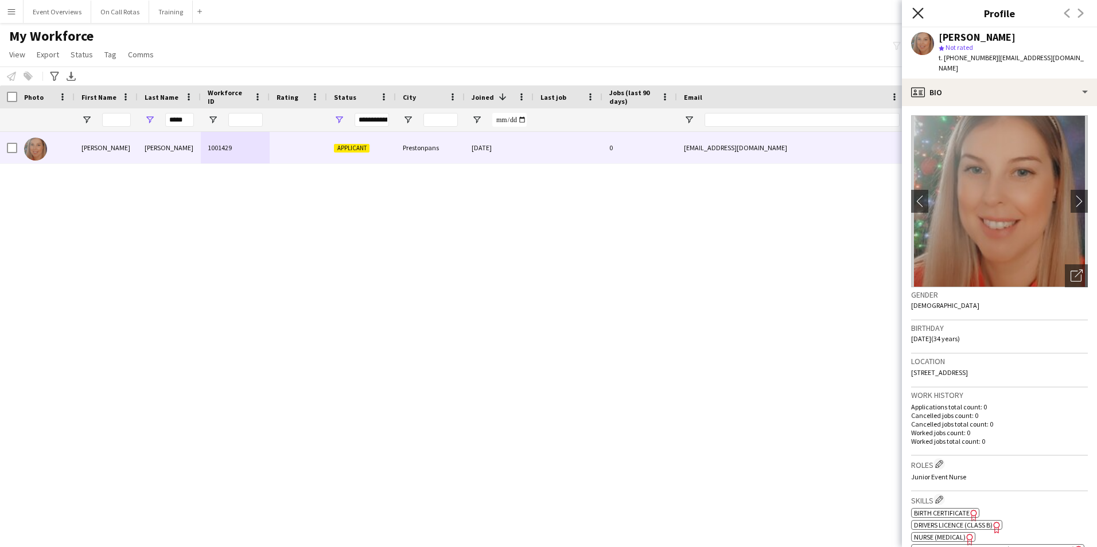
click at [917, 11] on icon at bounding box center [917, 12] width 11 height 11
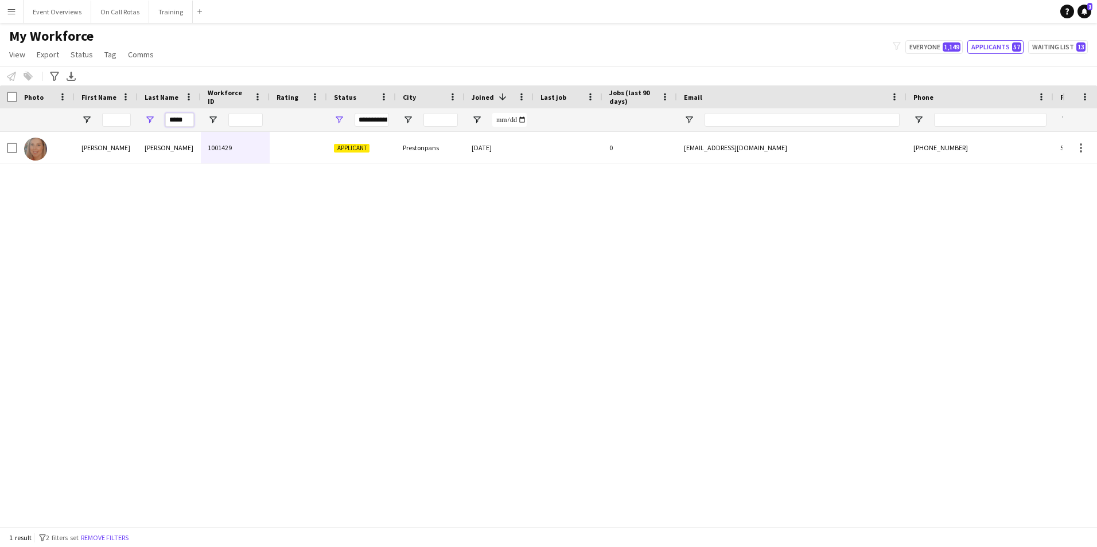
drag, startPoint x: 189, startPoint y: 122, endPoint x: 162, endPoint y: 123, distance: 27.0
click at [162, 123] on div "*****" at bounding box center [169, 119] width 63 height 23
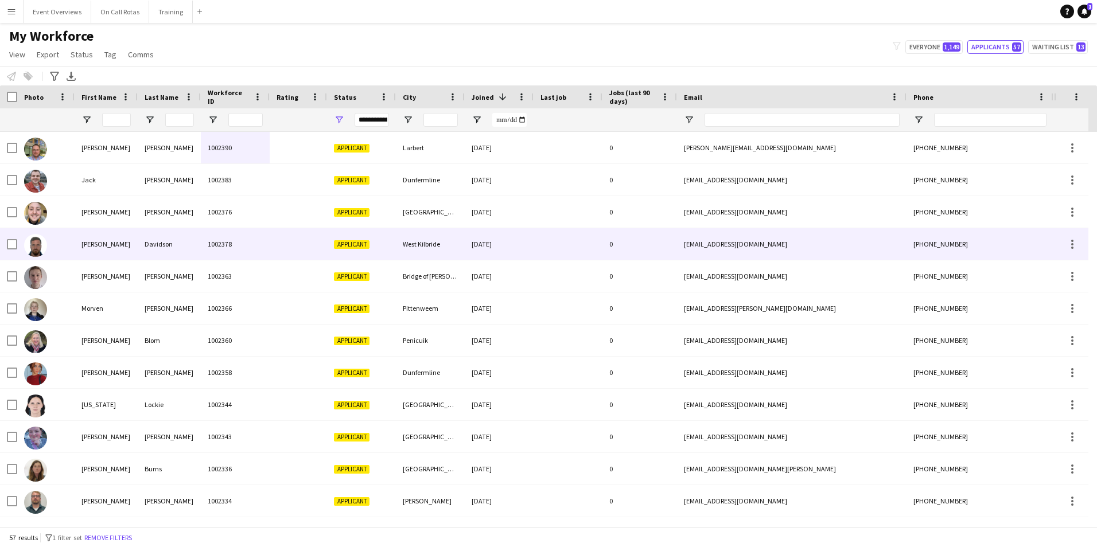
click at [119, 240] on div "[PERSON_NAME]" at bounding box center [106, 244] width 63 height 32
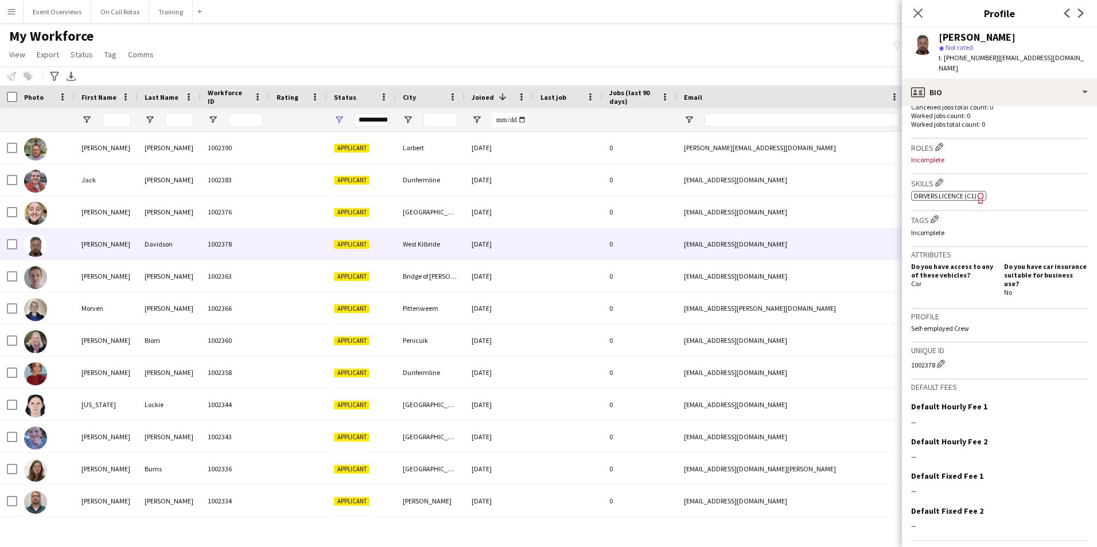
scroll to position [333, 0]
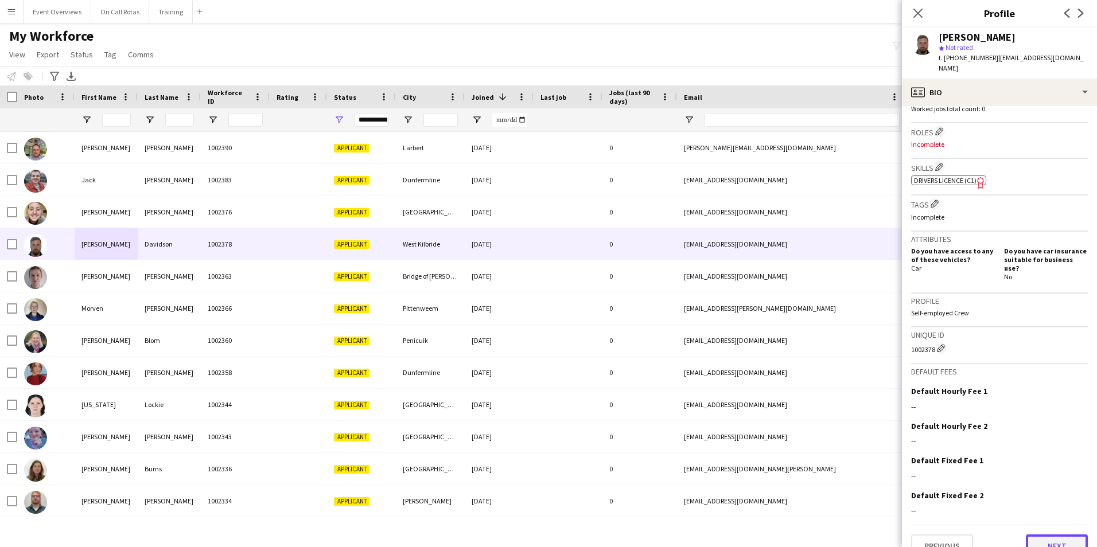
click at [1045, 535] on button "Next" at bounding box center [1057, 546] width 62 height 23
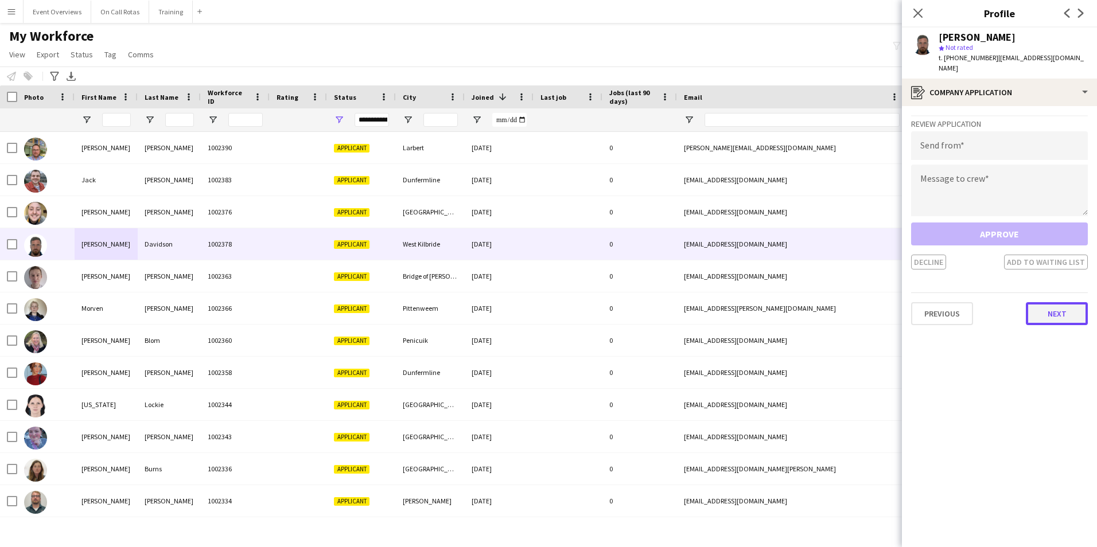
click at [1045, 305] on button "Next" at bounding box center [1057, 313] width 62 height 23
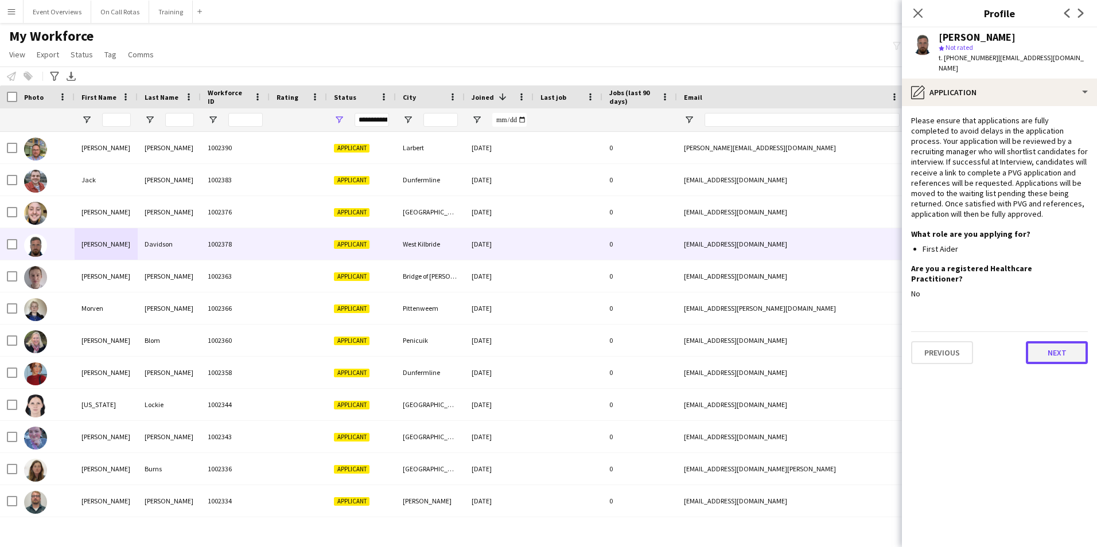
click at [1037, 341] on button "Next" at bounding box center [1057, 352] width 62 height 23
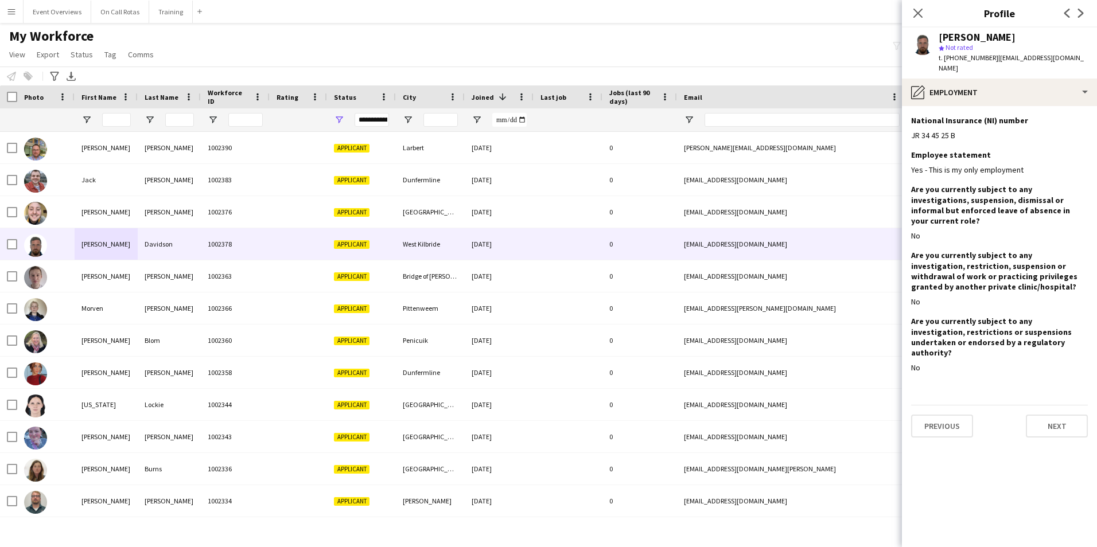
click at [1034, 405] on div "Previous Next" at bounding box center [999, 421] width 177 height 33
click at [1041, 415] on button "Next" at bounding box center [1057, 426] width 62 height 23
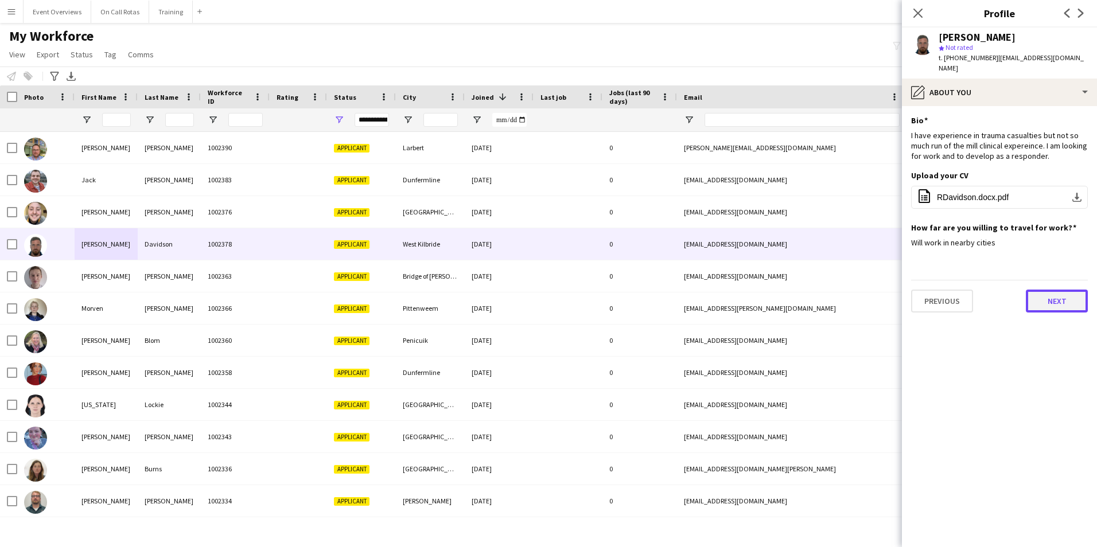
click at [1043, 296] on button "Next" at bounding box center [1057, 301] width 62 height 23
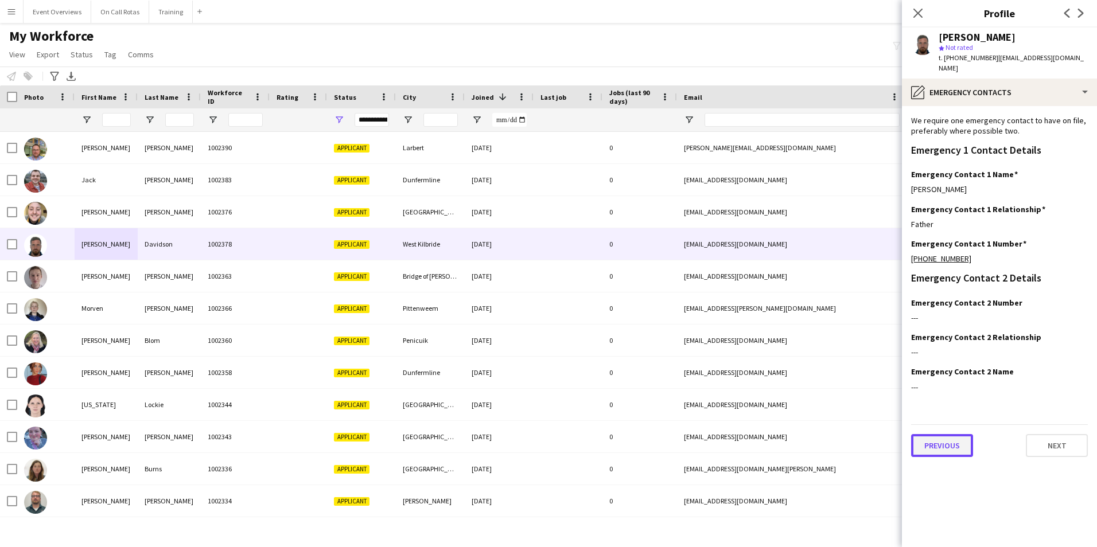
click at [956, 435] on button "Previous" at bounding box center [942, 445] width 62 height 23
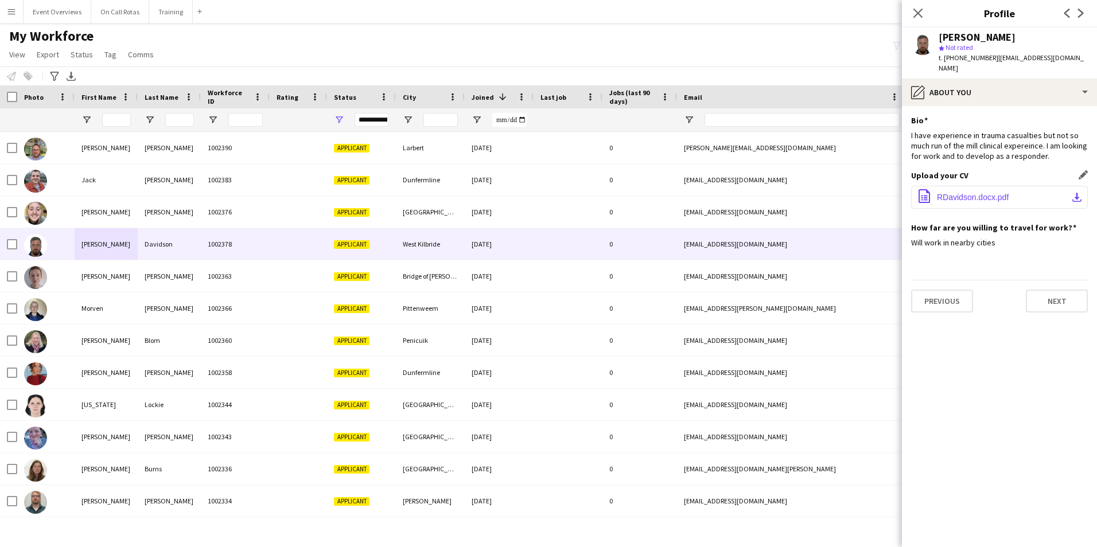
click at [965, 193] on span "RDavidson.docx.pdf" at bounding box center [973, 197] width 72 height 9
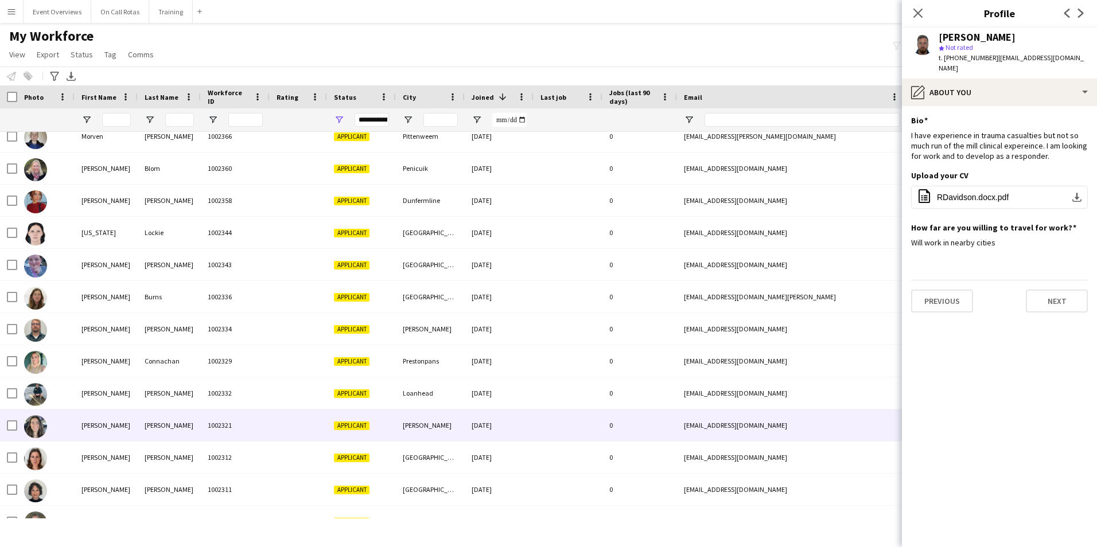
scroll to position [229, 0]
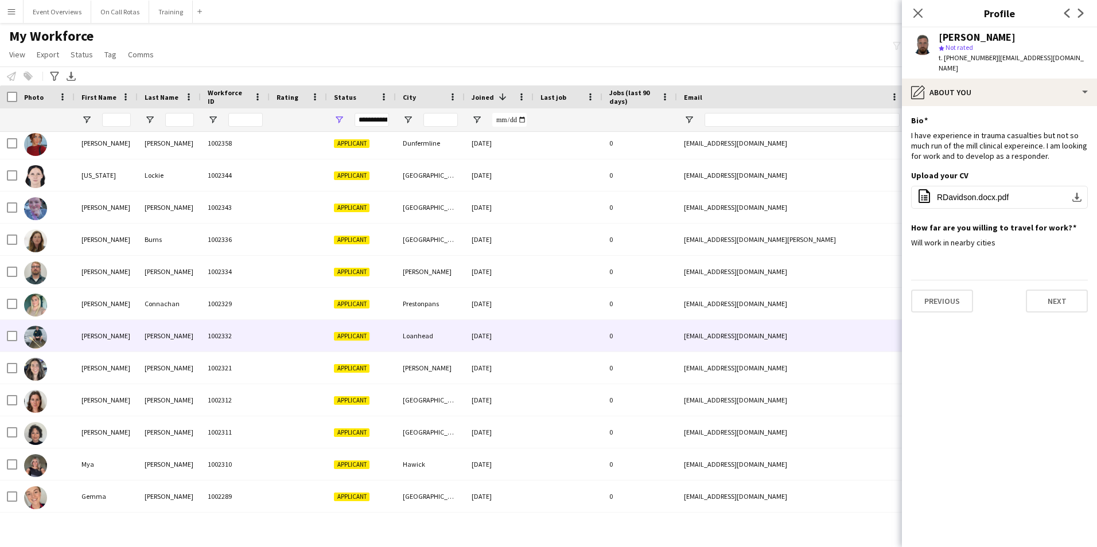
click at [244, 339] on div "1002332" at bounding box center [235, 336] width 69 height 32
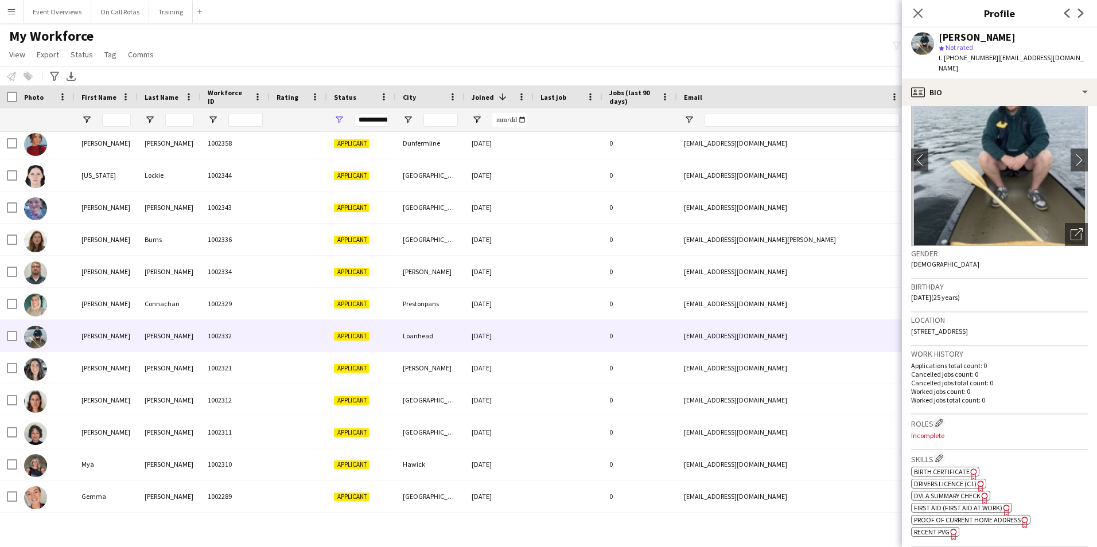
scroll to position [57, 0]
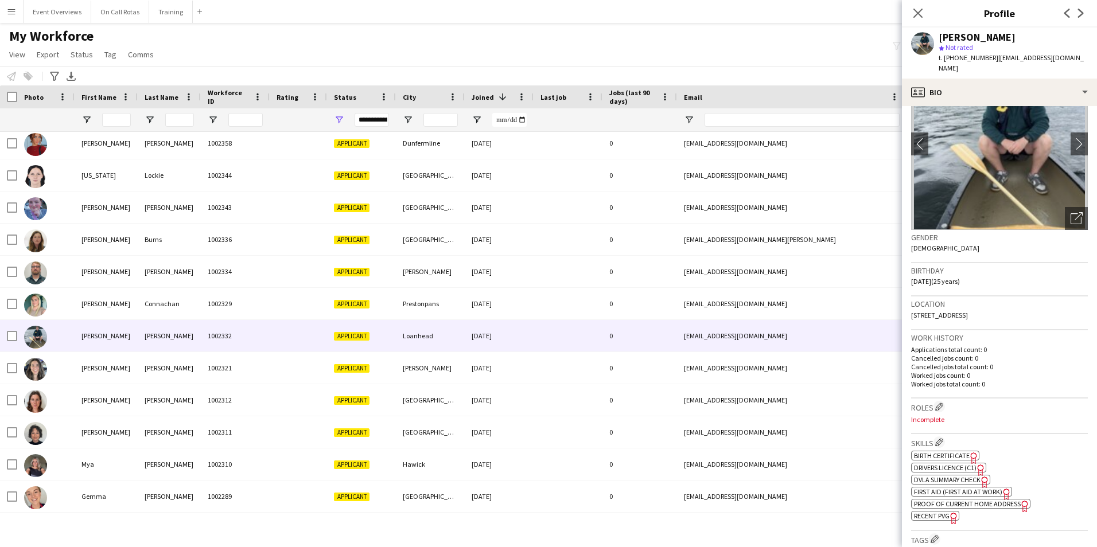
click at [960, 488] on span "First Aid (First Aid At Work)" at bounding box center [958, 492] width 88 height 9
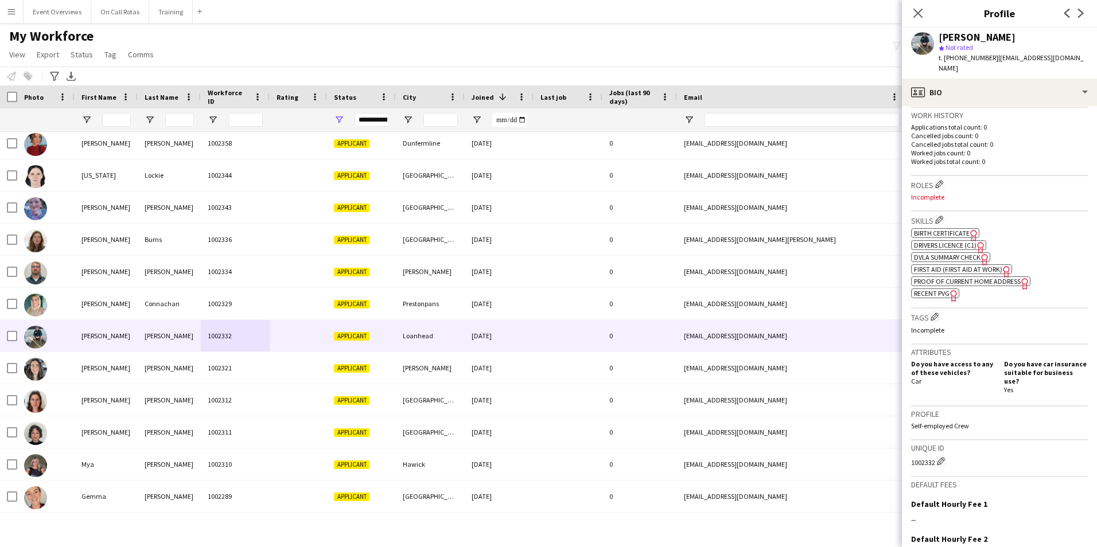
scroll to position [287, 0]
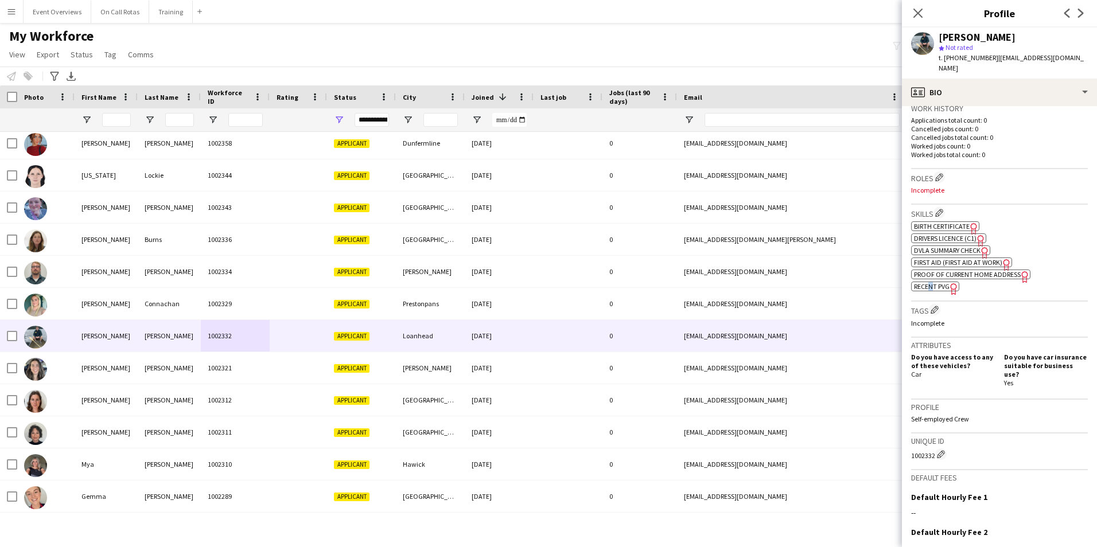
click at [932, 282] on span "Recent PVG" at bounding box center [932, 286] width 36 height 9
click at [944, 258] on span "First Aid (First Aid At Work)" at bounding box center [958, 262] width 88 height 9
click at [911, 14] on app-icon "Close pop-in" at bounding box center [918, 13] width 14 height 14
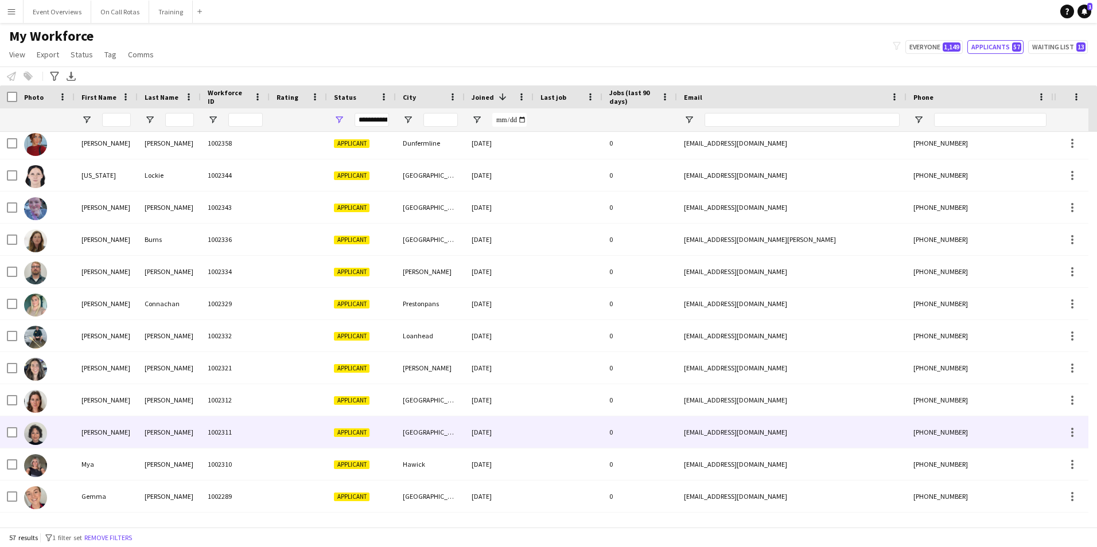
click at [292, 426] on div at bounding box center [298, 432] width 57 height 32
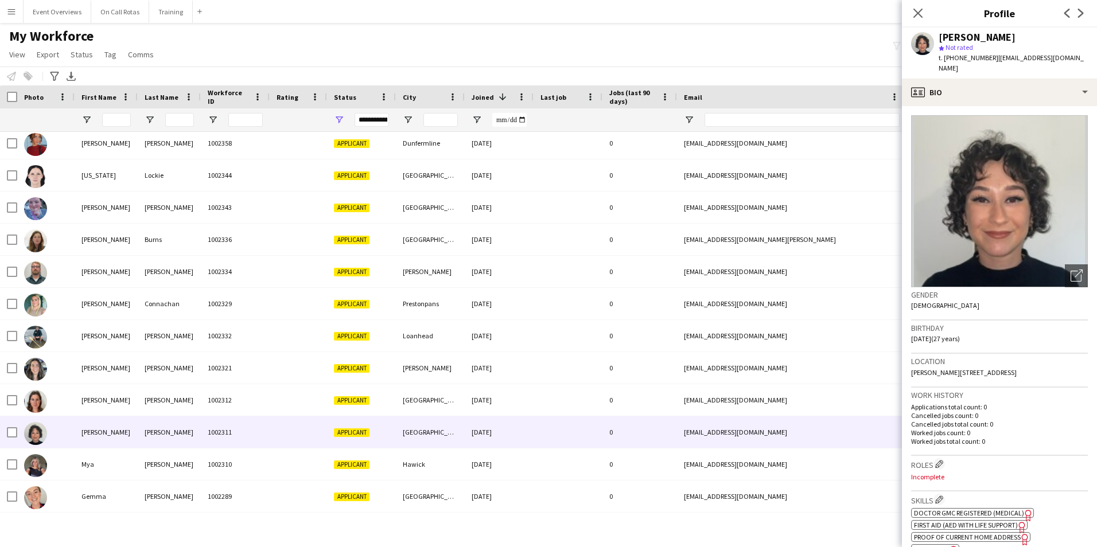
click at [372, 123] on div "**********" at bounding box center [371, 120] width 34 height 14
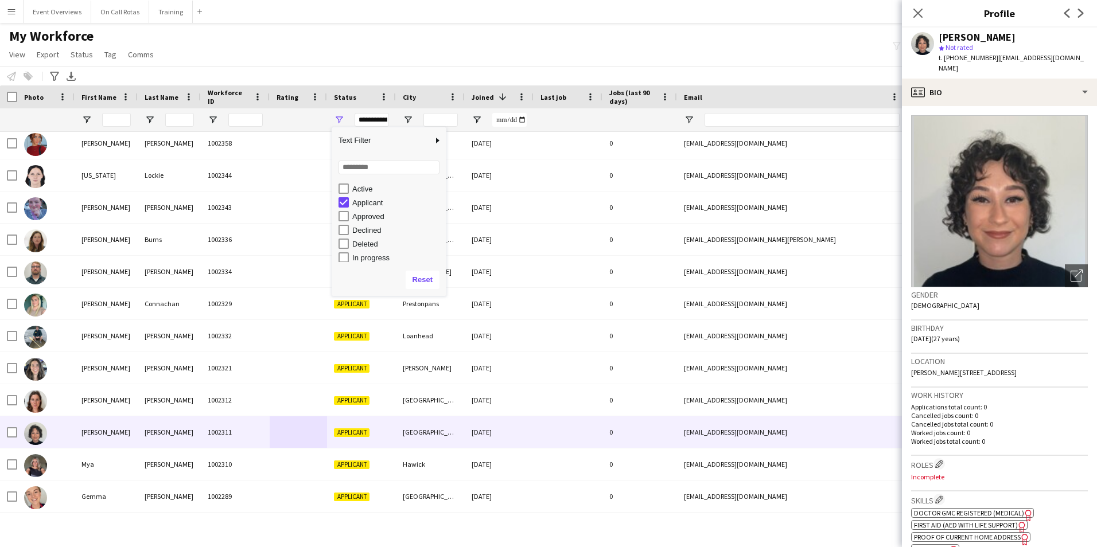
scroll to position [0, 0]
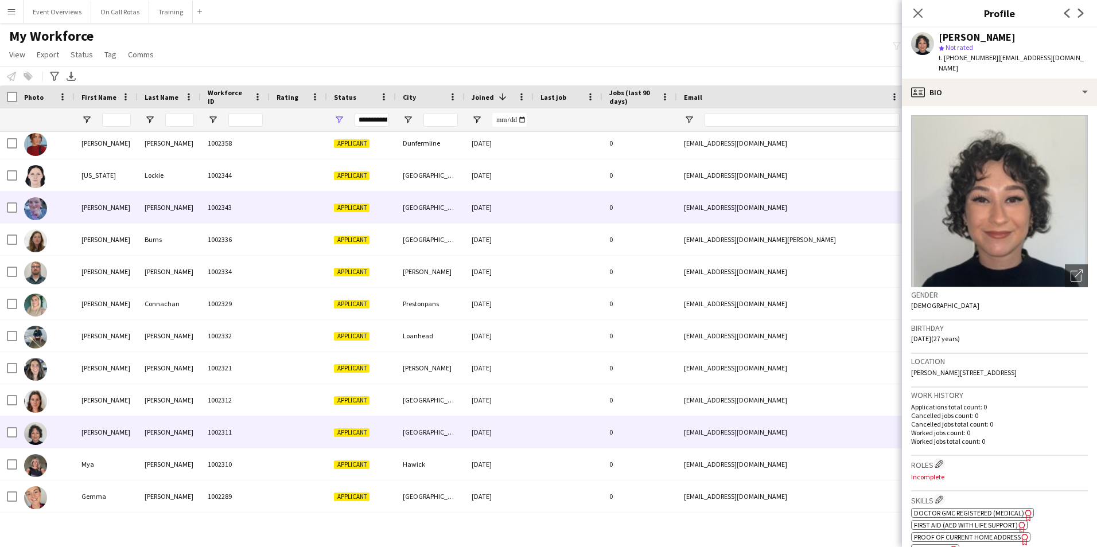
click at [286, 213] on div at bounding box center [298, 208] width 57 height 32
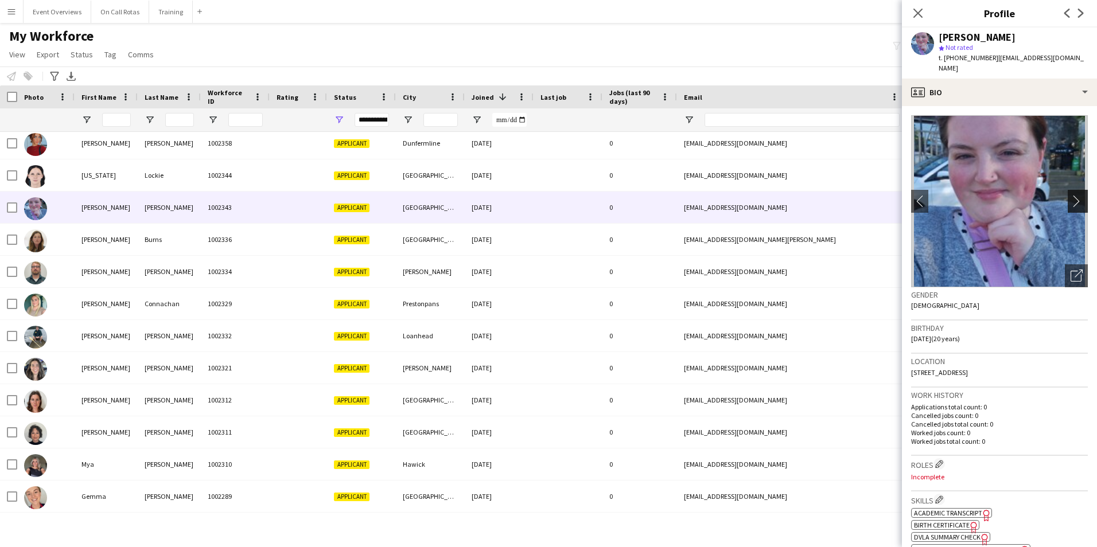
click at [1071, 195] on app-icon "chevron-right" at bounding box center [1079, 201] width 18 height 12
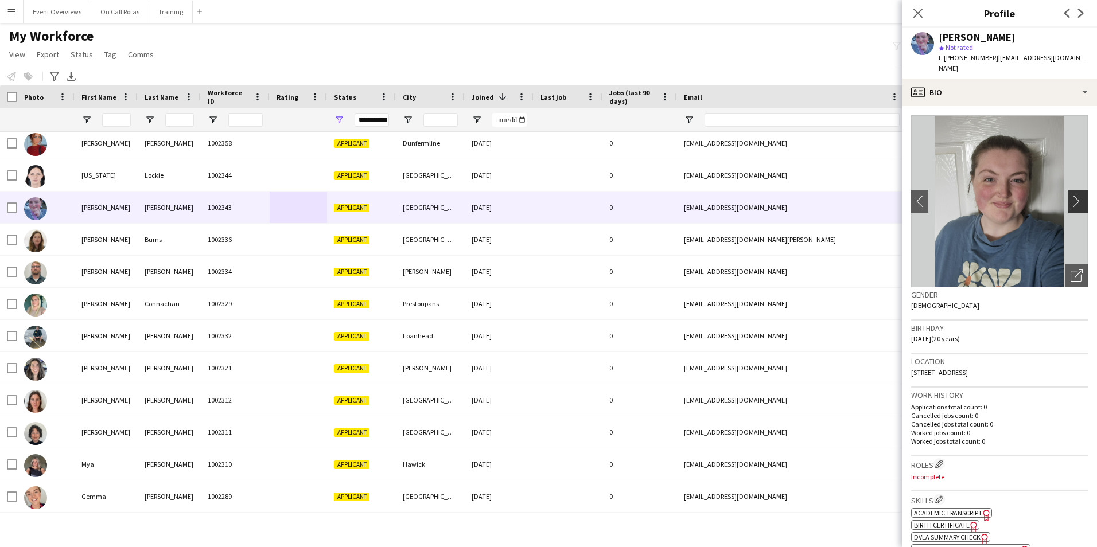
click at [1071, 195] on app-icon "chevron-right" at bounding box center [1079, 201] width 18 height 12
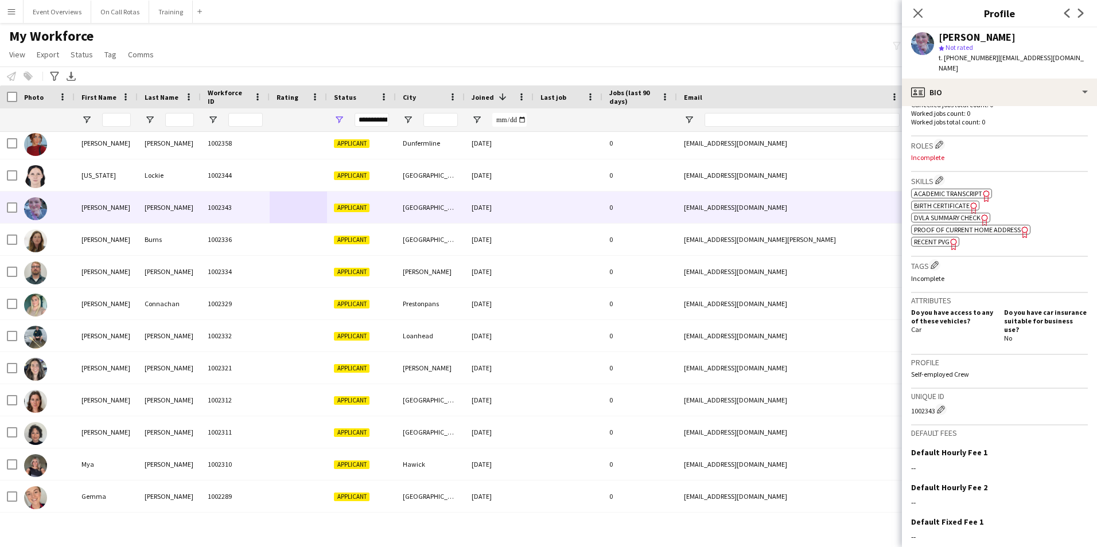
scroll to position [381, 0]
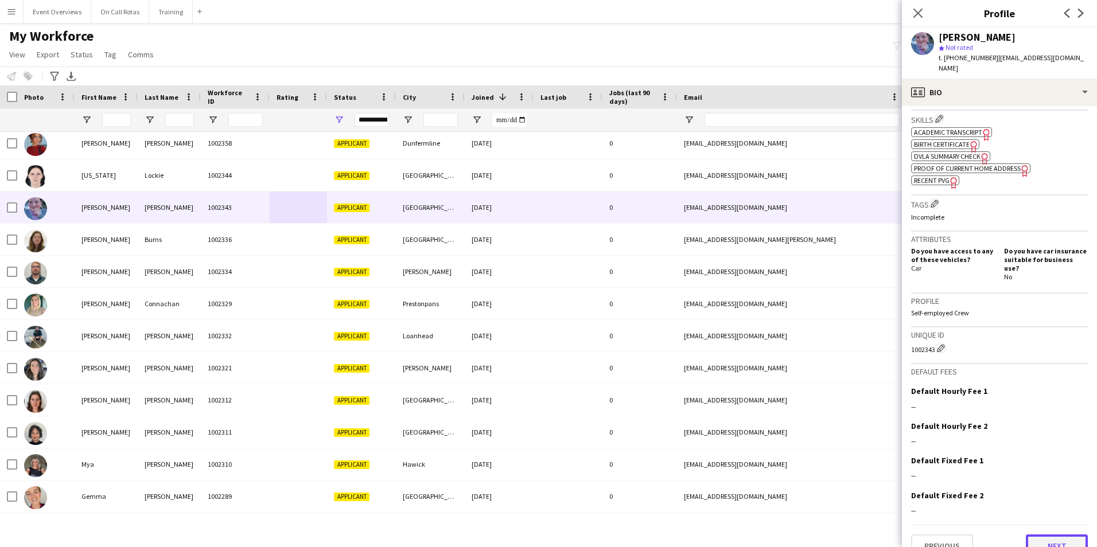
click at [1042, 535] on button "Next" at bounding box center [1057, 546] width 62 height 23
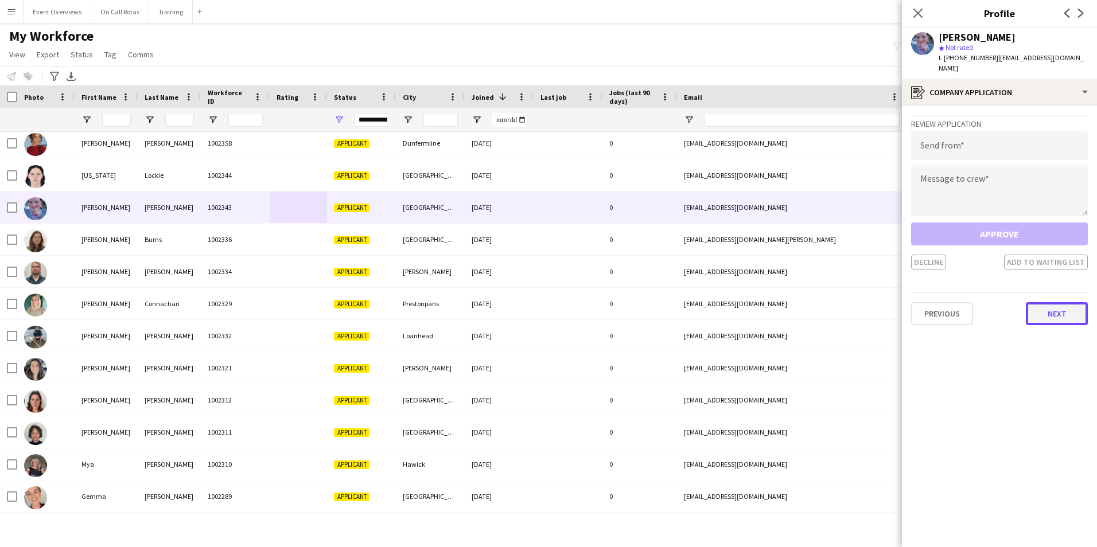
click at [1043, 307] on button "Next" at bounding box center [1057, 313] width 62 height 23
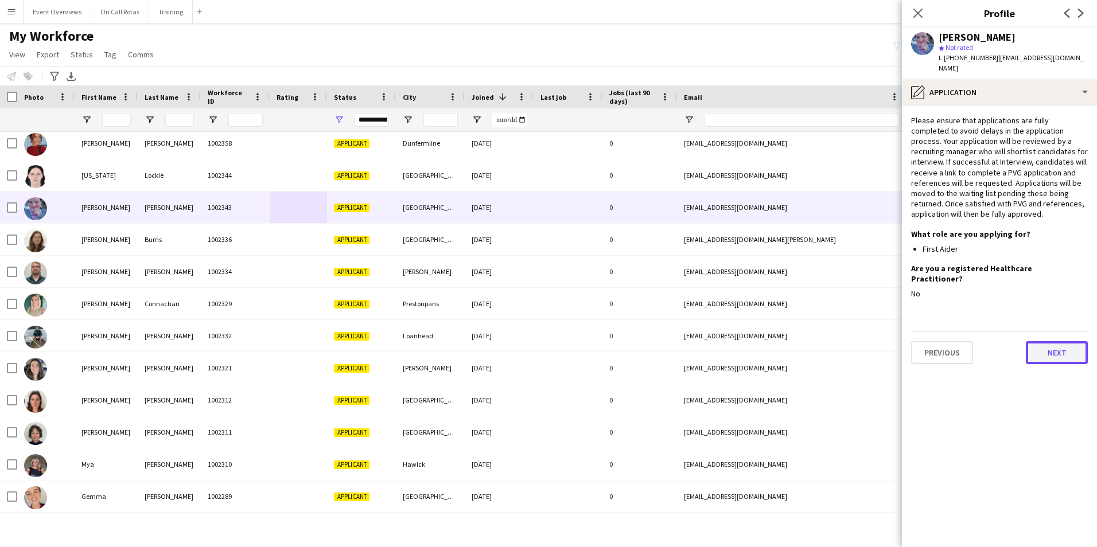
click at [1054, 341] on button "Next" at bounding box center [1057, 352] width 62 height 23
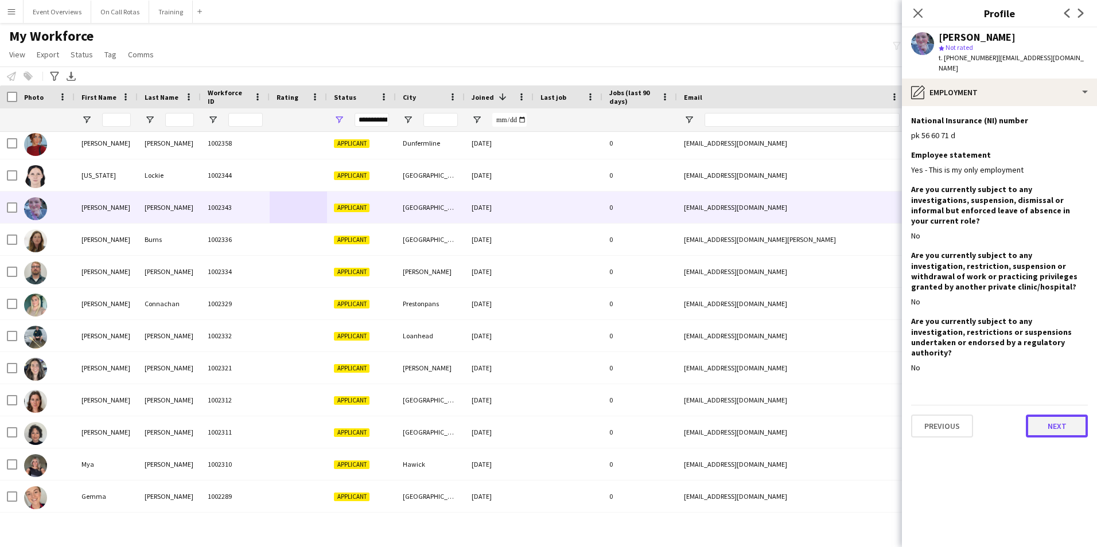
click at [1058, 415] on button "Next" at bounding box center [1057, 426] width 62 height 23
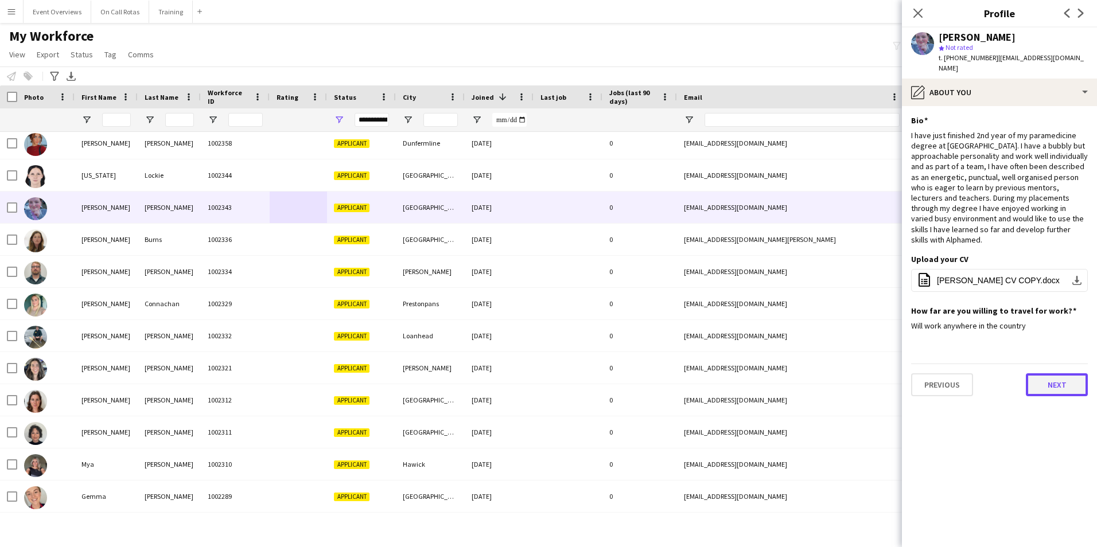
click at [1051, 373] on button "Next" at bounding box center [1057, 384] width 62 height 23
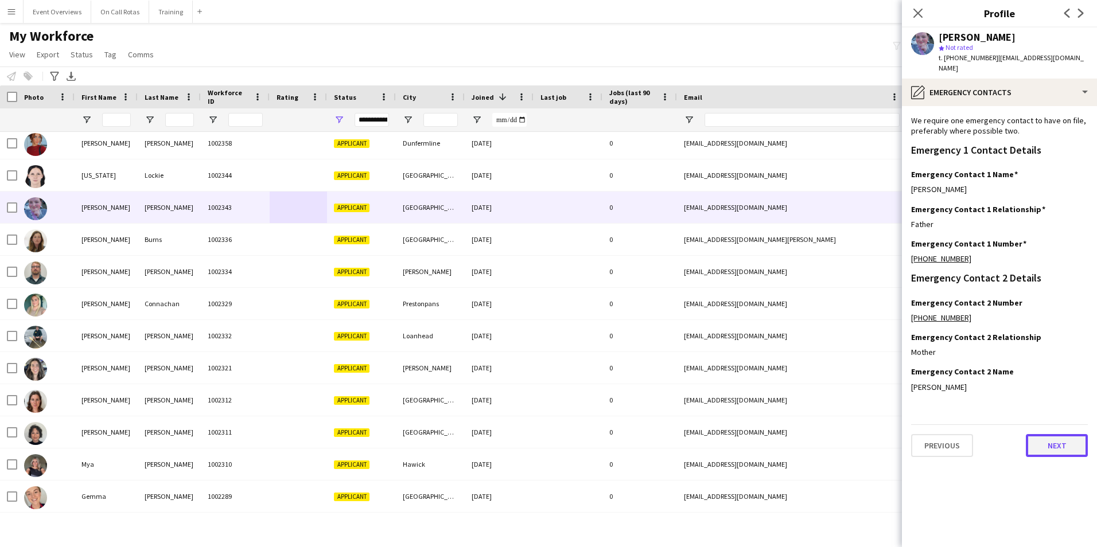
click at [1044, 438] on button "Next" at bounding box center [1057, 445] width 62 height 23
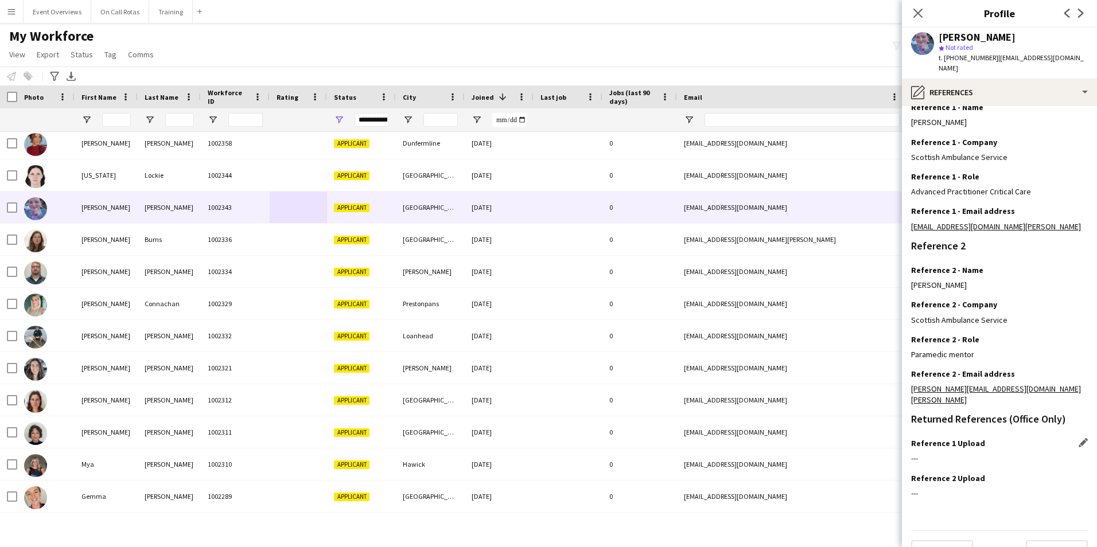
scroll to position [137, 0]
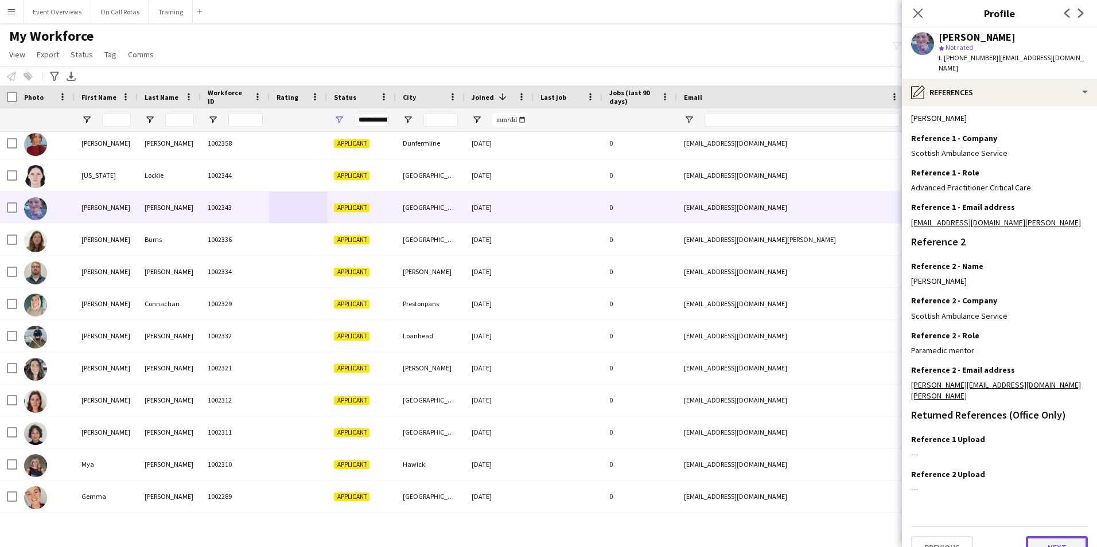
click at [1030, 536] on button "Next" at bounding box center [1057, 547] width 62 height 23
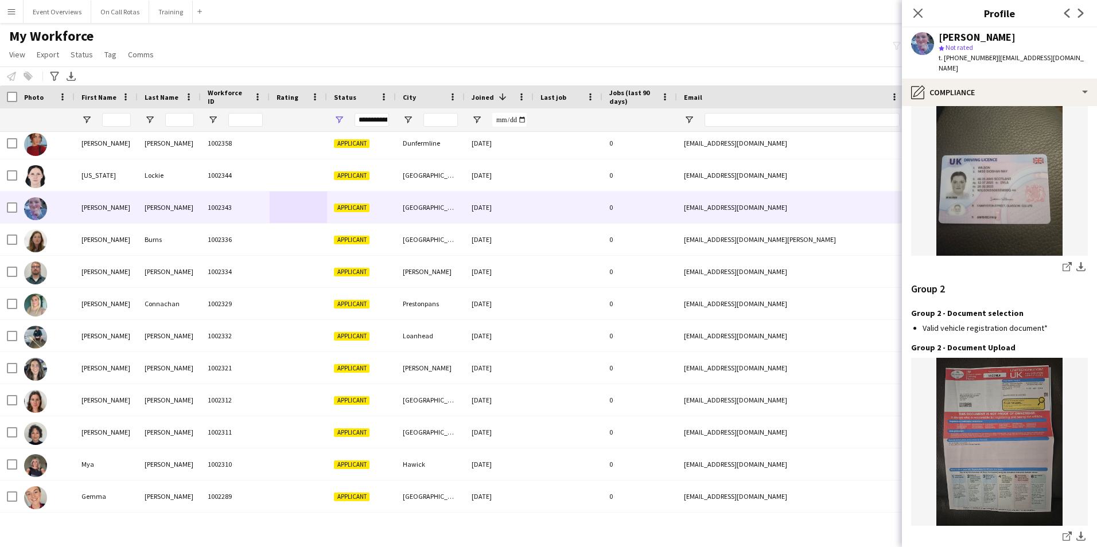
scroll to position [1197, 0]
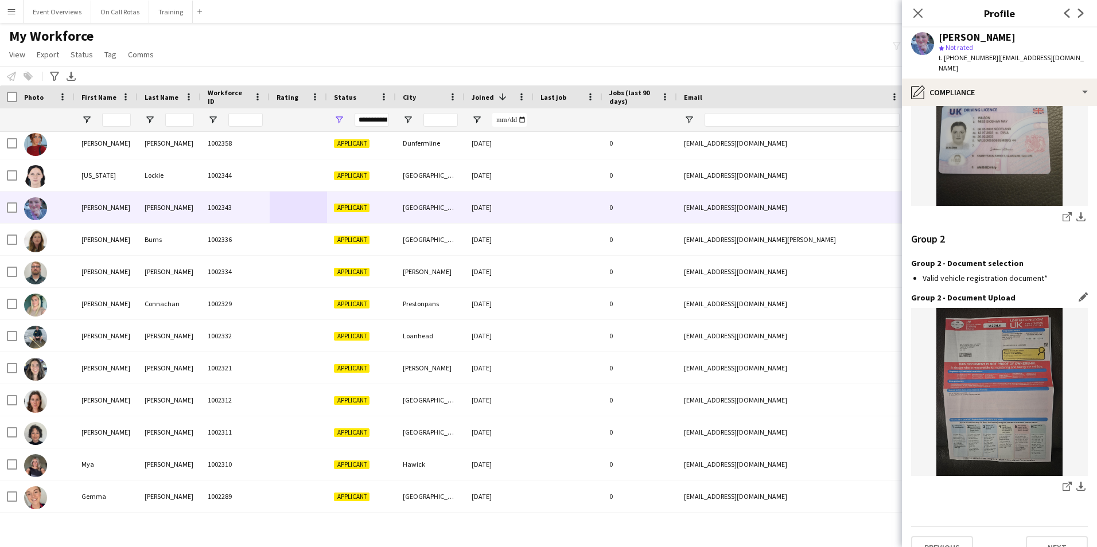
click at [1026, 402] on img at bounding box center [999, 392] width 177 height 168
click at [1060, 481] on link "share-external-link-1" at bounding box center [1067, 488] width 14 height 14
click at [1037, 536] on button "Next" at bounding box center [1057, 547] width 62 height 23
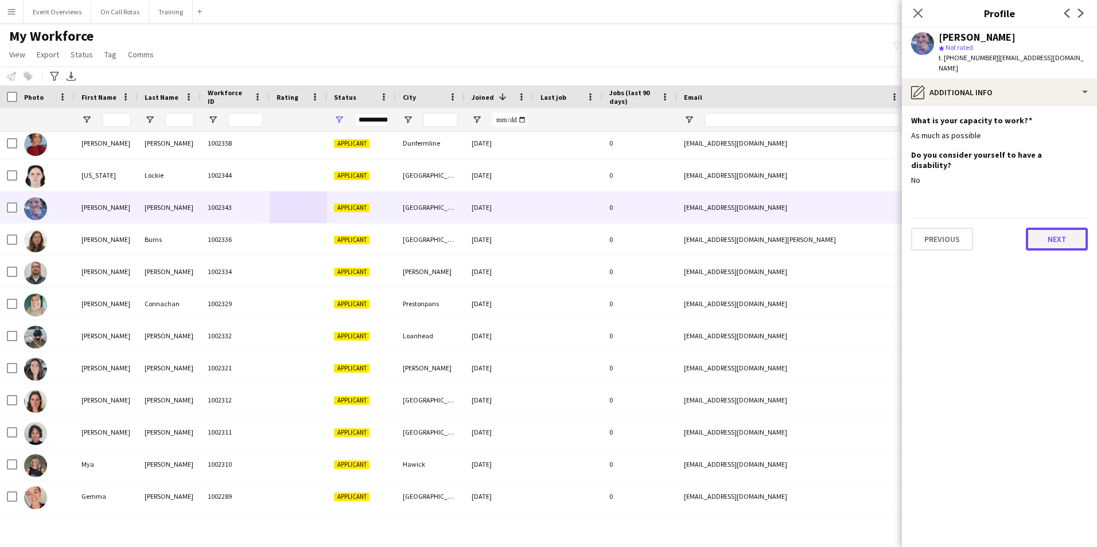
click at [1061, 228] on button "Next" at bounding box center [1057, 239] width 62 height 23
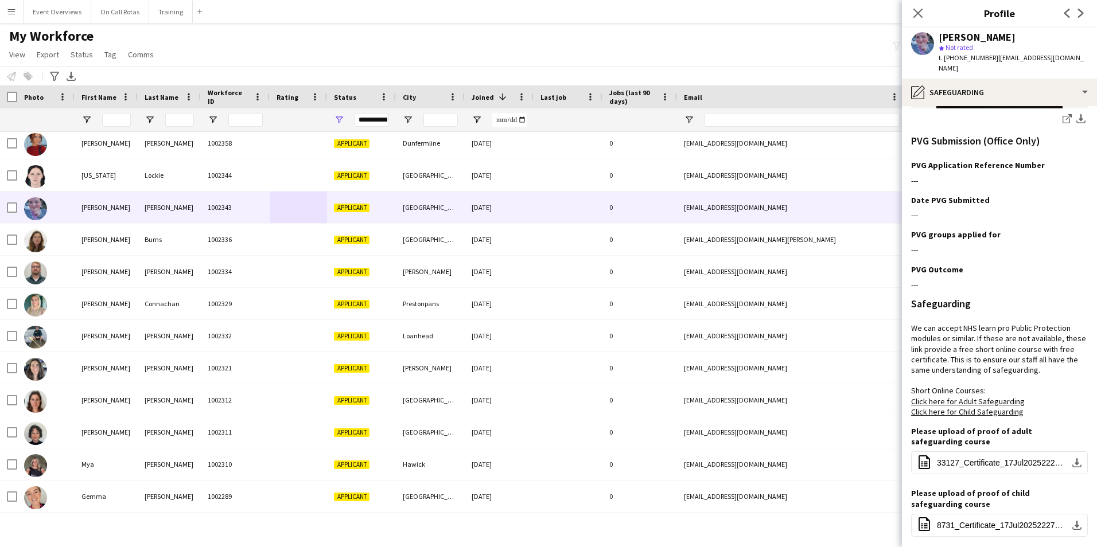
scroll to position [396, 0]
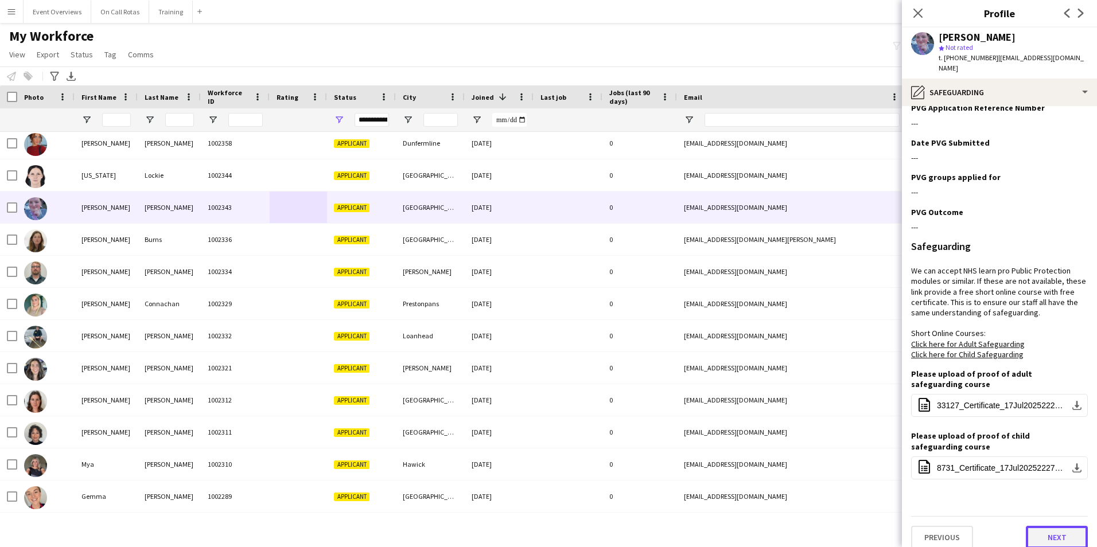
click at [1047, 526] on button "Next" at bounding box center [1057, 537] width 62 height 23
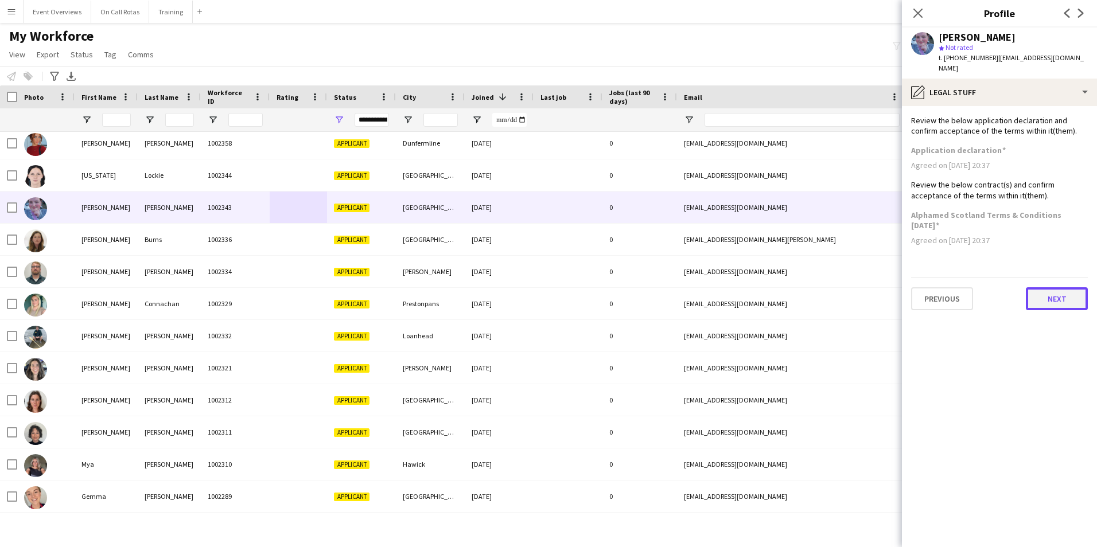
click at [1054, 295] on button "Next" at bounding box center [1057, 298] width 62 height 23
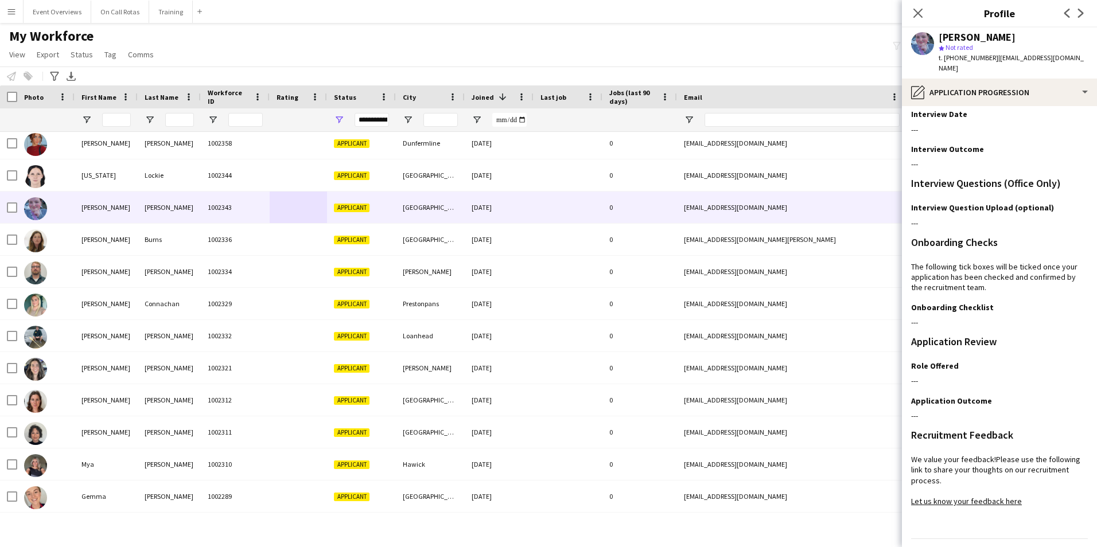
scroll to position [93, 0]
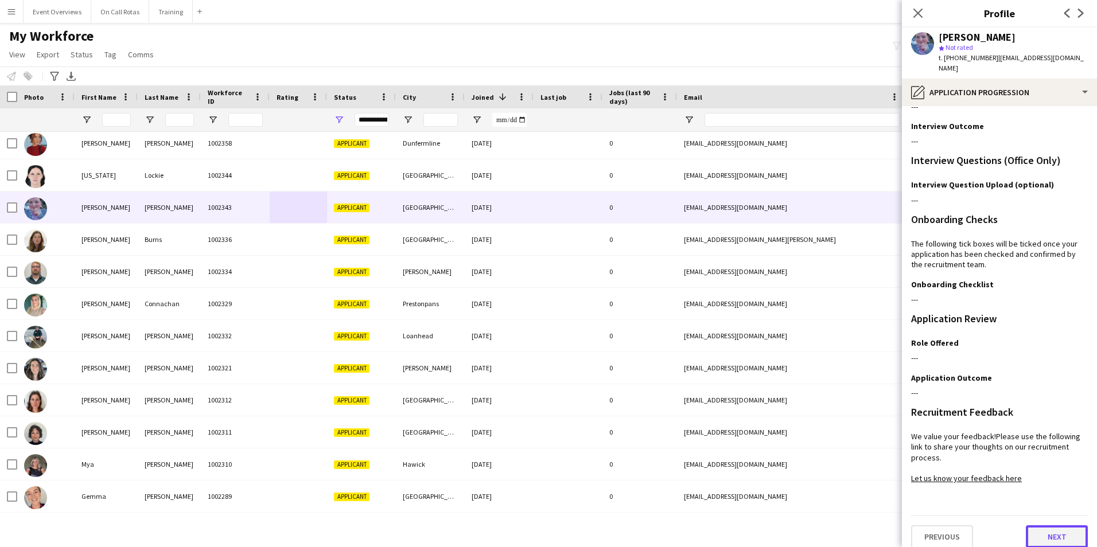
click at [1061, 527] on button "Next" at bounding box center [1057, 536] width 62 height 23
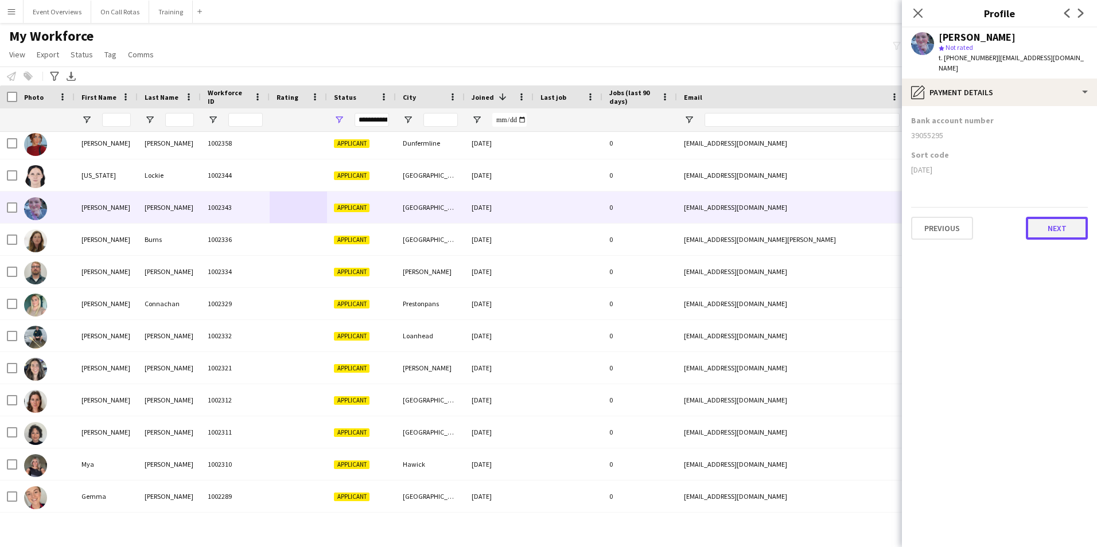
click at [1042, 227] on button "Next" at bounding box center [1057, 228] width 62 height 23
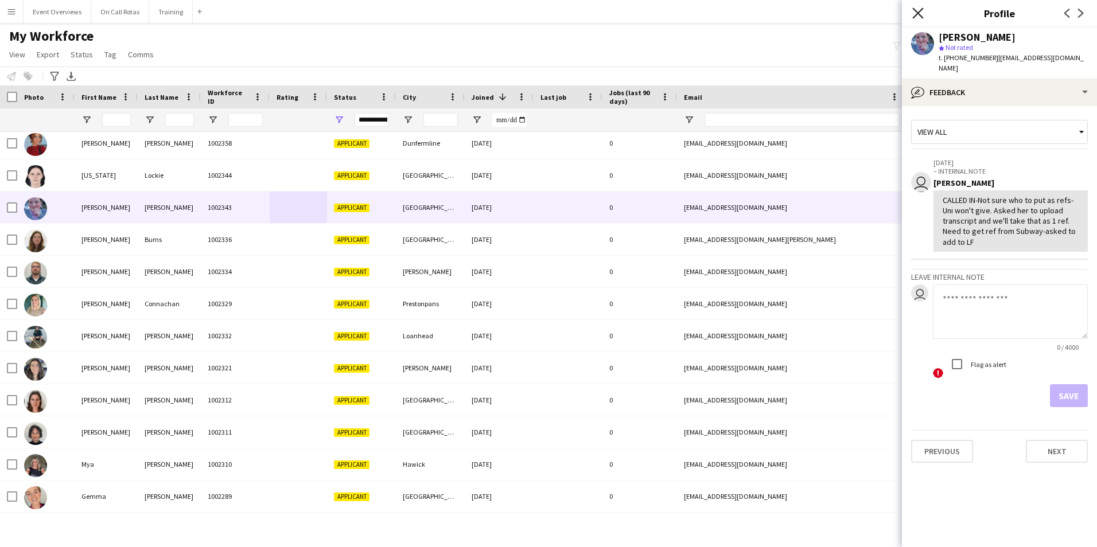
click at [923, 10] on icon "Close pop-in" at bounding box center [917, 12] width 11 height 11
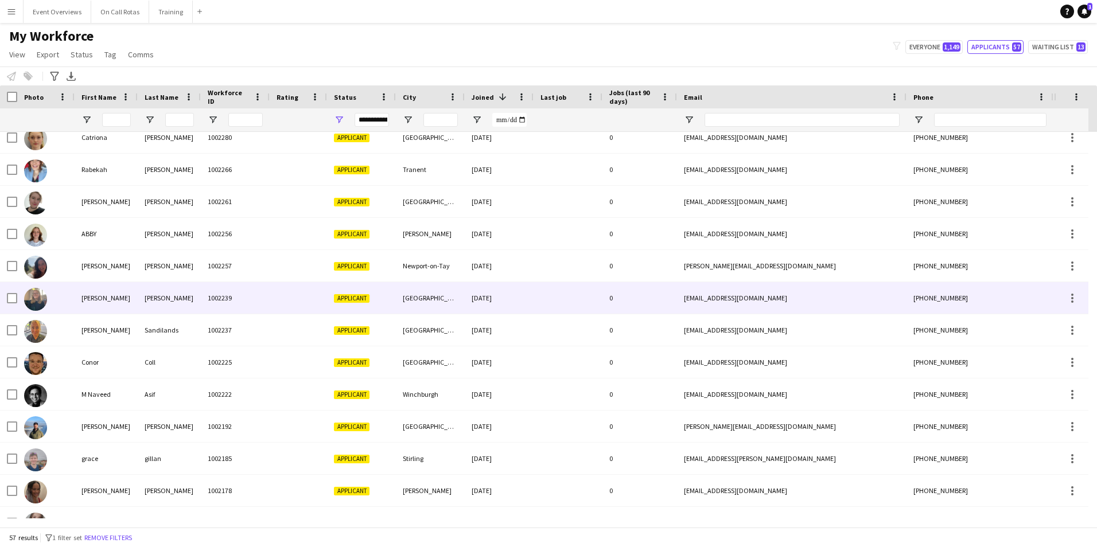
scroll to position [688, 0]
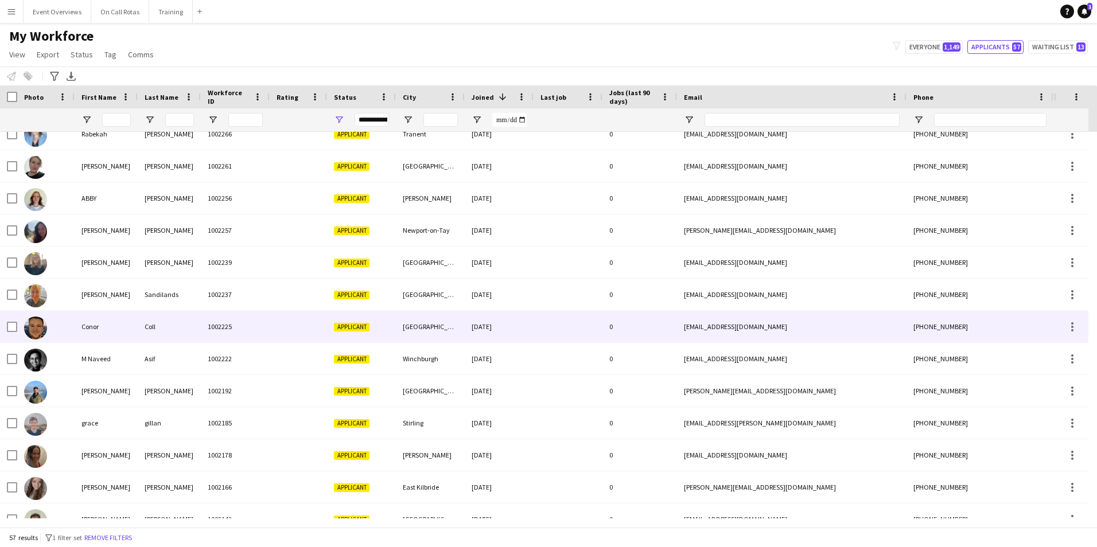
click at [250, 322] on div "1002225" at bounding box center [235, 327] width 69 height 32
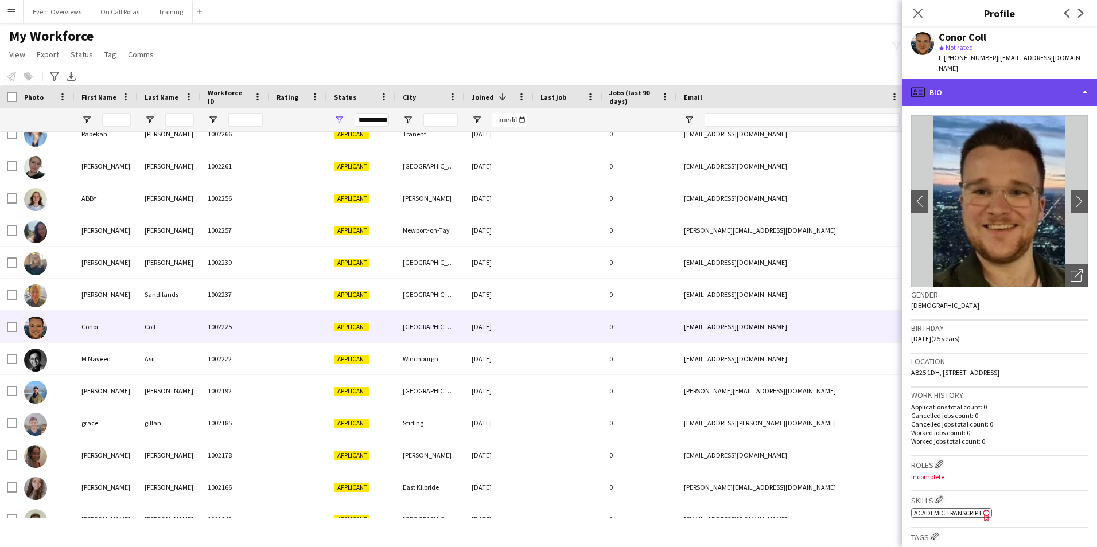
click at [1004, 81] on div "profile Bio" at bounding box center [999, 93] width 195 height 28
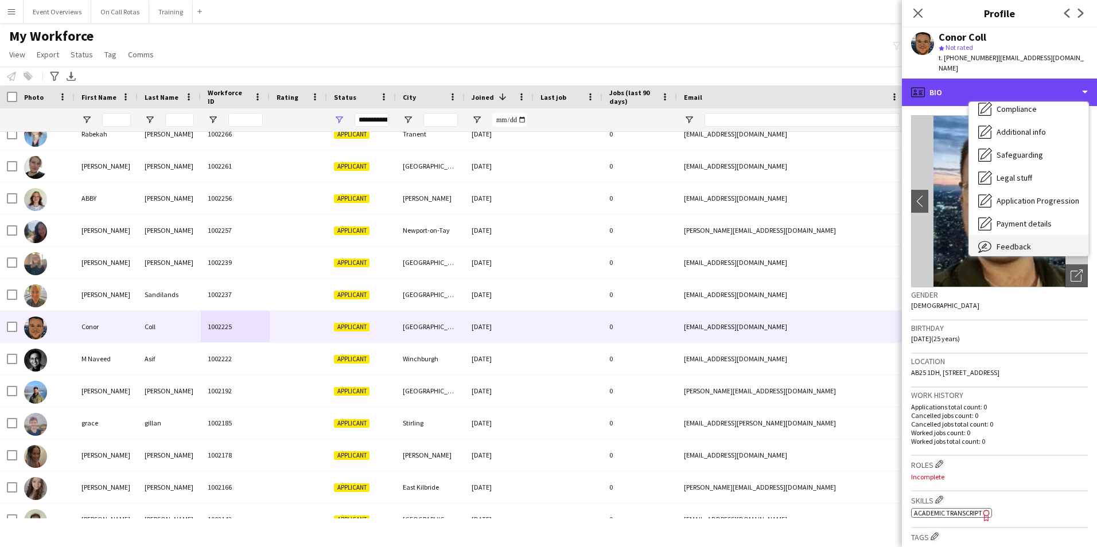
scroll to position [200, 0]
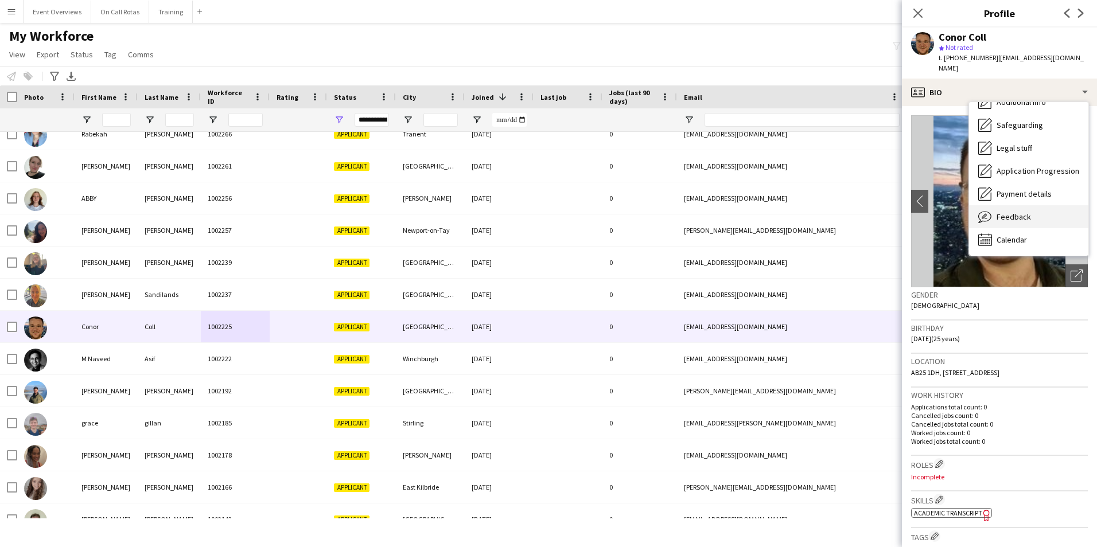
click at [1005, 212] on span "Feedback" at bounding box center [1013, 217] width 34 height 10
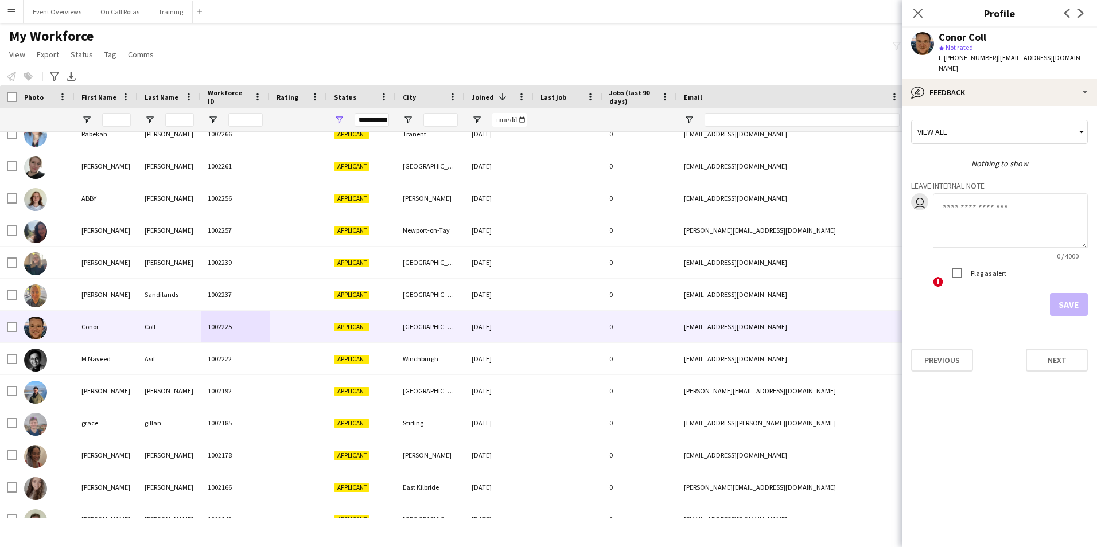
click at [964, 115] on div "View all Nothing to show Leave internal note user 0 / 4000 ! Flag as alert Save" at bounding box center [999, 215] width 177 height 201
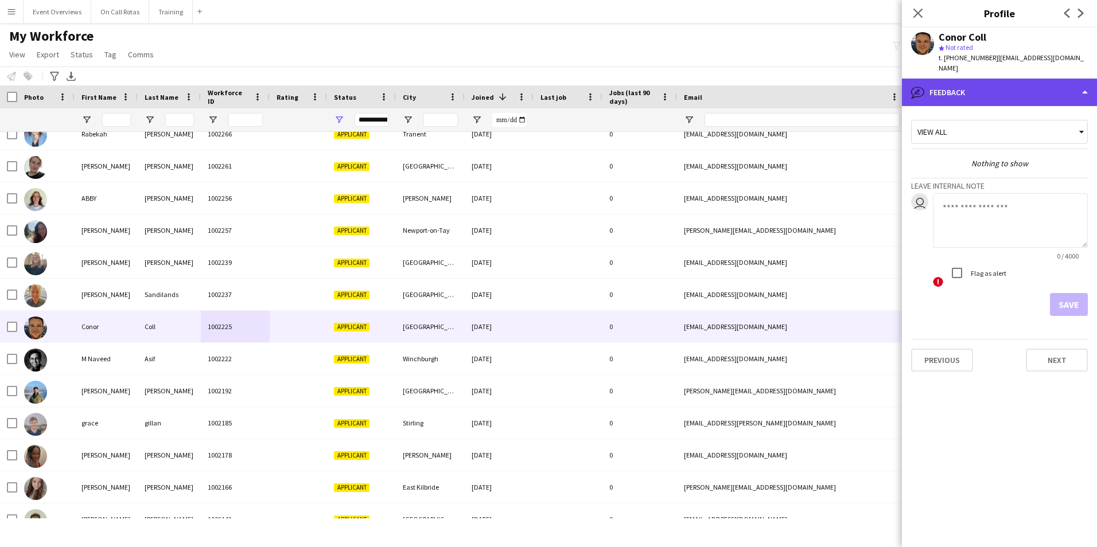
click at [951, 82] on div "bubble-pencil Feedback" at bounding box center [999, 93] width 195 height 28
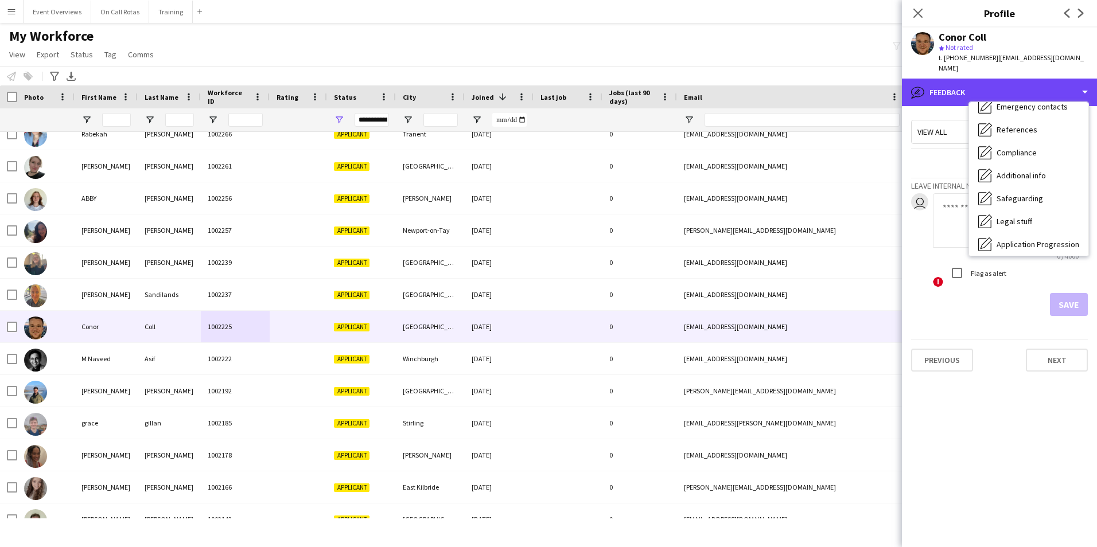
scroll to position [0, 0]
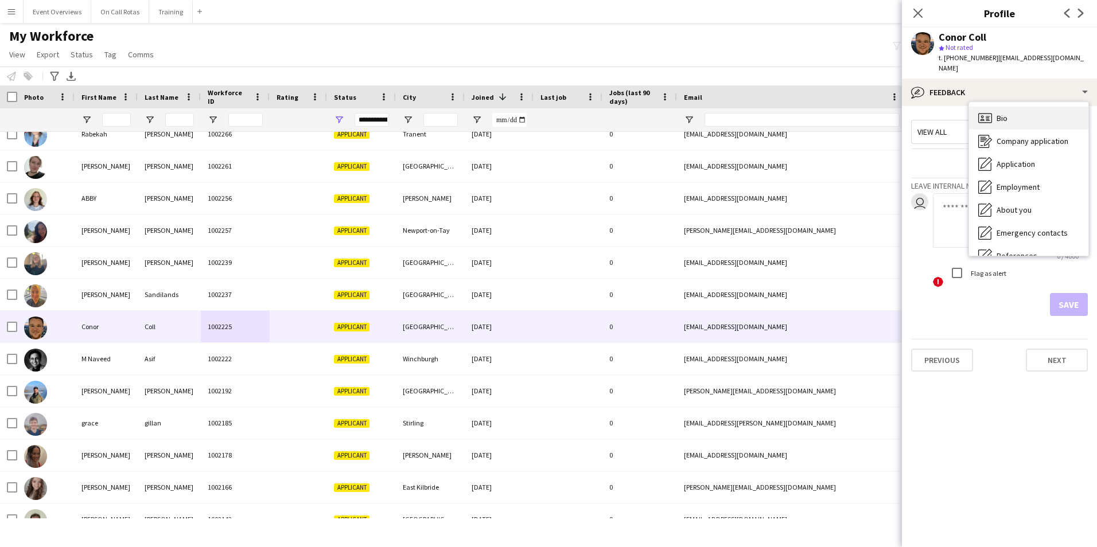
click at [1001, 113] on span "Bio" at bounding box center [1001, 118] width 11 height 10
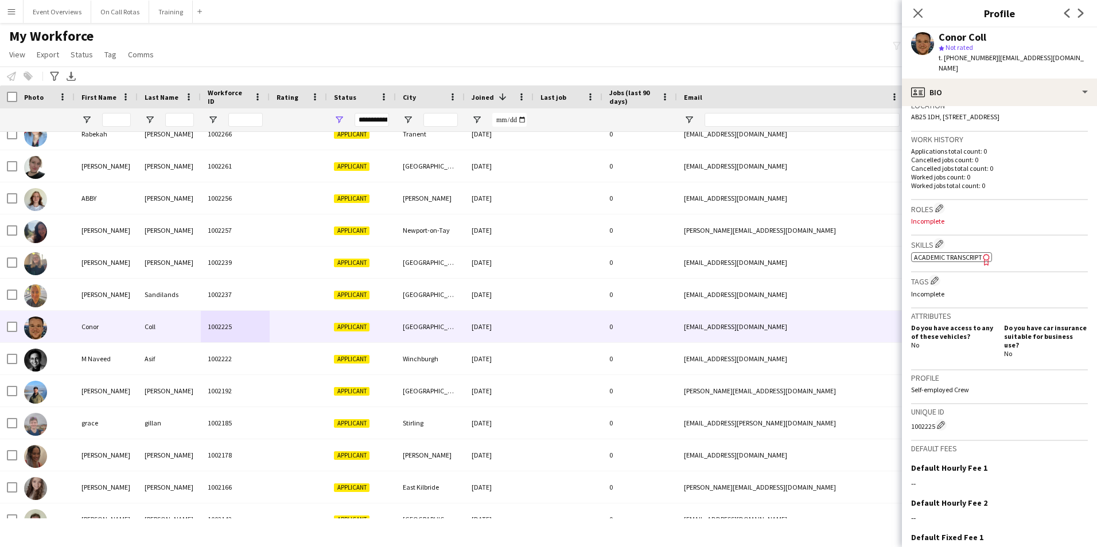
scroll to position [333, 0]
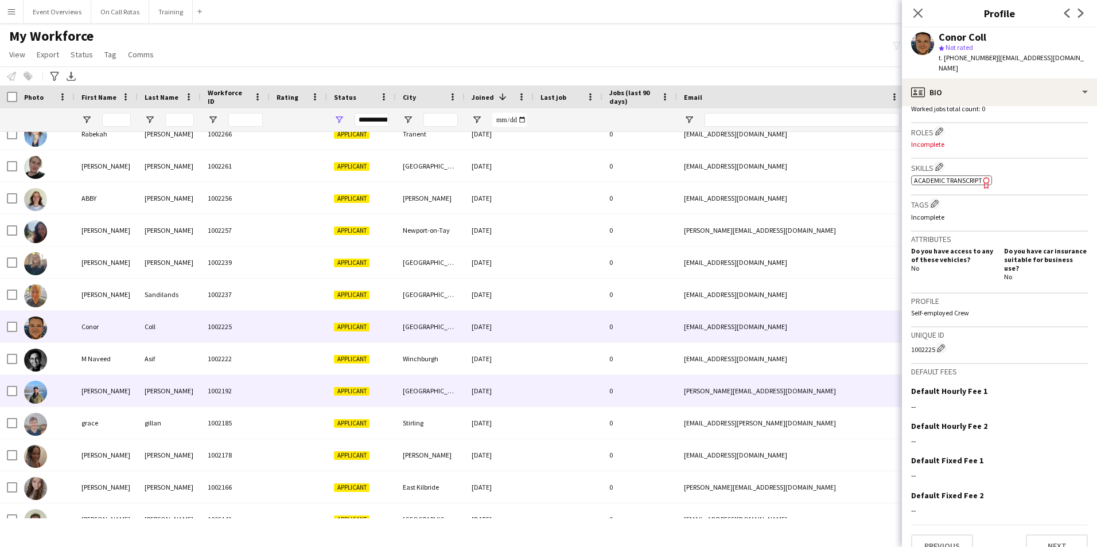
click at [280, 400] on div at bounding box center [298, 391] width 57 height 32
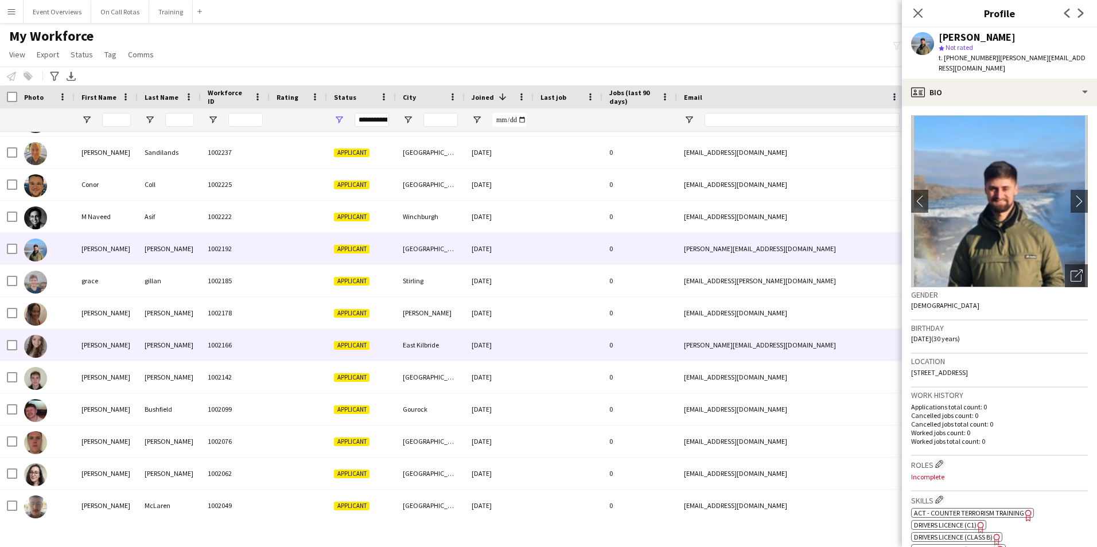
scroll to position [860, 0]
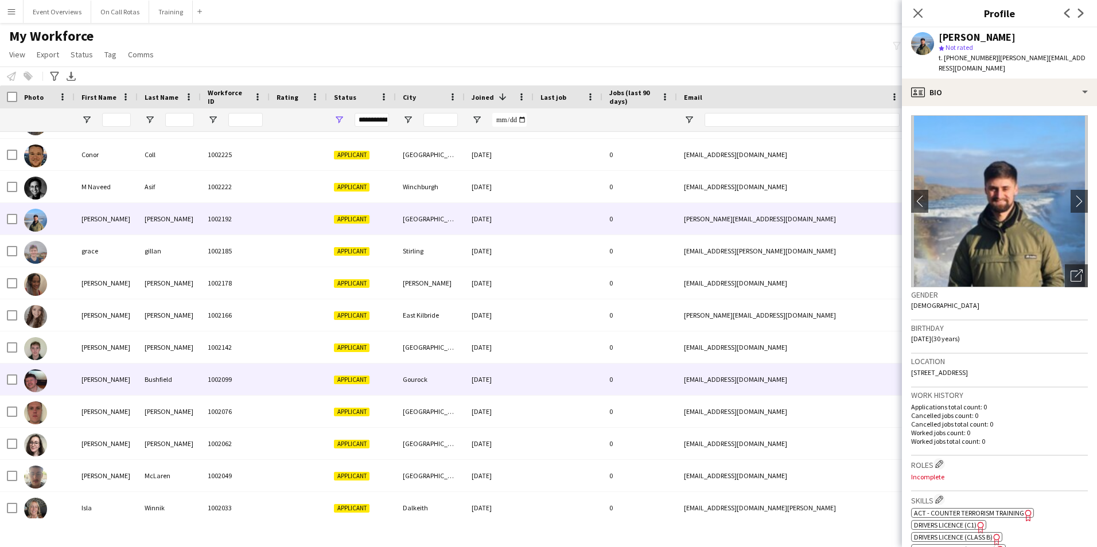
click at [293, 376] on div at bounding box center [298, 380] width 57 height 32
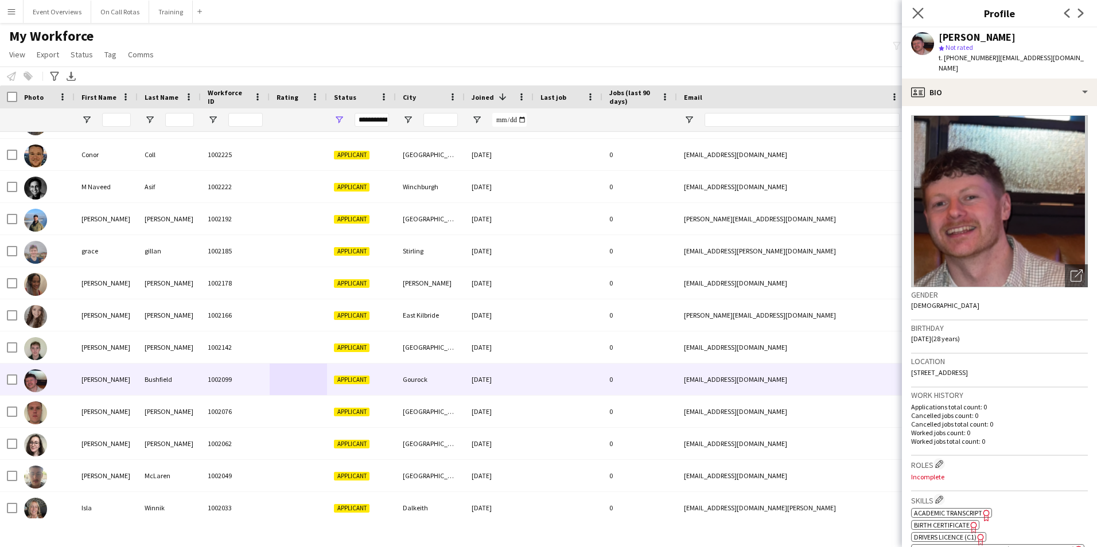
click at [918, 6] on app-icon "Close pop-in" at bounding box center [918, 13] width 17 height 17
